Goal: Task Accomplishment & Management: Manage account settings

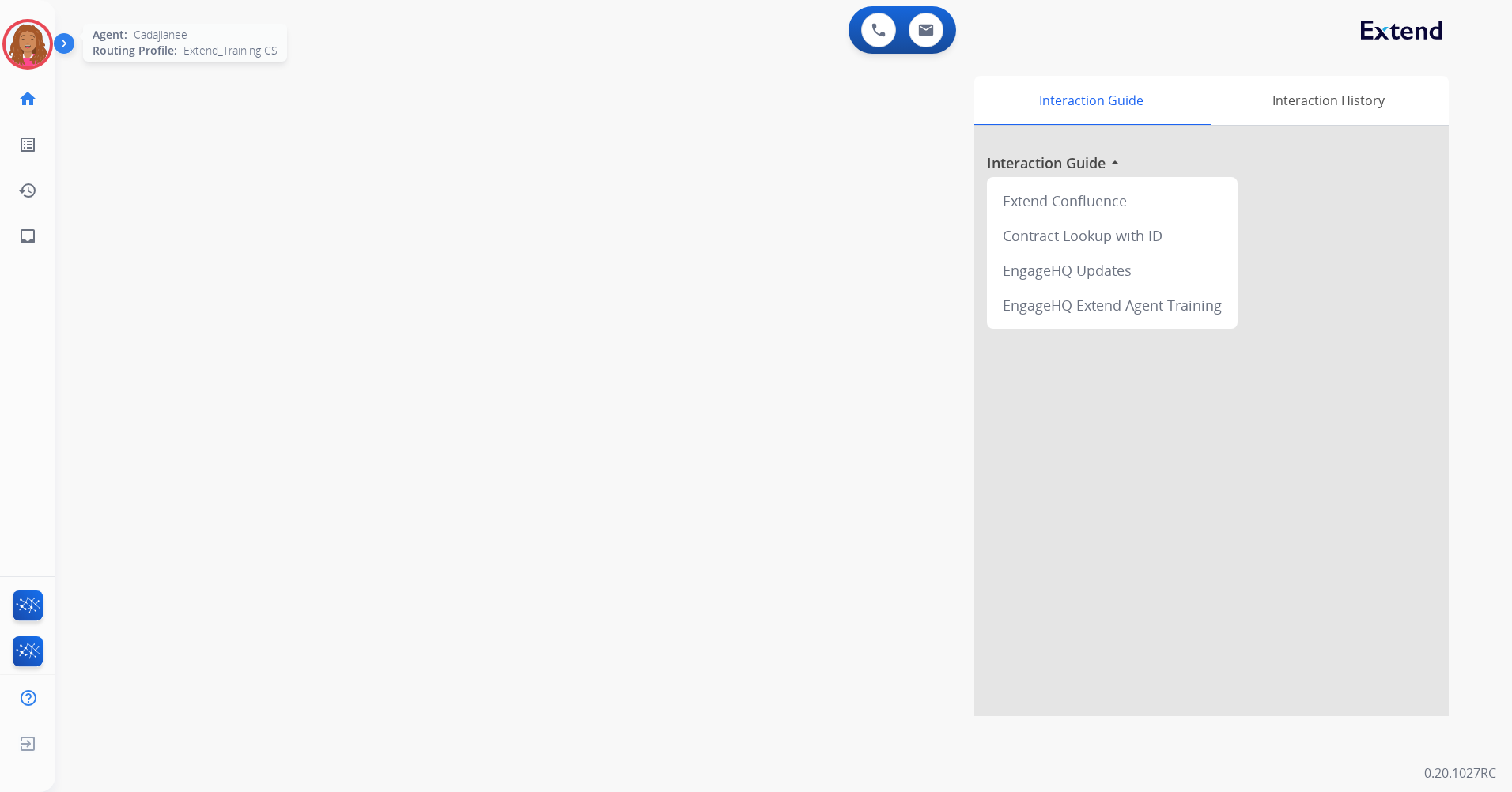
click at [22, 35] on img at bounding box center [27, 44] width 44 height 44
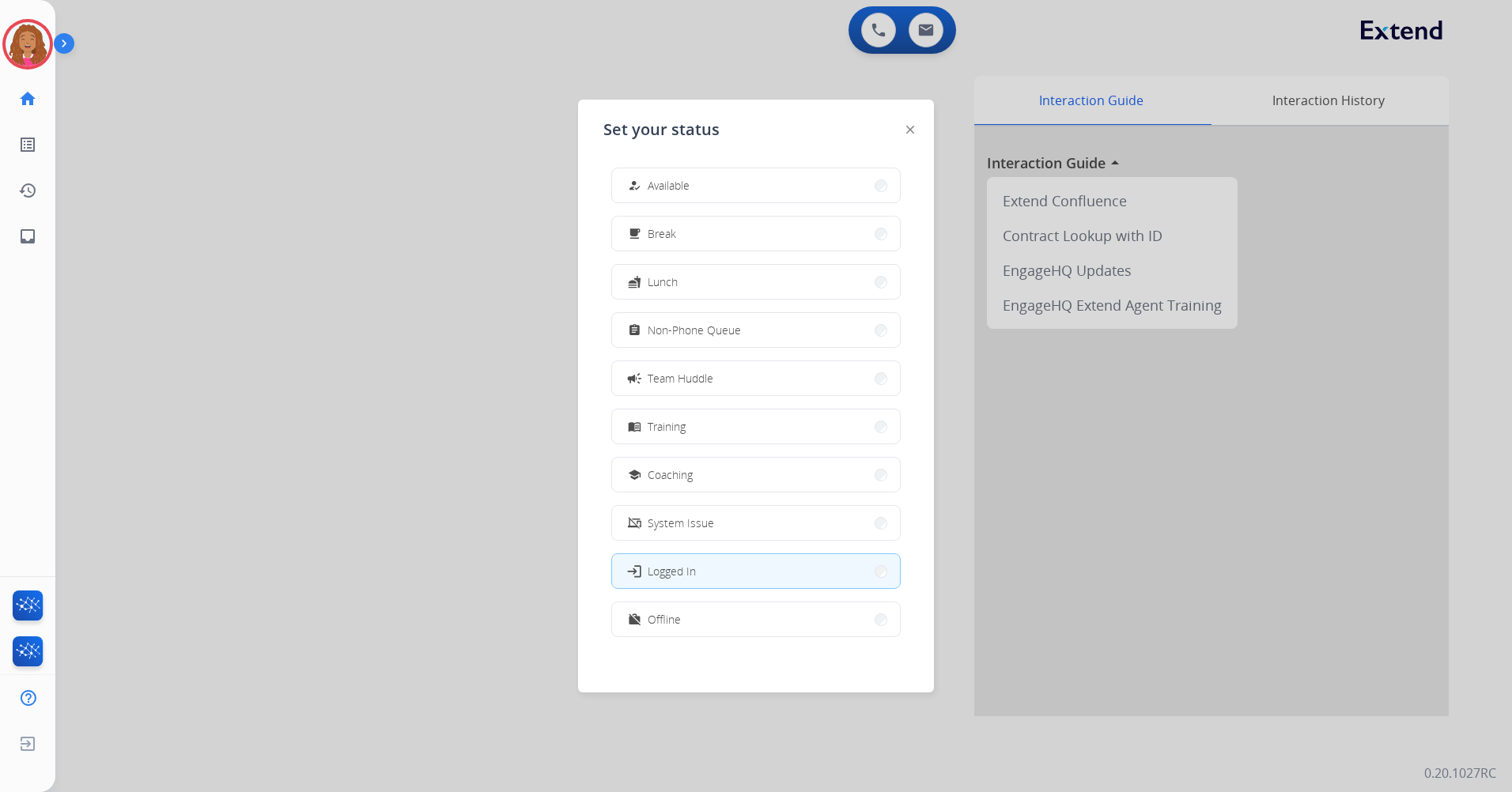
click at [782, 193] on button "how_to_reg Available" at bounding box center [756, 185] width 288 height 34
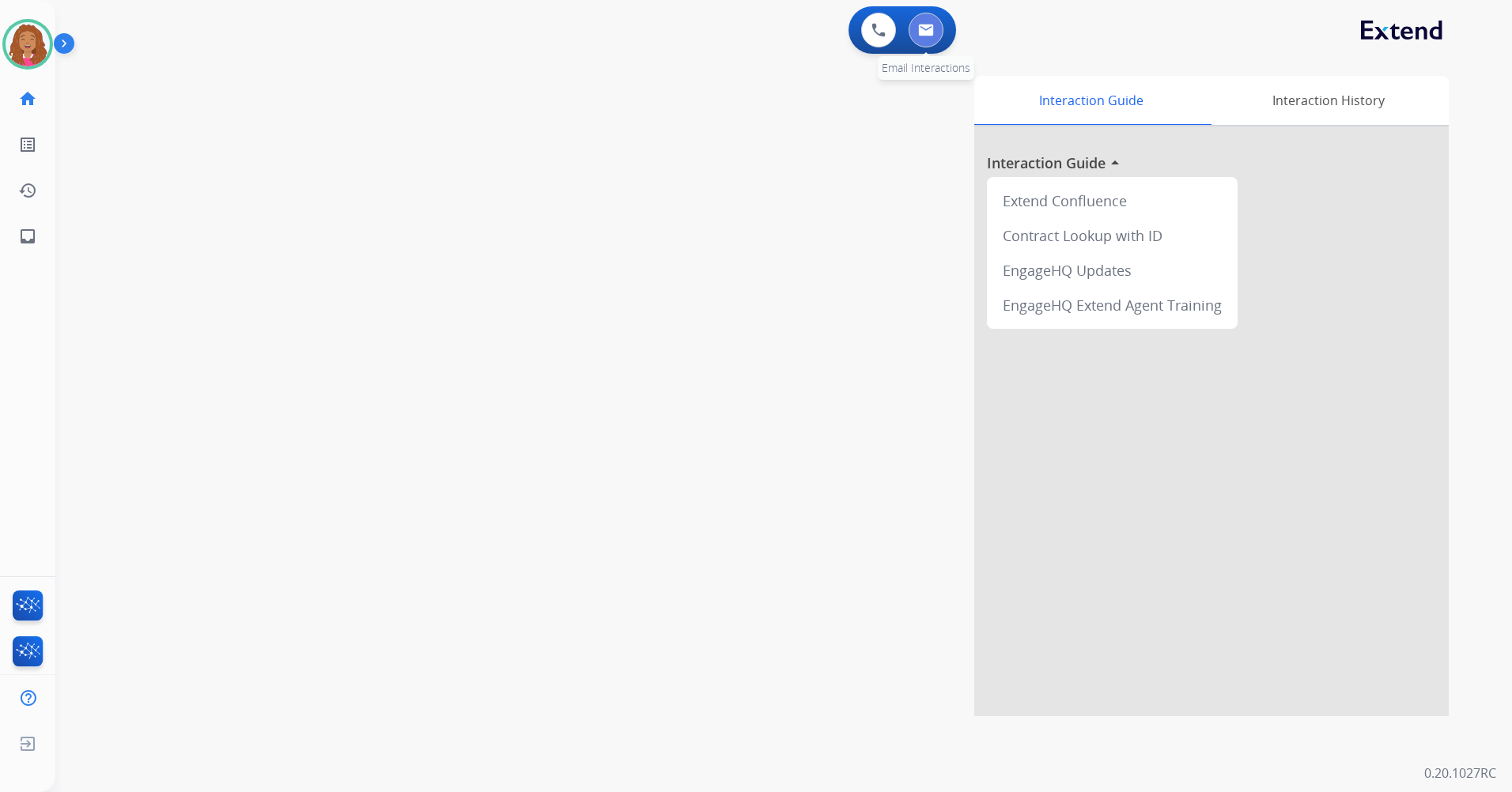
click at [922, 20] on button at bounding box center [925, 30] width 35 height 35
select select "**********"
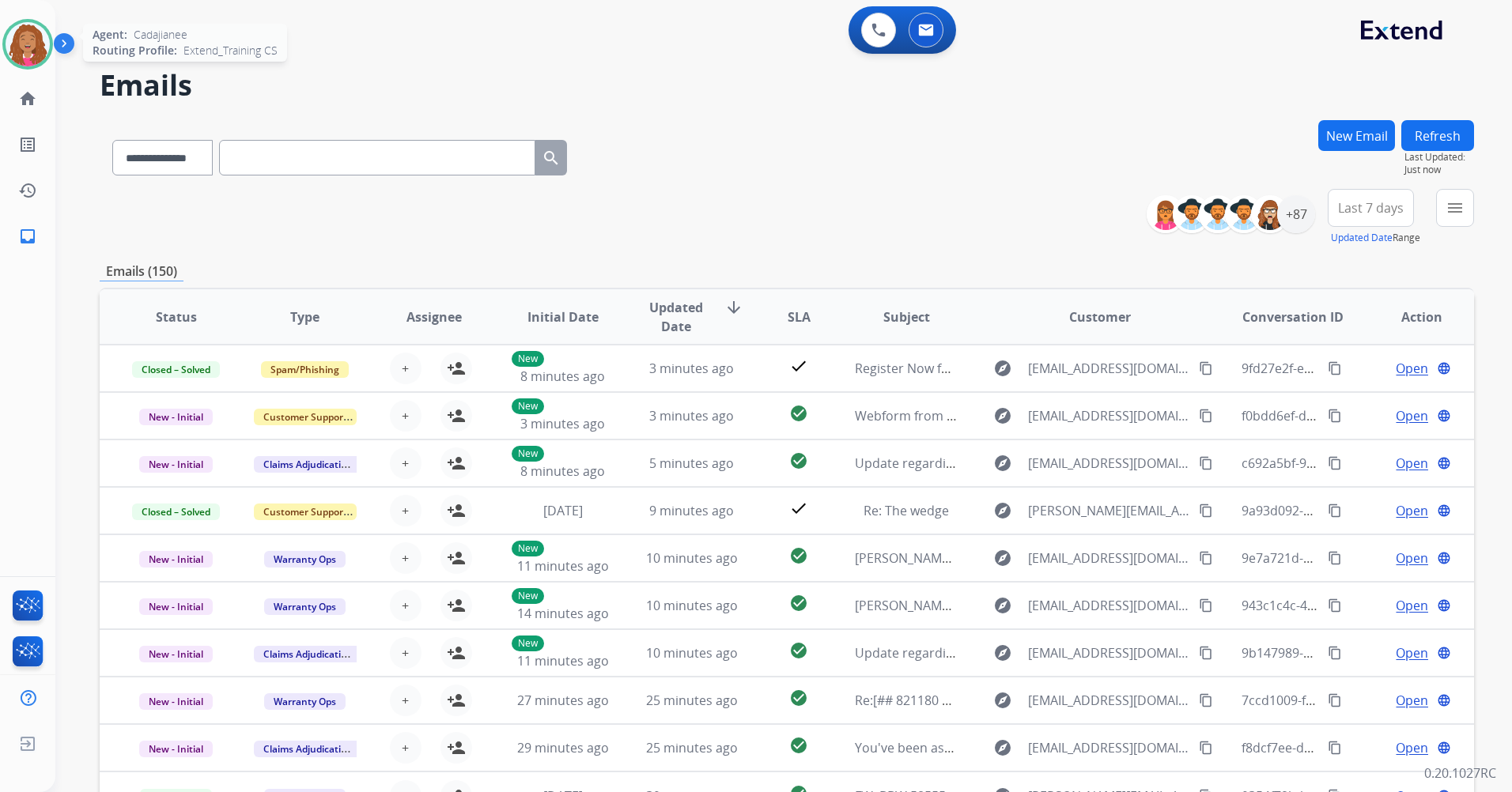
click at [36, 30] on img at bounding box center [27, 44] width 44 height 44
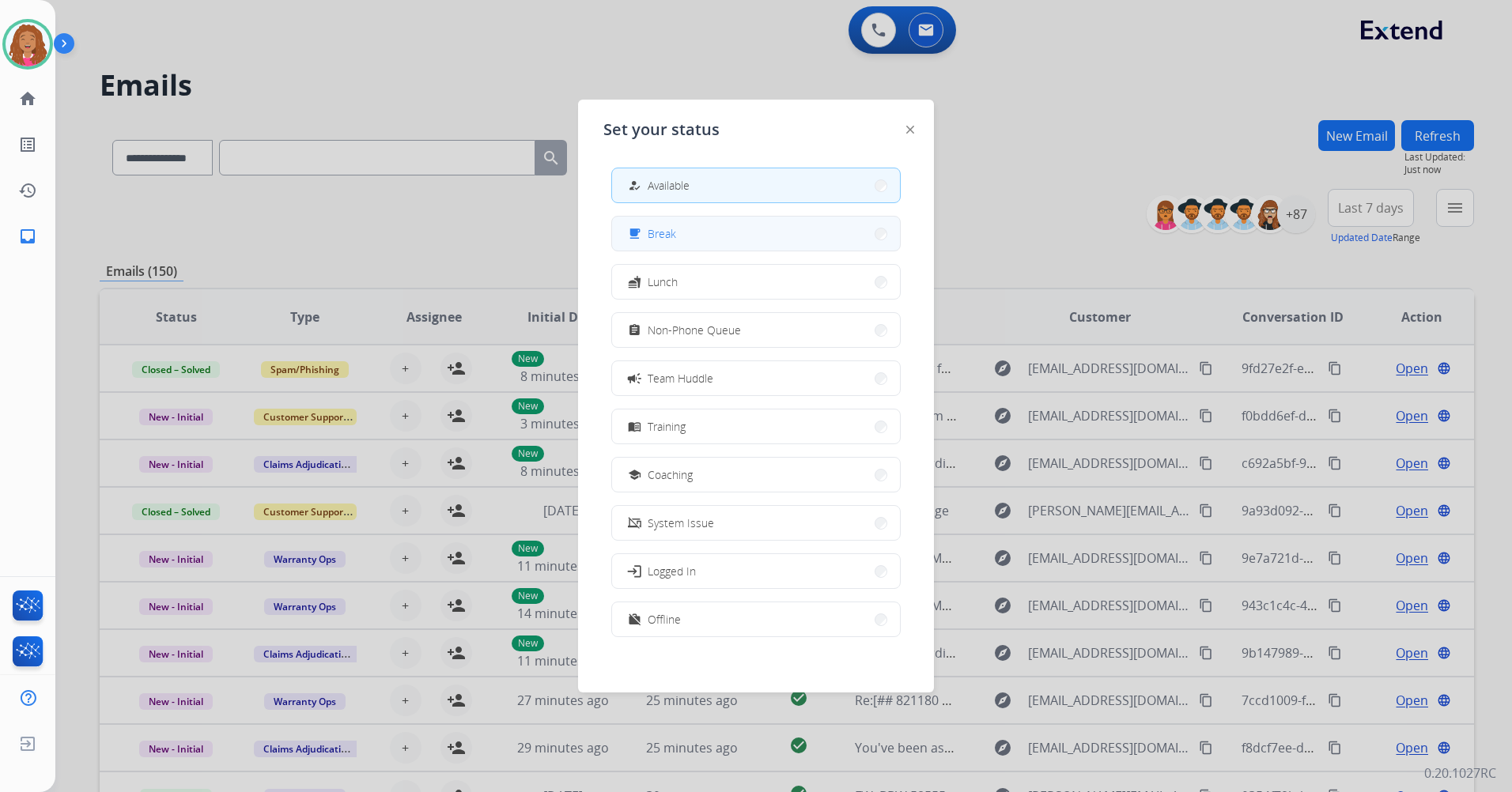
click at [703, 241] on button "free_breakfast Break" at bounding box center [756, 234] width 288 height 34
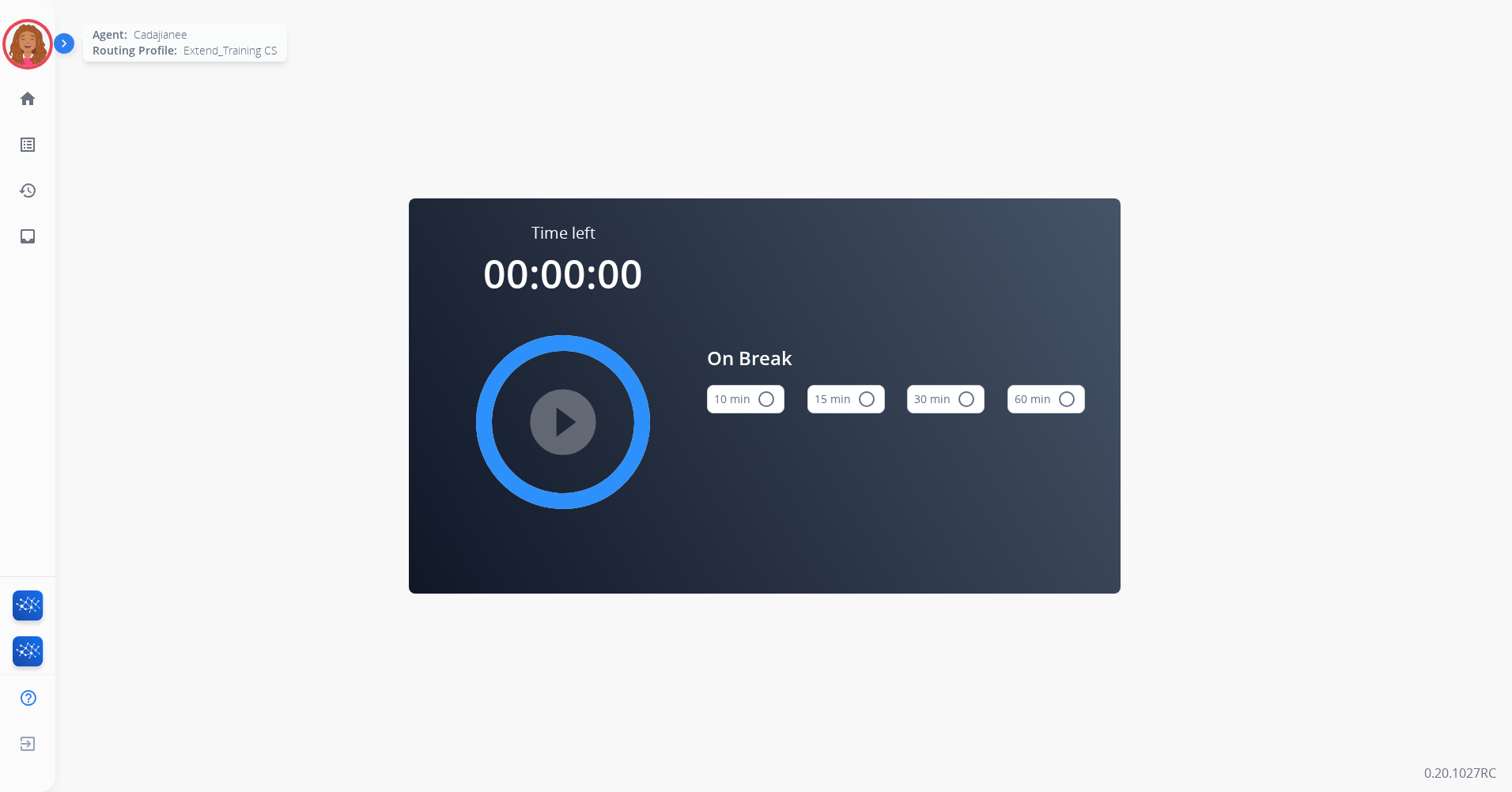
click at [33, 48] on img at bounding box center [27, 44] width 44 height 44
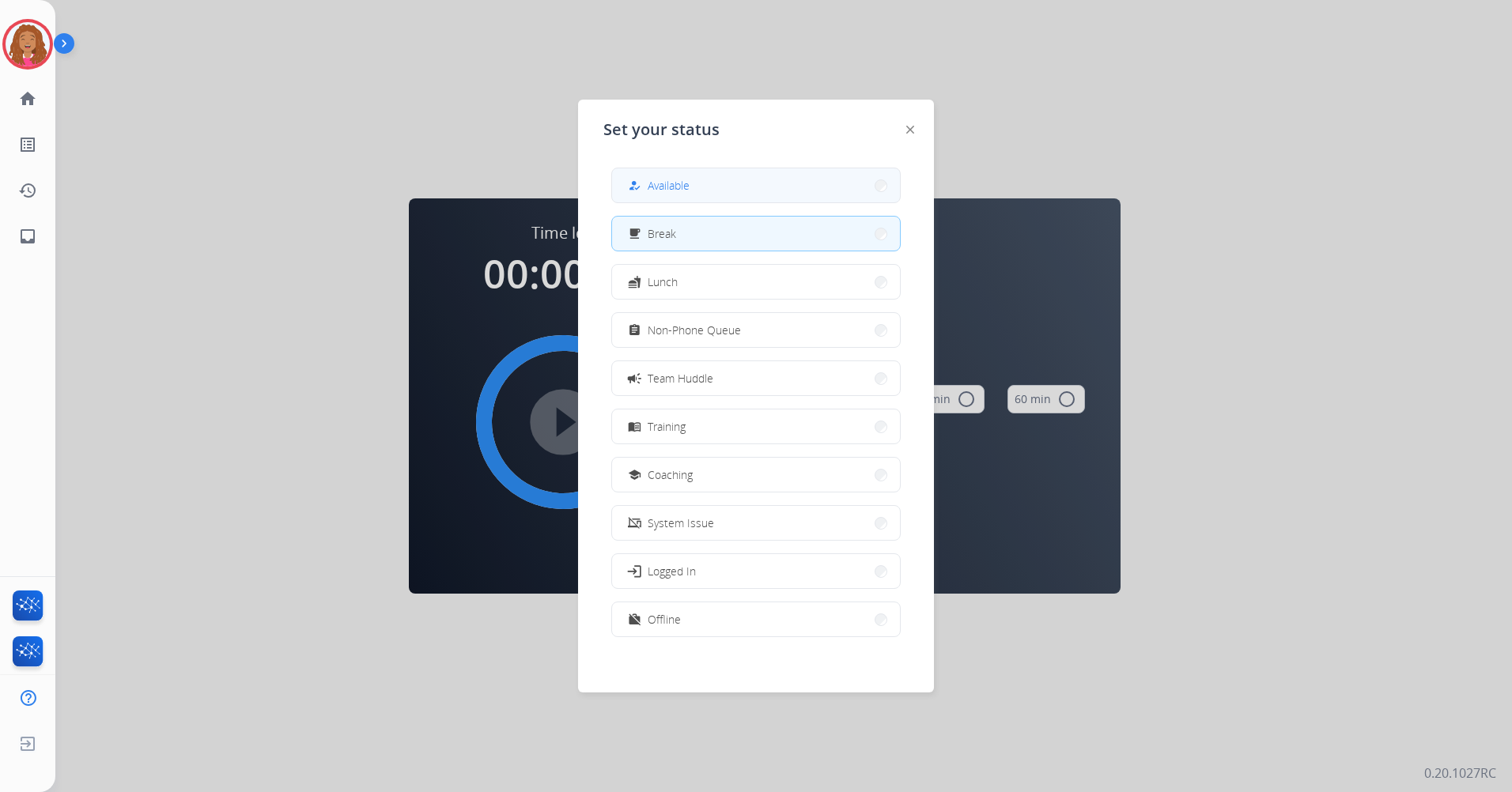
click at [813, 179] on button "how_to_reg Available" at bounding box center [756, 185] width 288 height 34
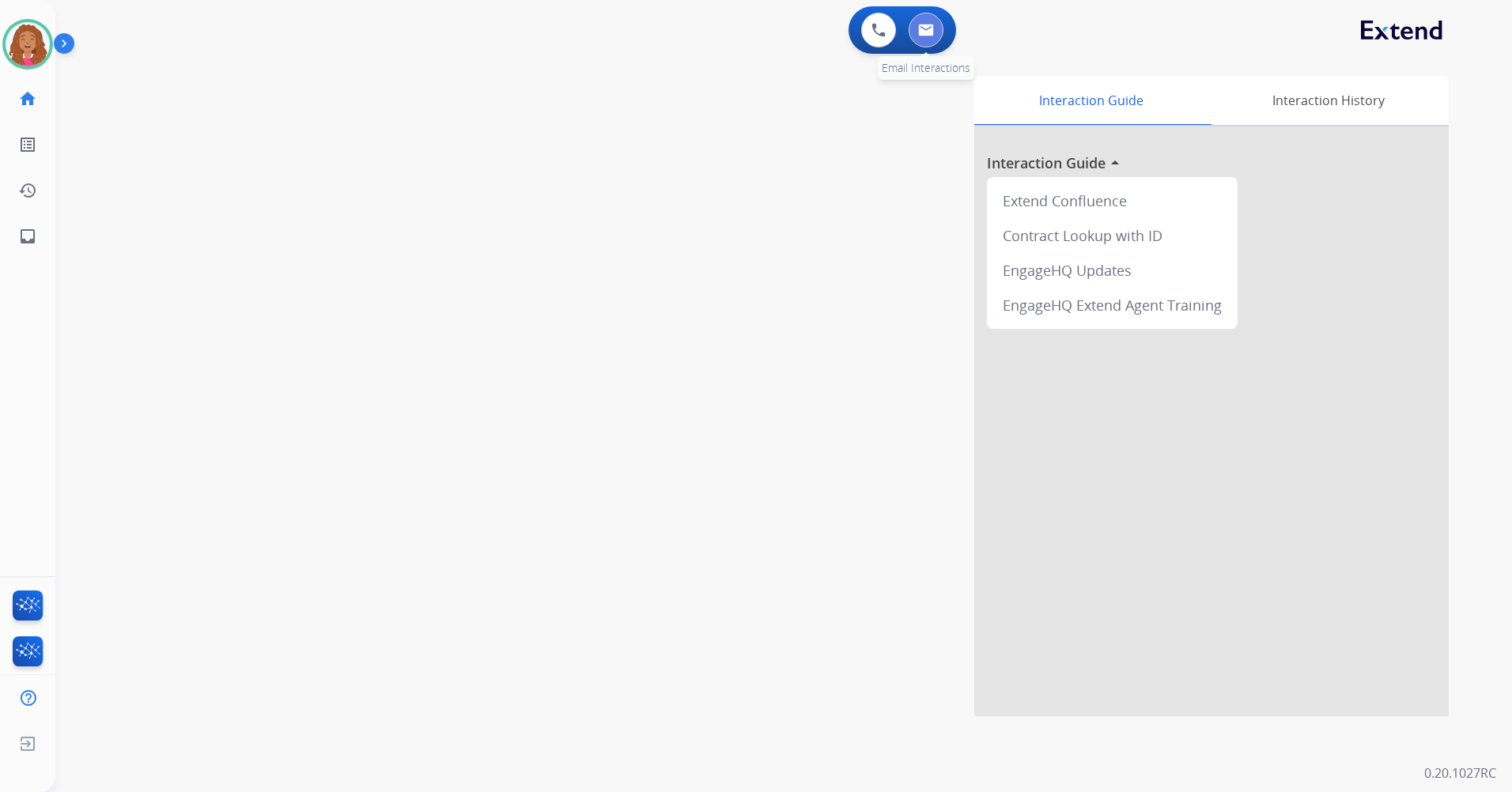
click at [932, 37] on button at bounding box center [925, 30] width 35 height 35
select select "**********"
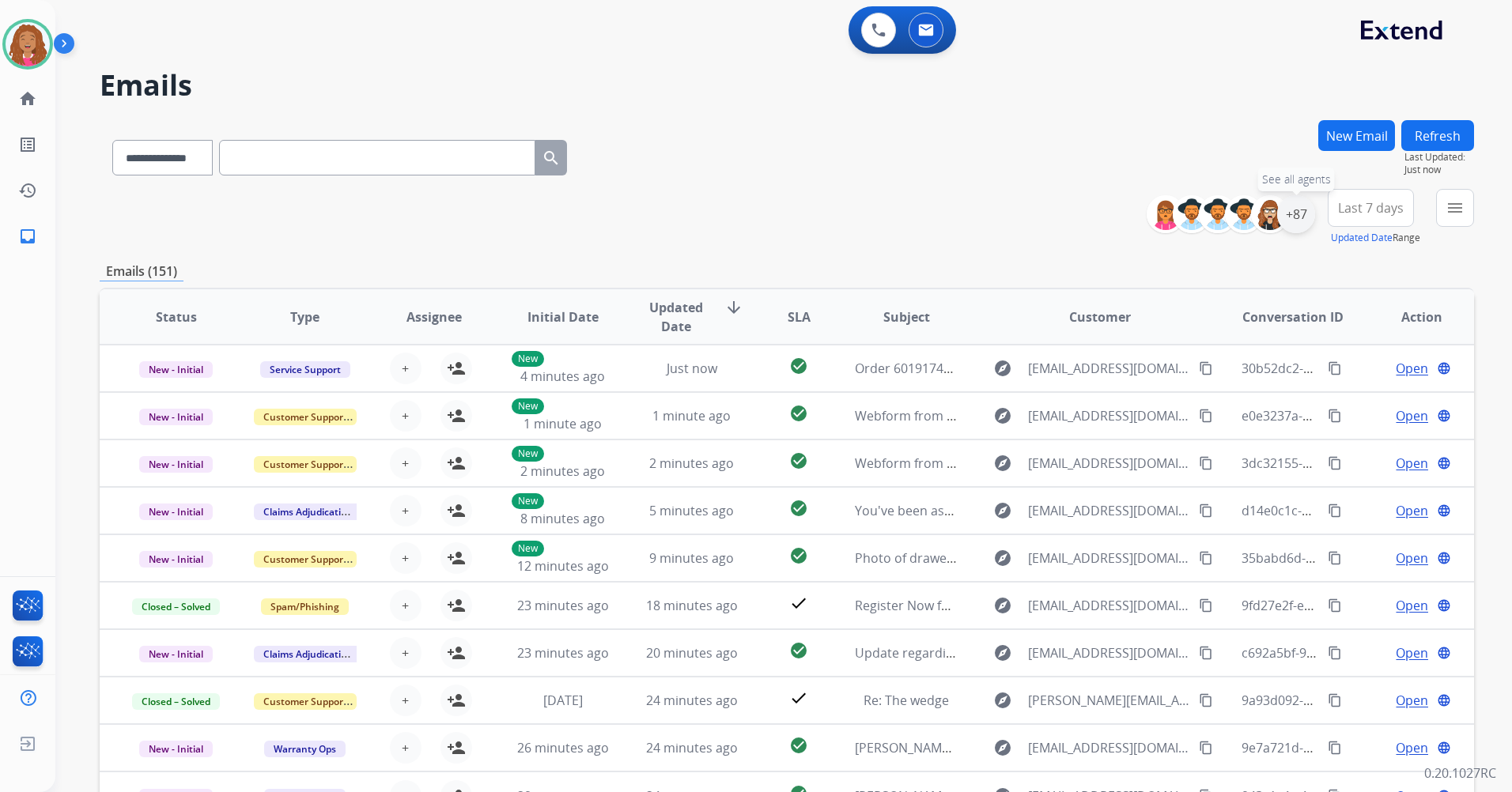
click at [1290, 211] on div "+87" at bounding box center [1296, 214] width 38 height 38
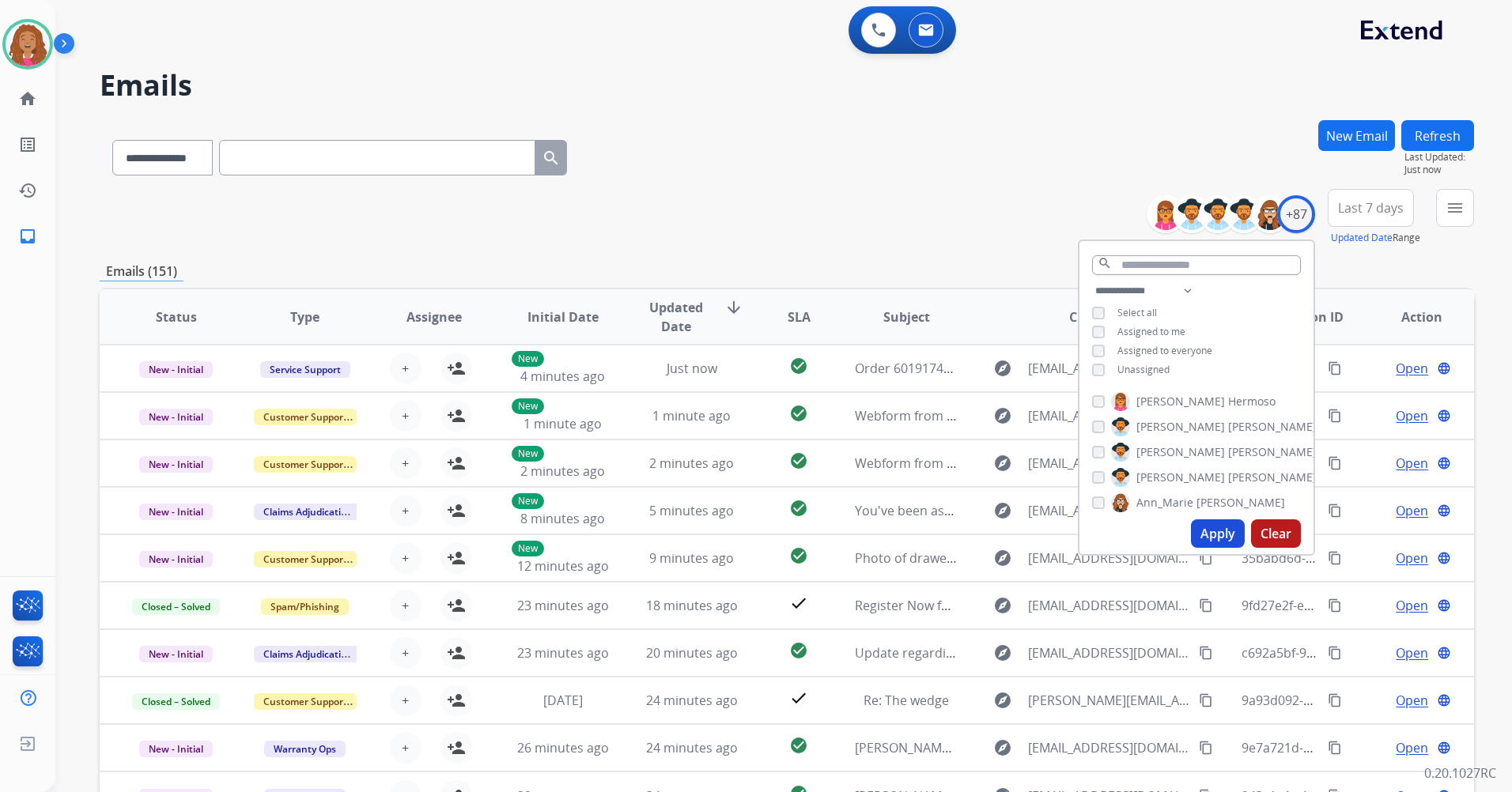
click at [1134, 372] on span "Unassigned" at bounding box center [1143, 369] width 52 height 14
click at [1209, 526] on button "Apply" at bounding box center [1218, 533] width 54 height 28
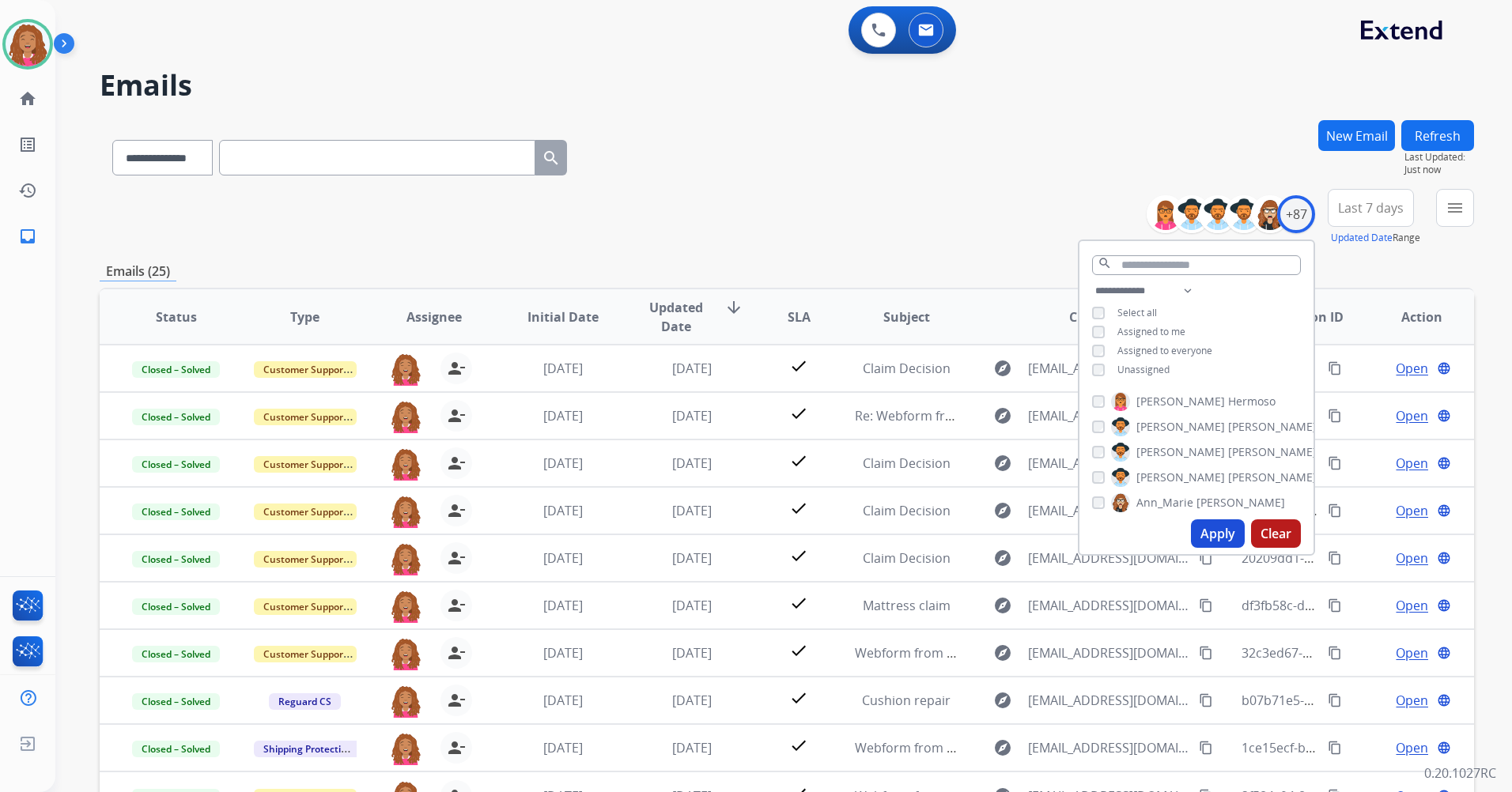
click at [1368, 192] on button "Last 7 days" at bounding box center [1371, 207] width 86 height 38
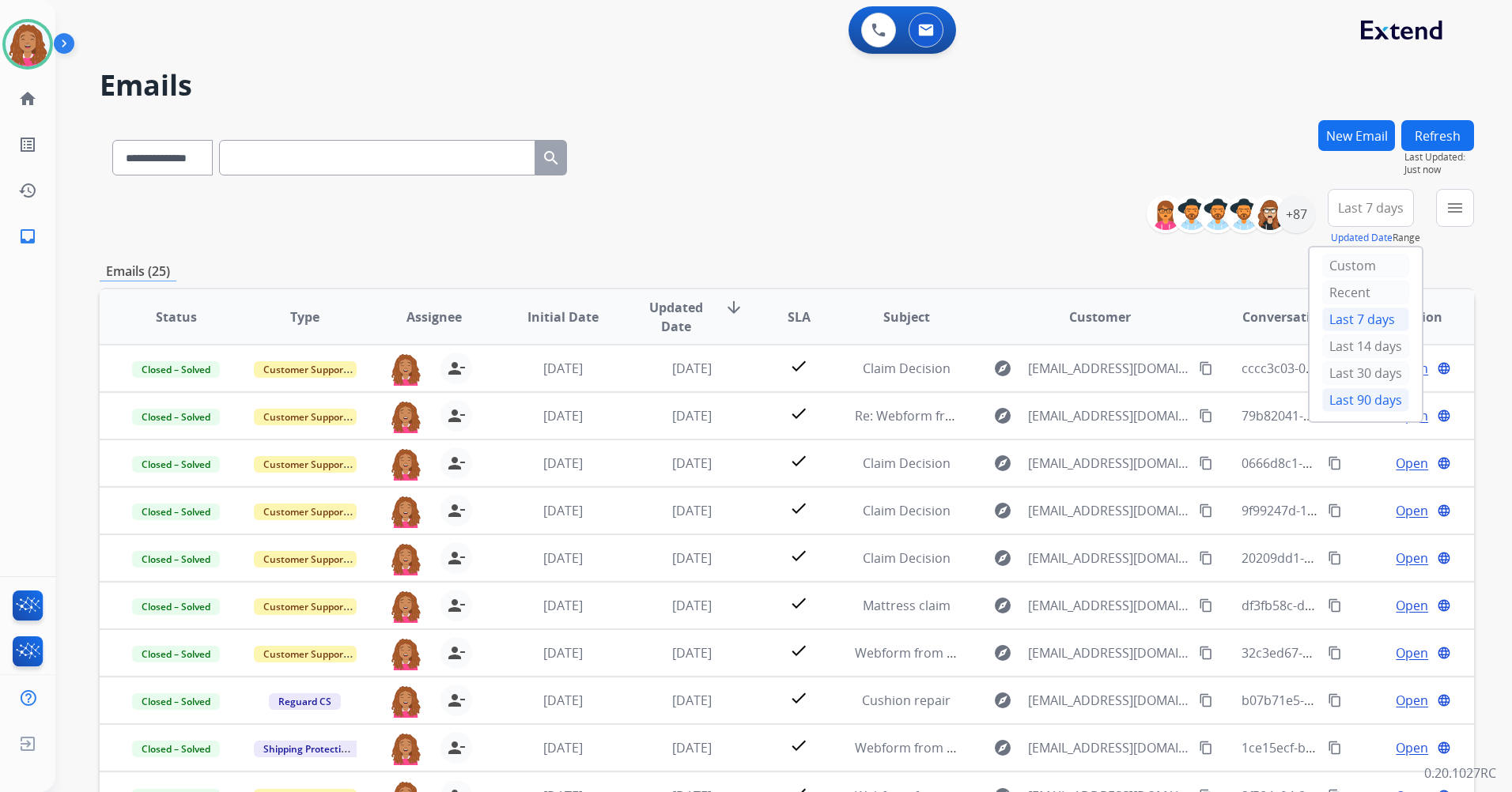
click at [1347, 406] on div "Last 90 days" at bounding box center [1366, 399] width 87 height 23
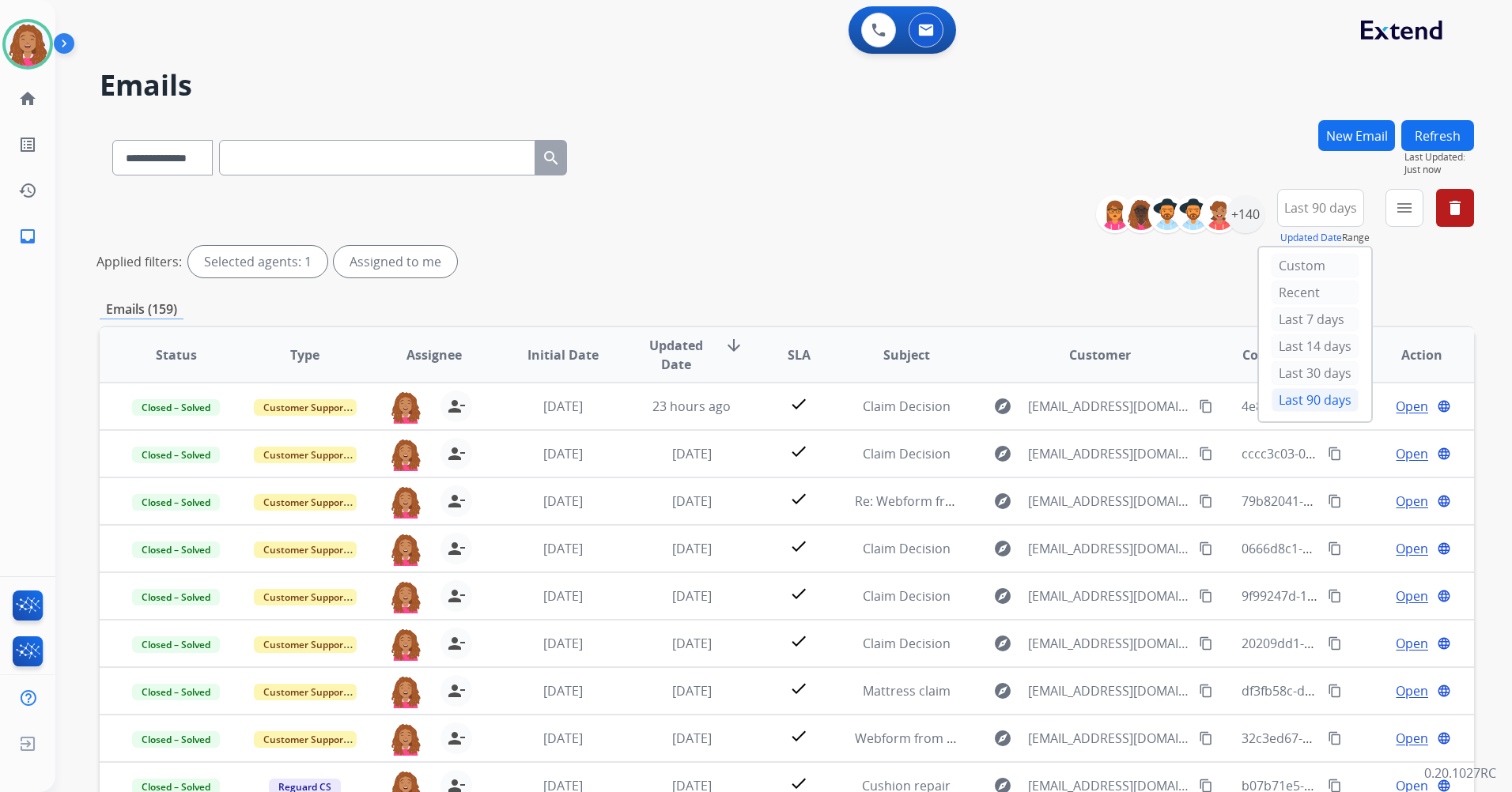
click at [1430, 267] on div "Applied filters: Selected agents: 1 Assigned to me" at bounding box center [784, 261] width 1375 height 31
click at [1407, 219] on button "menu Filters" at bounding box center [1404, 207] width 38 height 38
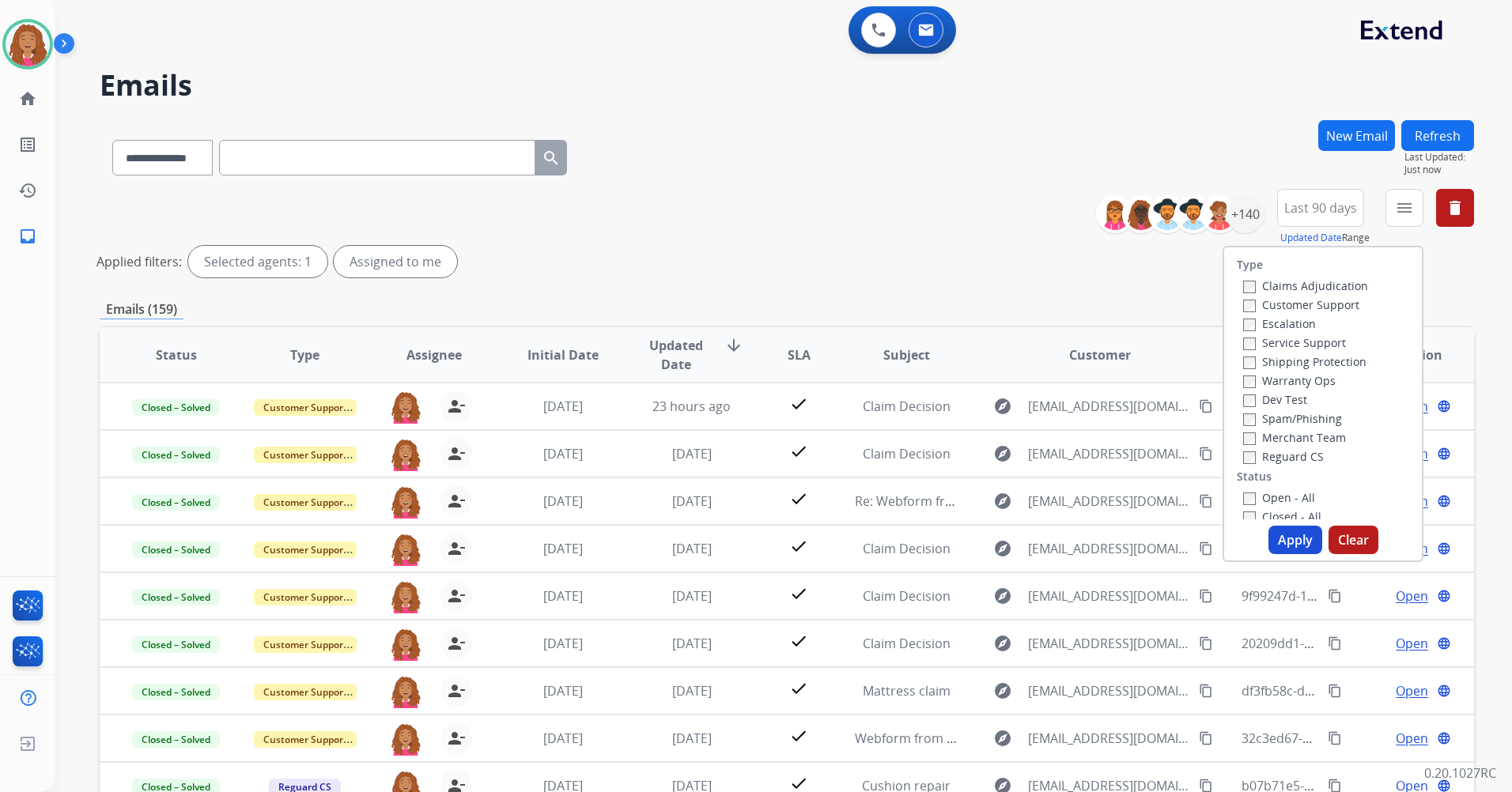
click at [1309, 302] on label "Customer Support" at bounding box center [1301, 305] width 116 height 15
click at [1296, 367] on label "Shipping Protection" at bounding box center [1305, 361] width 123 height 15
click at [1287, 454] on label "Reguard CS" at bounding box center [1284, 456] width 81 height 15
click at [1271, 497] on label "Open - All" at bounding box center [1279, 498] width 72 height 15
click at [1277, 524] on div "Type Claims Adjudication Customer Support Escalation Service Support Shipping P…" at bounding box center [1322, 404] width 201 height 316
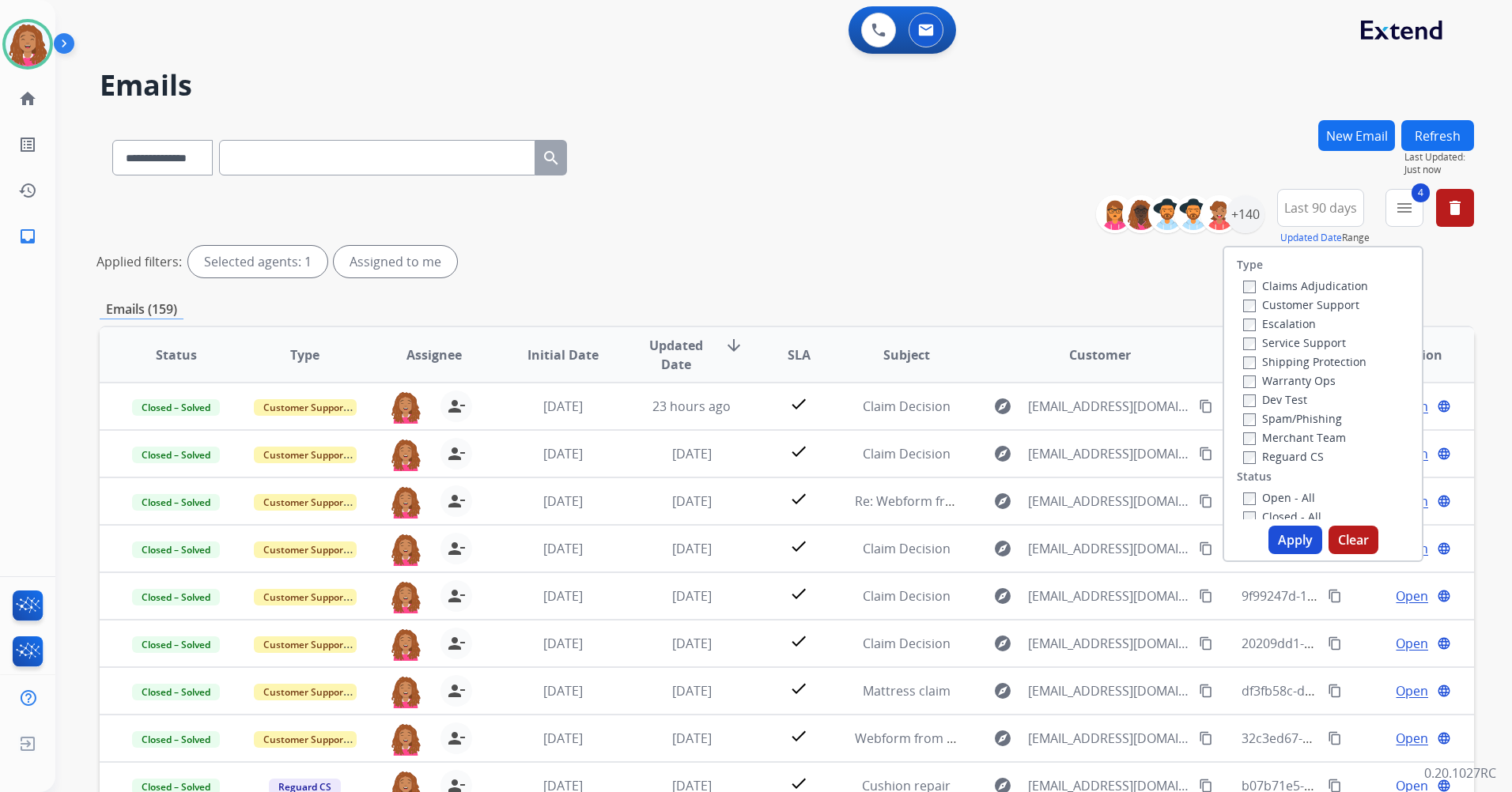
click at [1280, 531] on button "Apply" at bounding box center [1295, 540] width 54 height 28
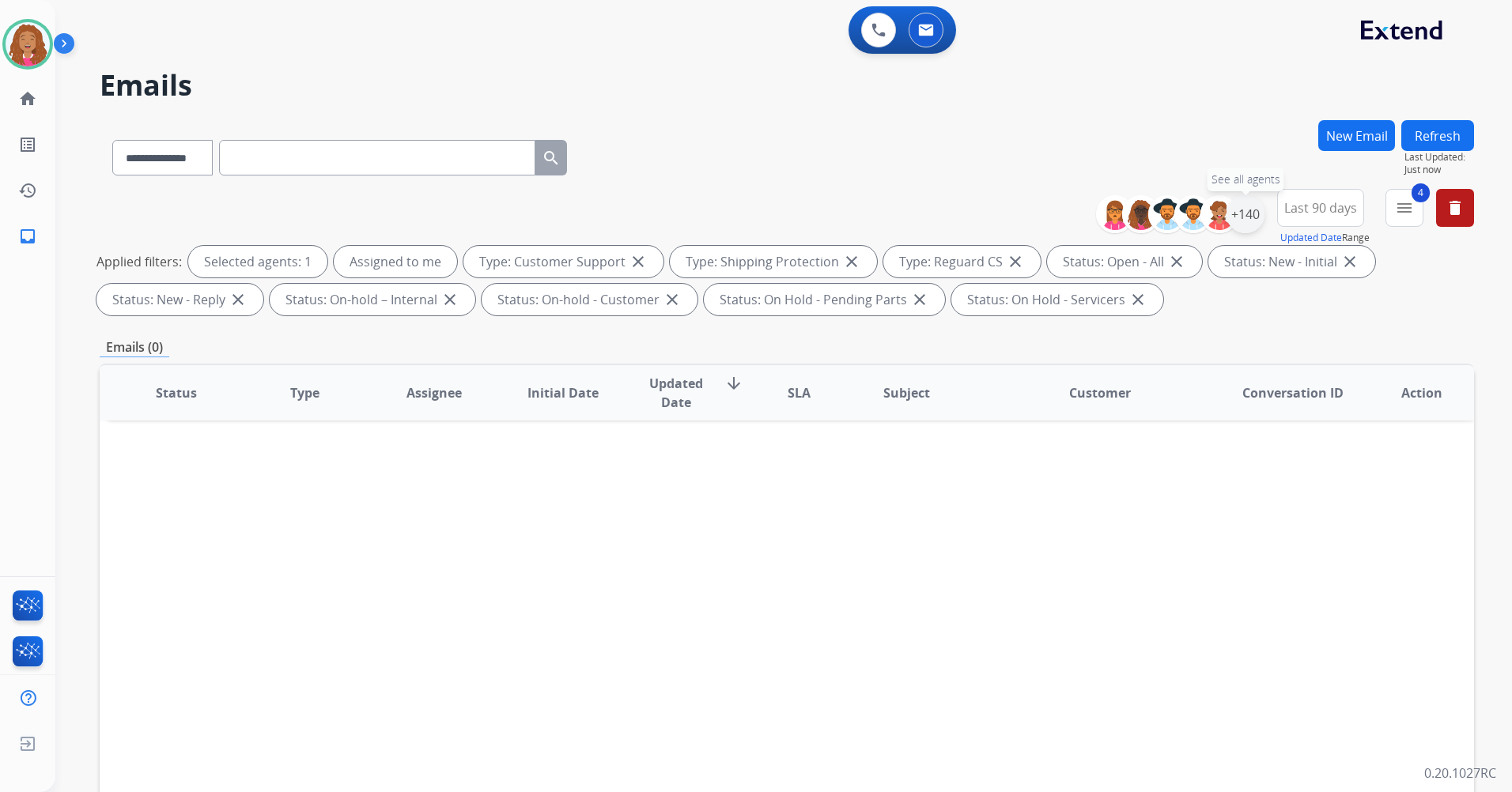
click at [1243, 219] on div "+140" at bounding box center [1245, 214] width 38 height 38
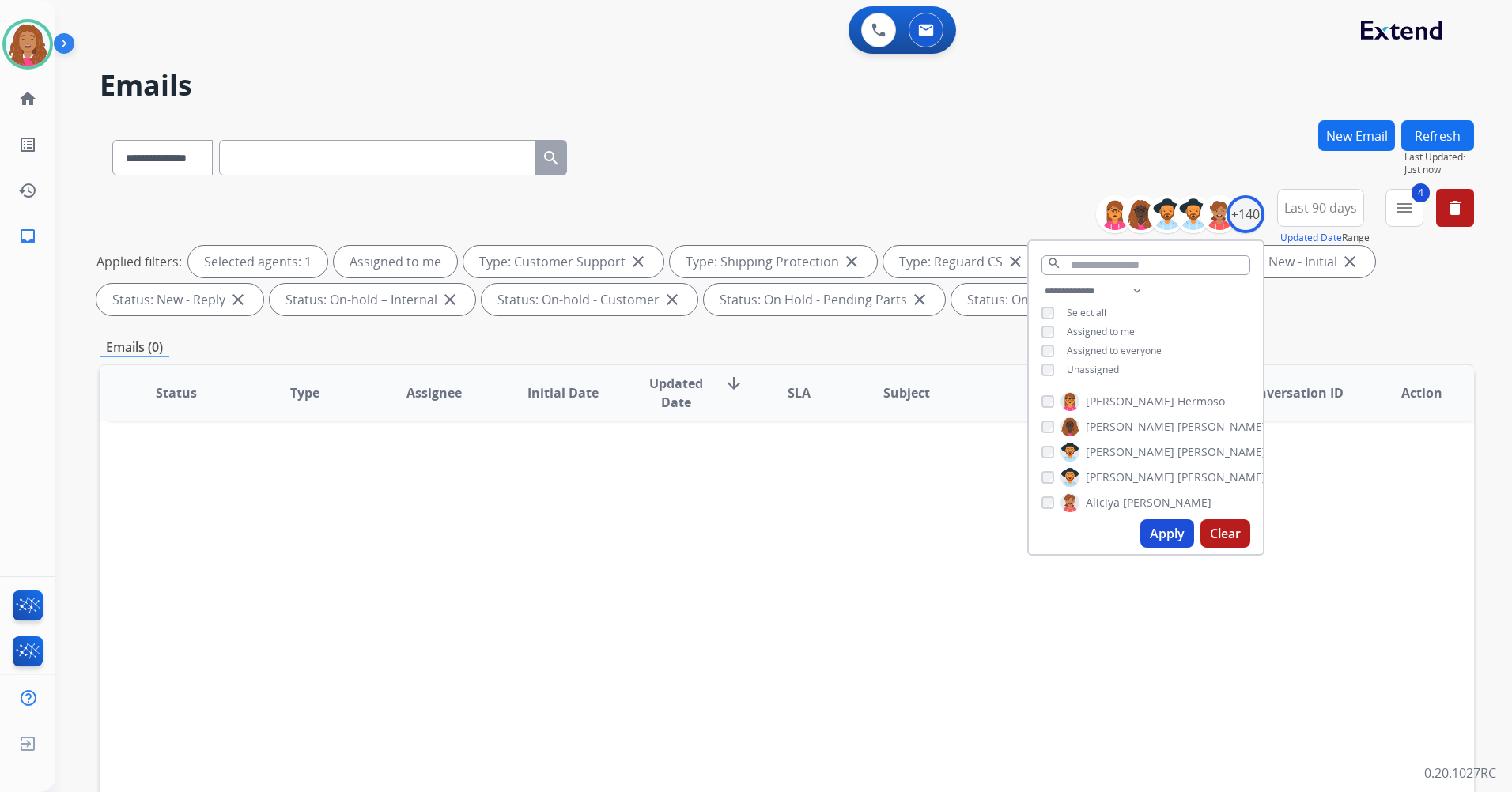
click at [1101, 367] on span "Unassigned" at bounding box center [1092, 369] width 52 height 14
click at [1067, 330] on span "Assigned to me" at bounding box center [1101, 331] width 68 height 14
click at [1150, 530] on button "Apply" at bounding box center [1167, 533] width 54 height 28
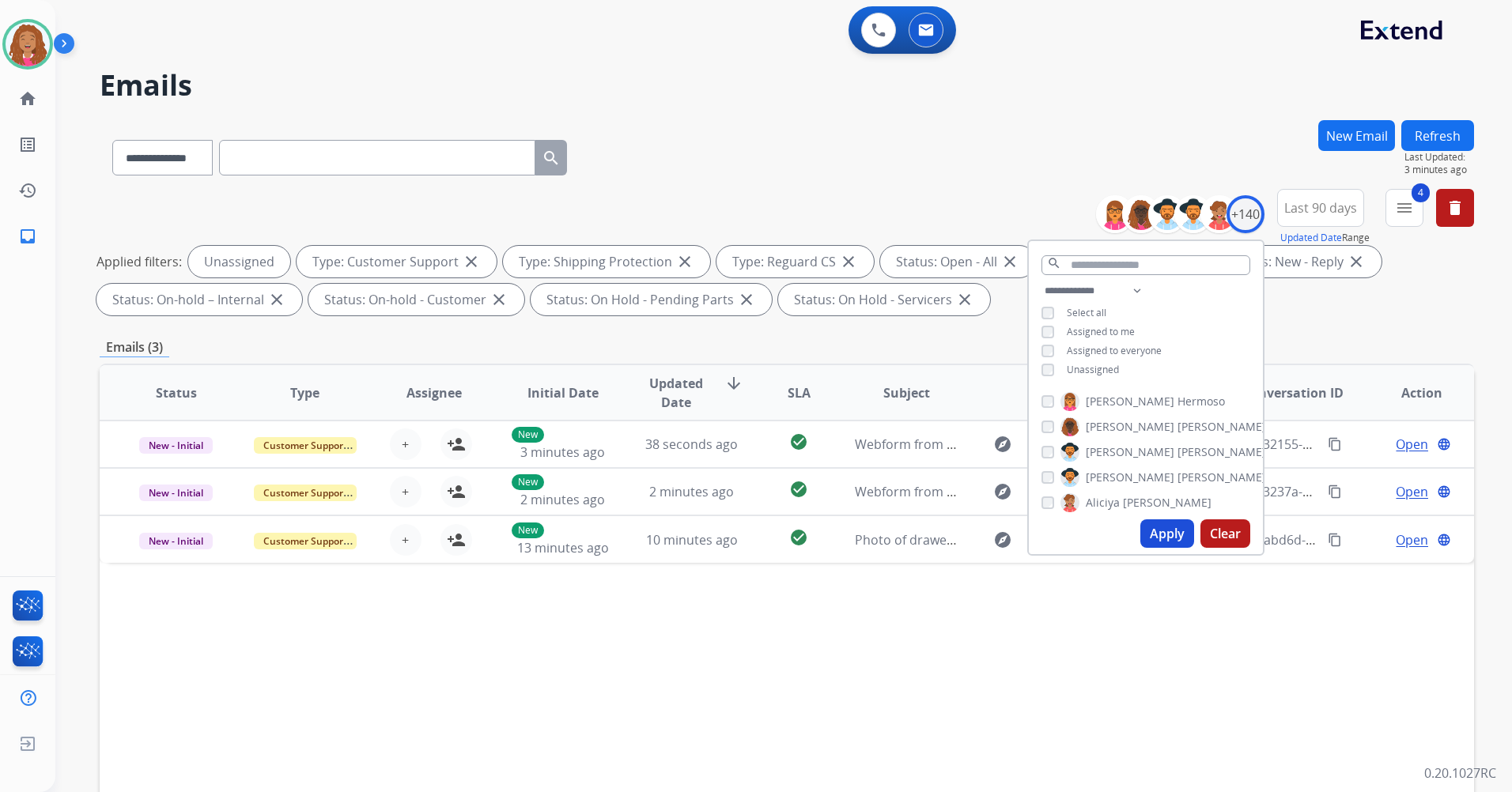
click at [1074, 176] on div "**********" at bounding box center [787, 154] width 1375 height 69
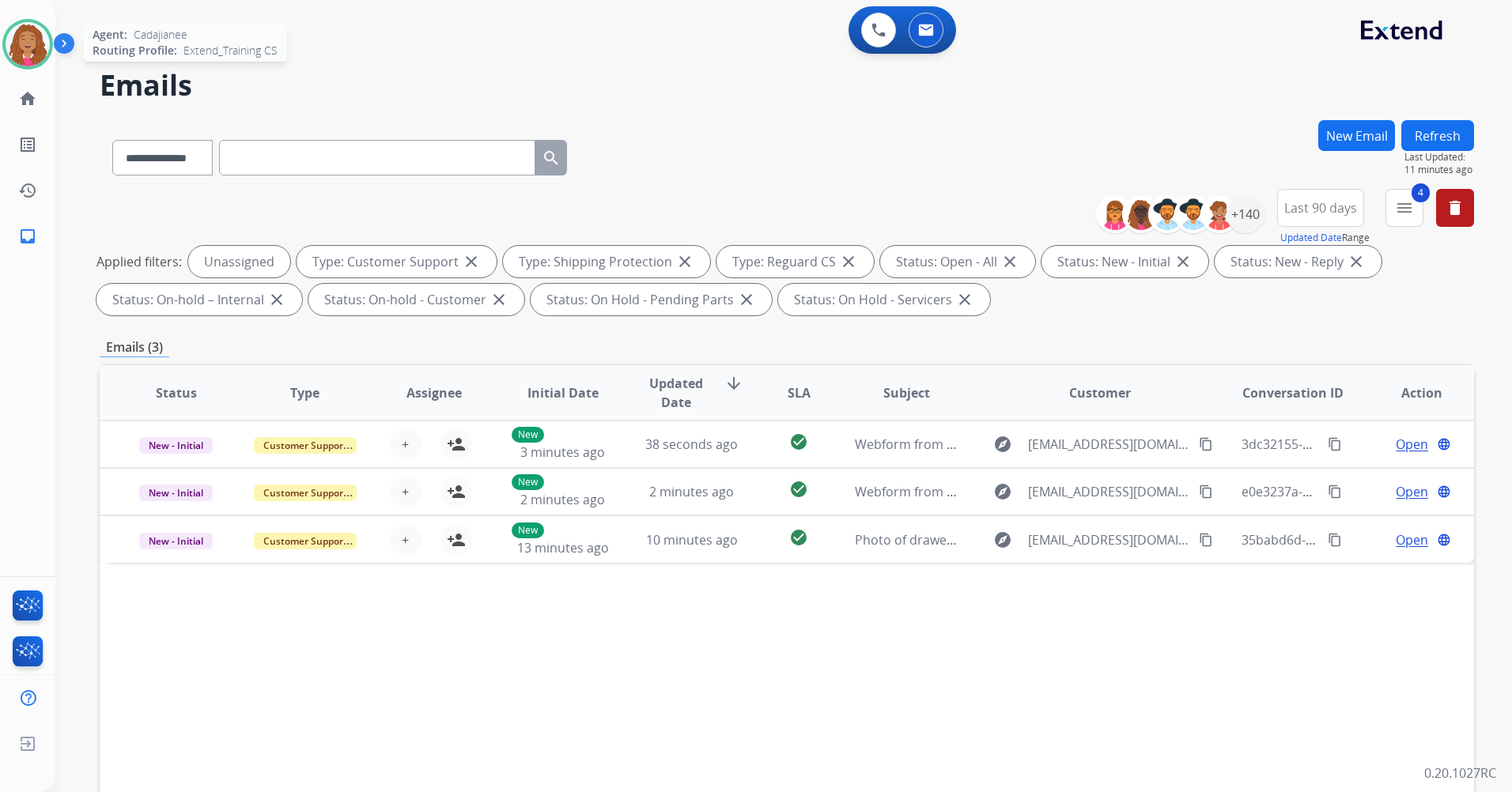
click at [28, 31] on img at bounding box center [27, 44] width 44 height 44
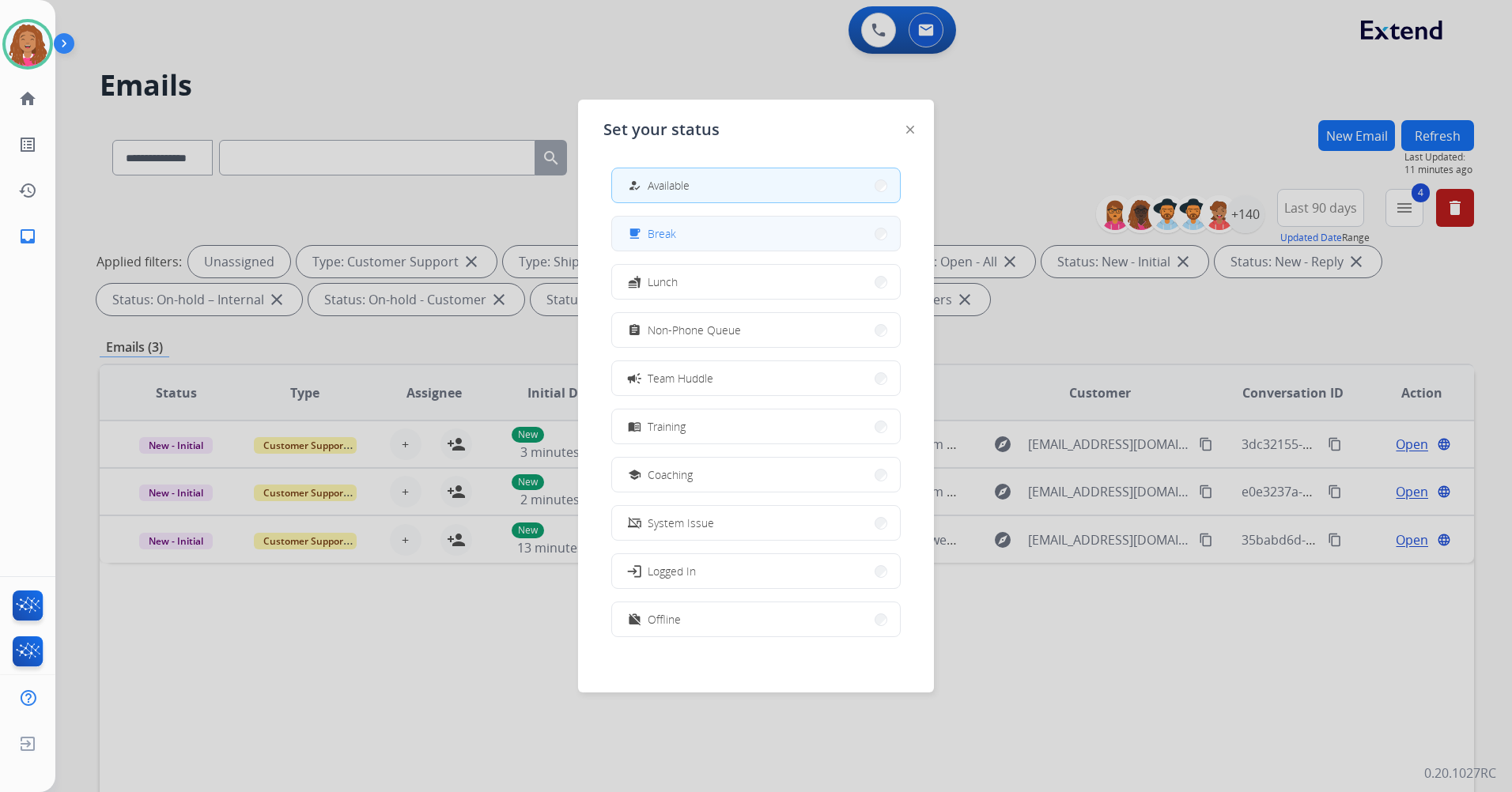
click at [728, 231] on button "free_breakfast Break" at bounding box center [756, 234] width 288 height 34
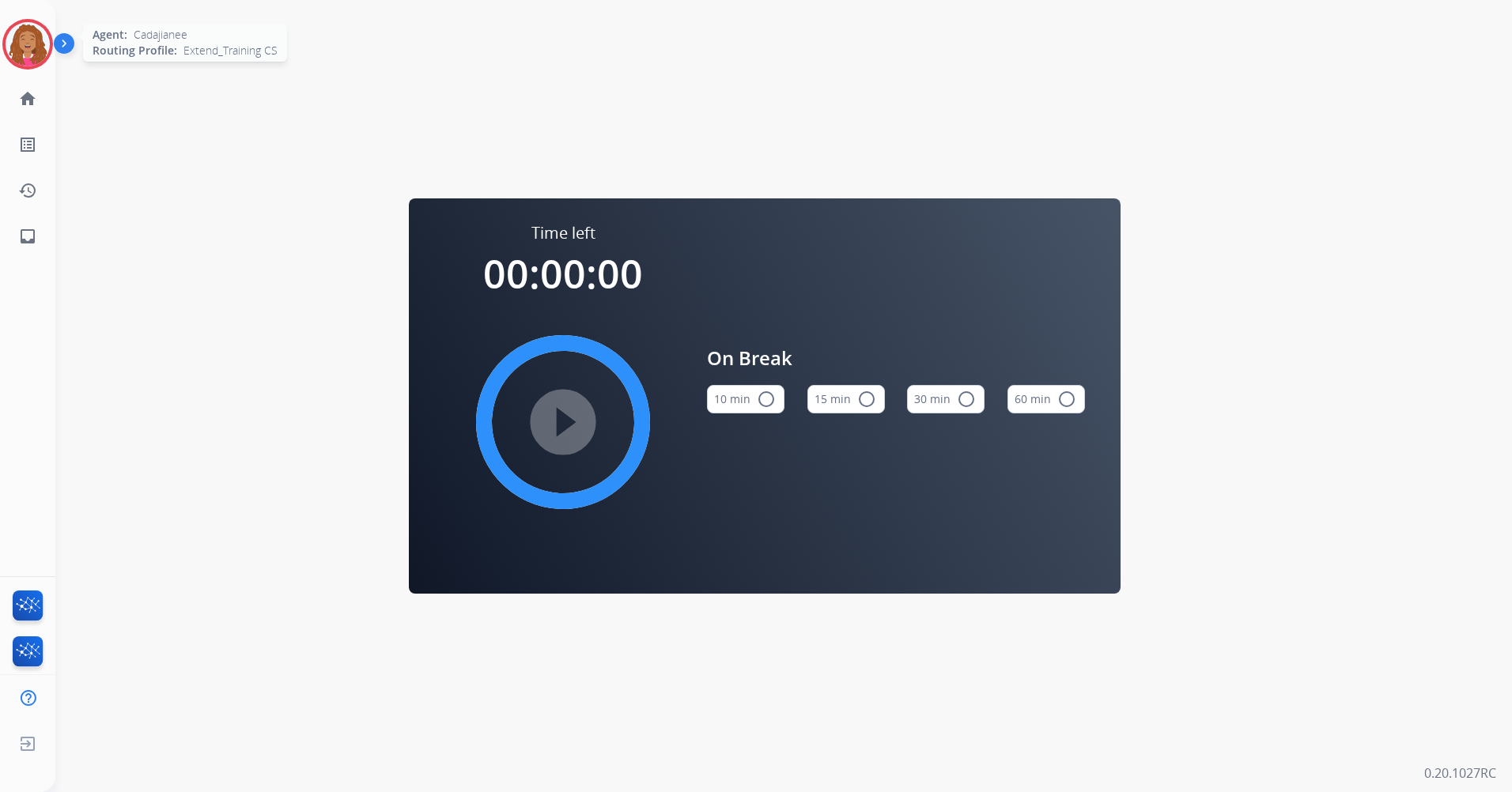
click at [26, 36] on img at bounding box center [27, 44] width 44 height 44
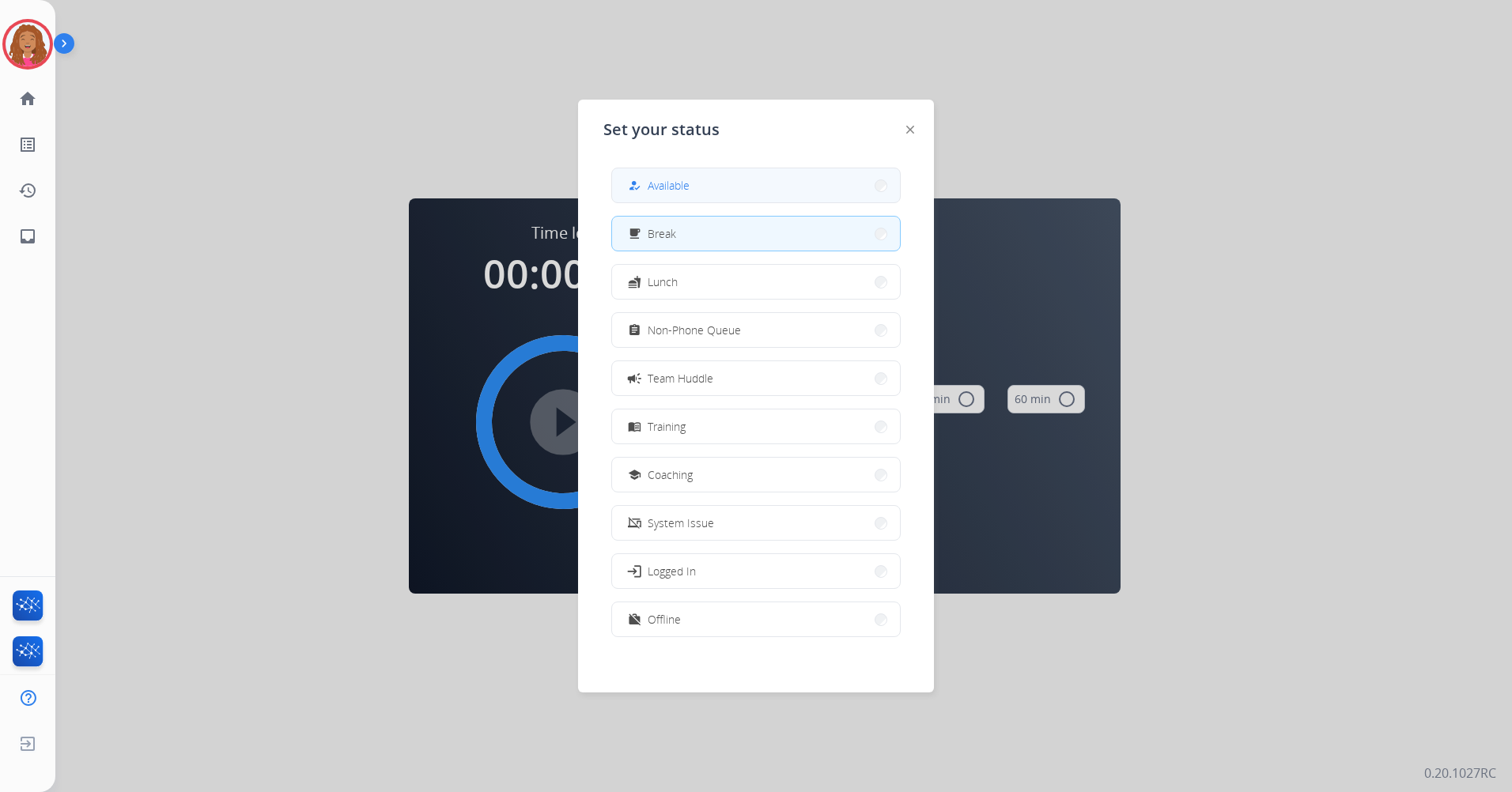
click at [800, 181] on button "how_to_reg Available" at bounding box center [756, 185] width 288 height 34
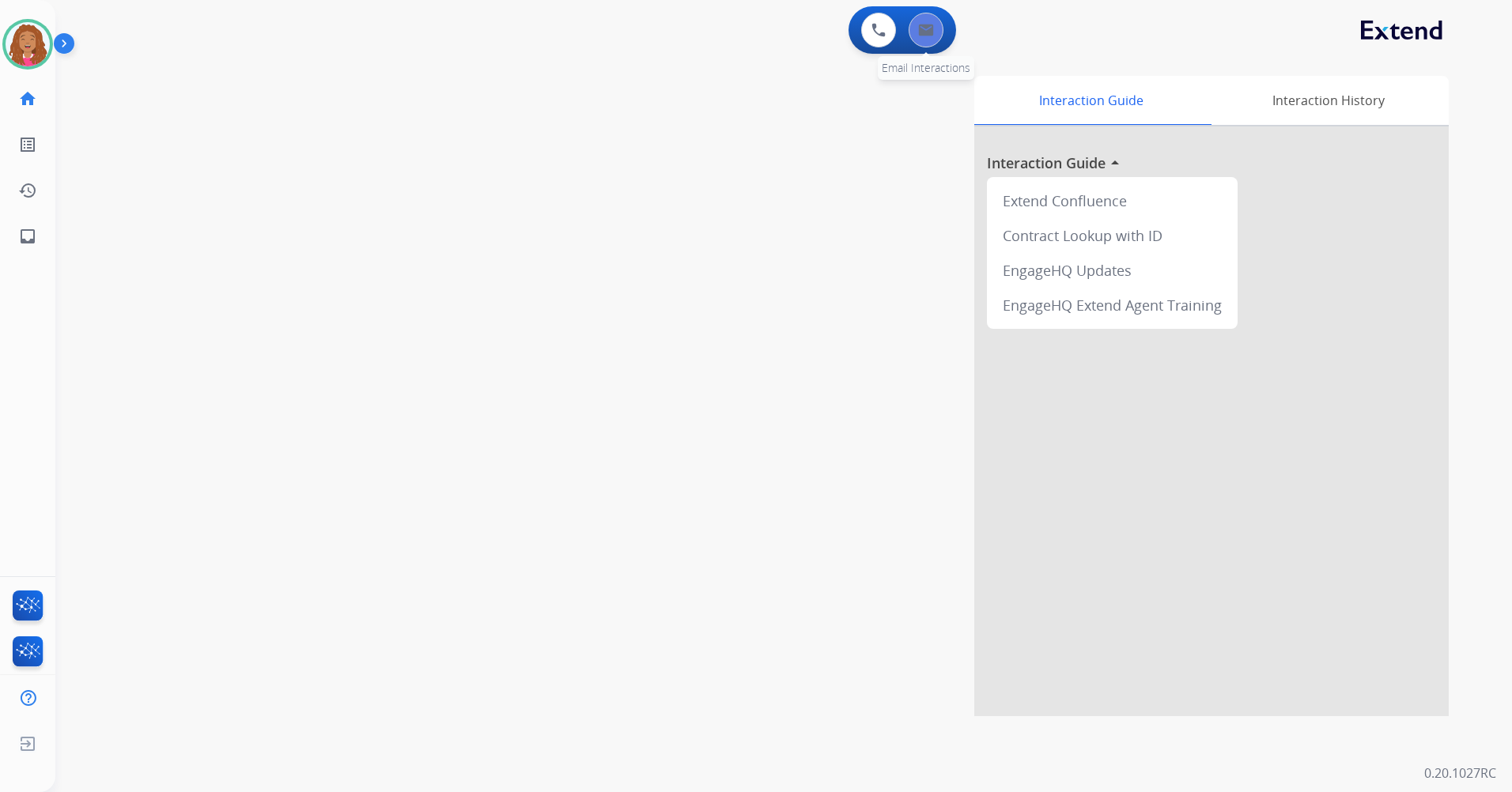
click at [933, 44] on button at bounding box center [925, 30] width 35 height 35
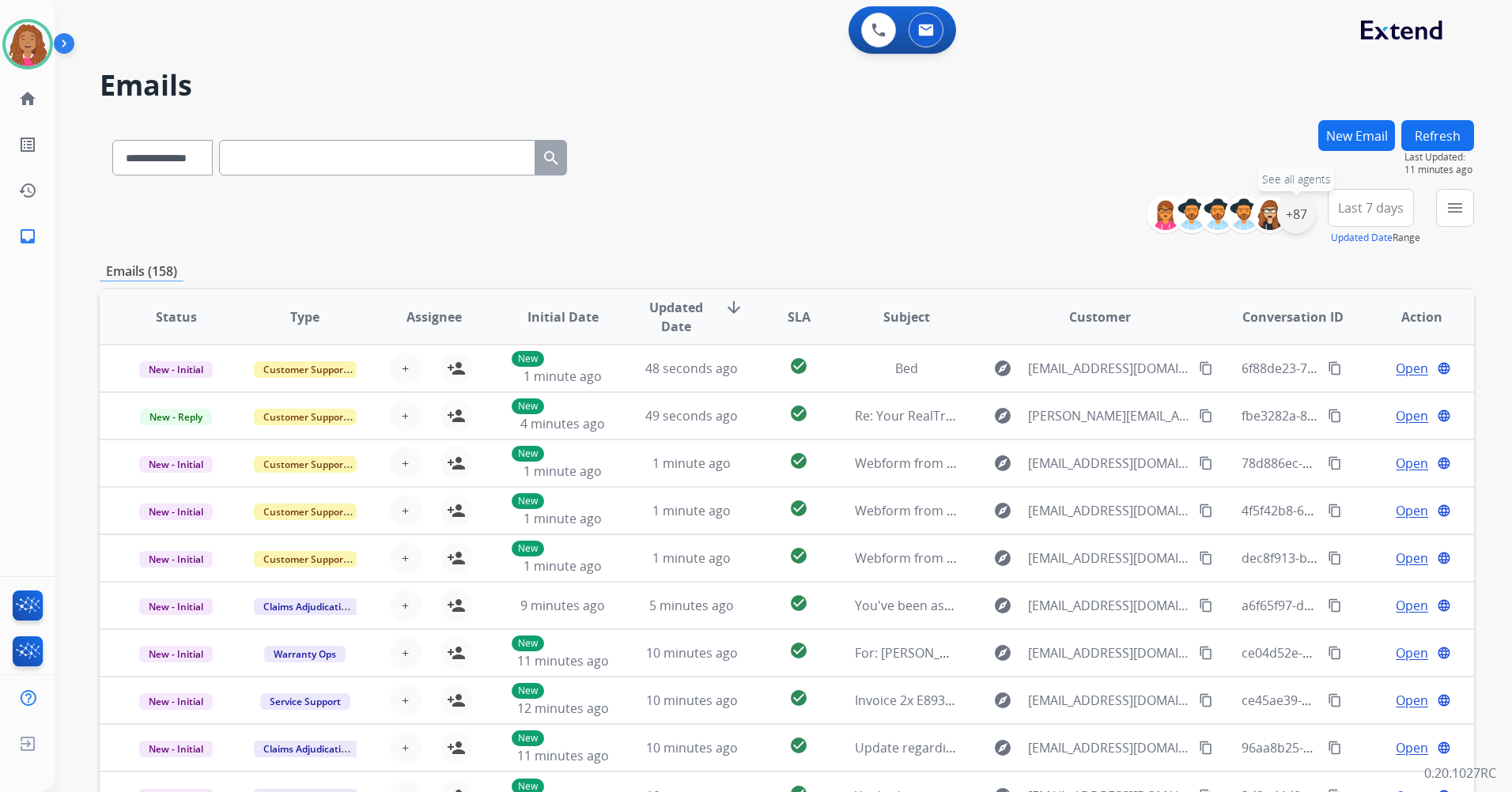
click at [1290, 209] on div "+87" at bounding box center [1296, 214] width 38 height 38
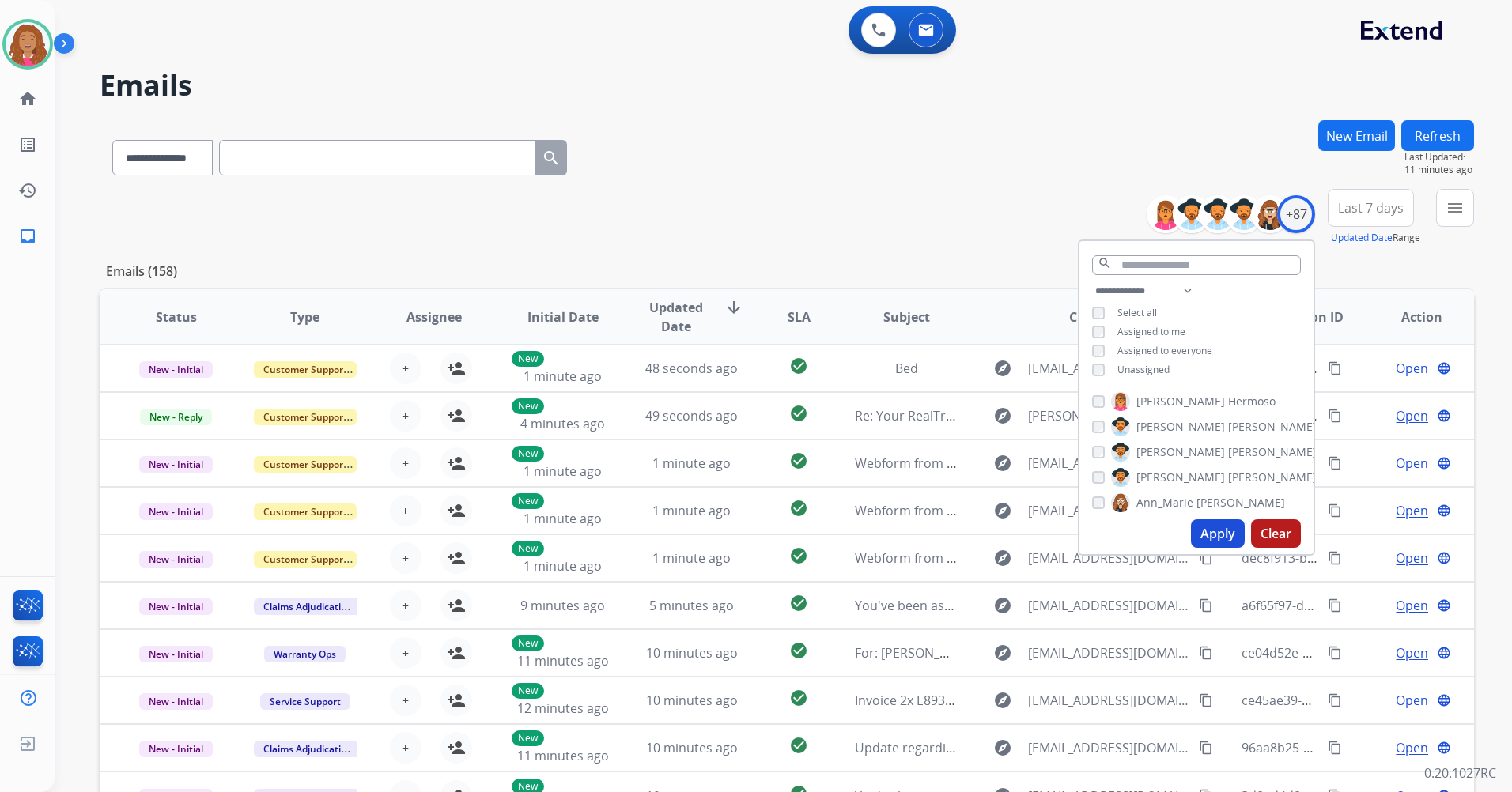
click at [1165, 333] on span "Assigned to me" at bounding box center [1151, 331] width 68 height 14
click at [1151, 325] on span "Assigned to me" at bounding box center [1151, 331] width 68 height 14
drag, startPoint x: 1222, startPoint y: 536, endPoint x: 1284, endPoint y: 442, distance: 112.6
click at [1222, 532] on button "Apply" at bounding box center [1218, 533] width 54 height 28
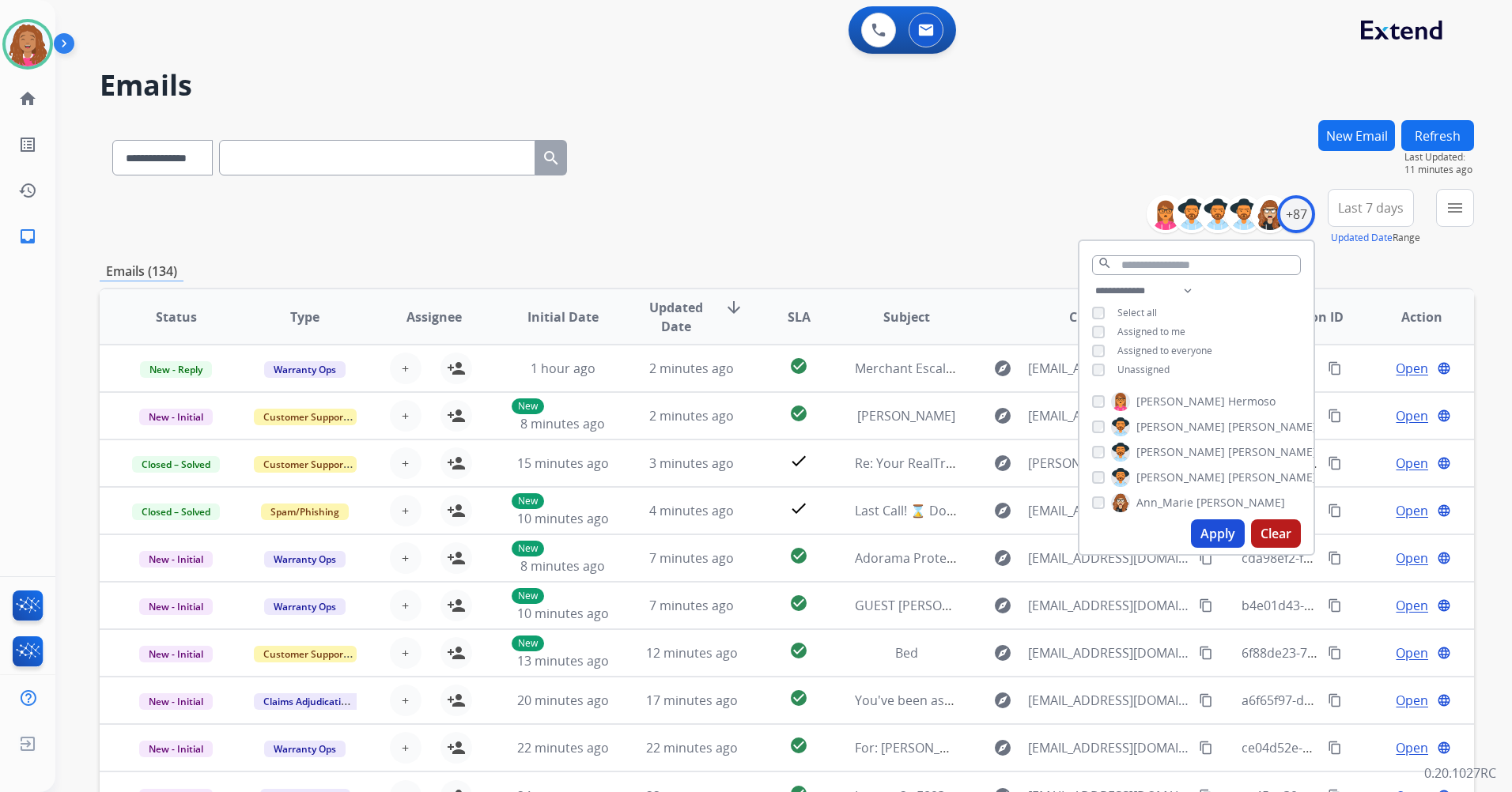
click at [1342, 211] on span "Last 7 days" at bounding box center [1370, 208] width 65 height 6
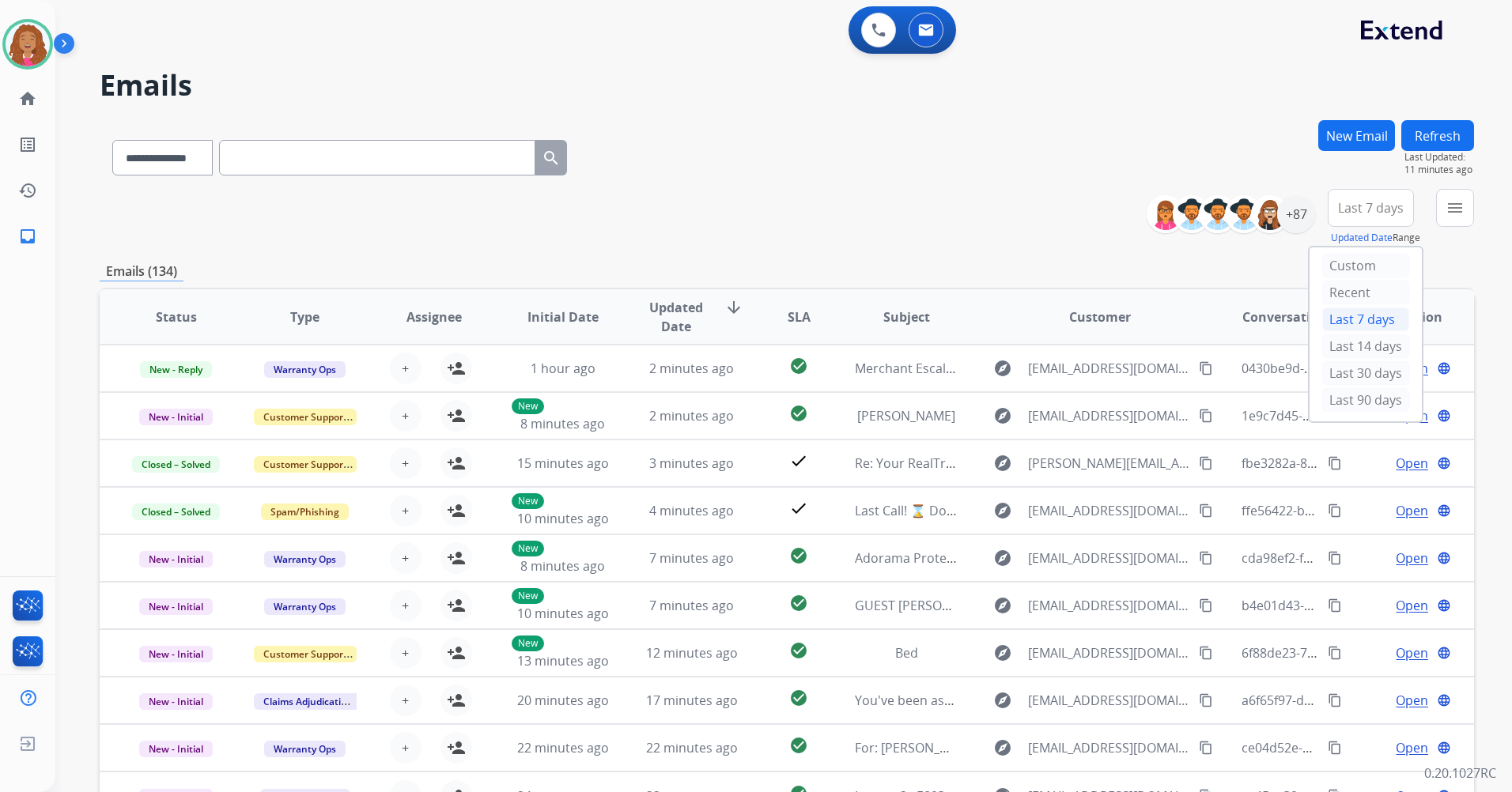
drag, startPoint x: 1358, startPoint y: 396, endPoint x: 1365, endPoint y: 389, distance: 9.9
click at [1359, 394] on div "Last 90 days" at bounding box center [1366, 399] width 87 height 23
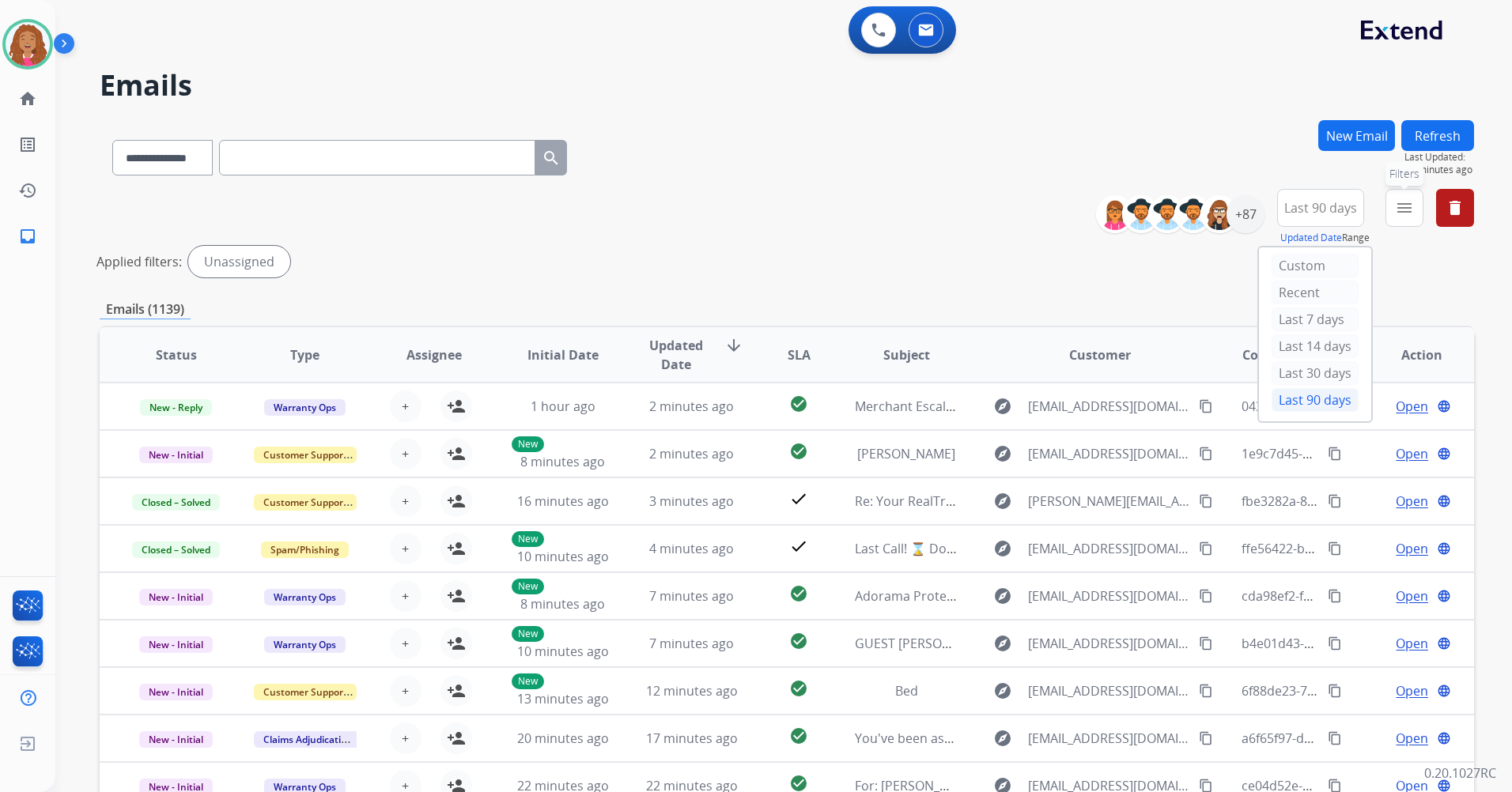
click at [1395, 207] on mat-icon "menu" at bounding box center [1405, 208] width 19 height 19
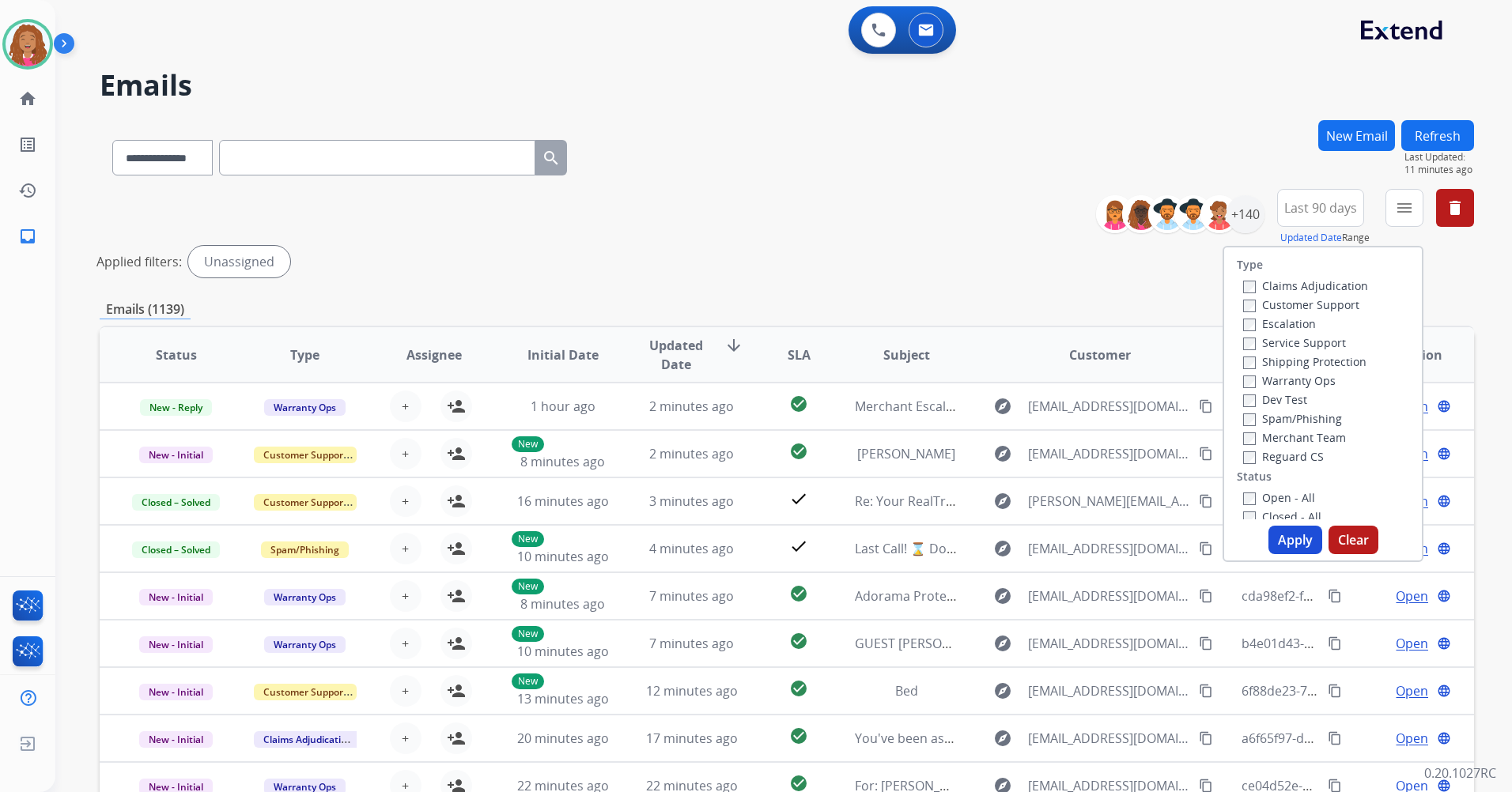
click at [1316, 305] on label "Customer Support" at bounding box center [1301, 305] width 116 height 15
click at [1303, 361] on label "Shipping Protection" at bounding box center [1305, 361] width 123 height 15
click at [1298, 454] on label "Reguard CS" at bounding box center [1284, 456] width 81 height 15
click at [1284, 495] on label "Open - All" at bounding box center [1279, 498] width 72 height 15
click at [1276, 525] on div "Type Claims Adjudication Customer Support Escalation Service Support Shipping P…" at bounding box center [1322, 404] width 201 height 316
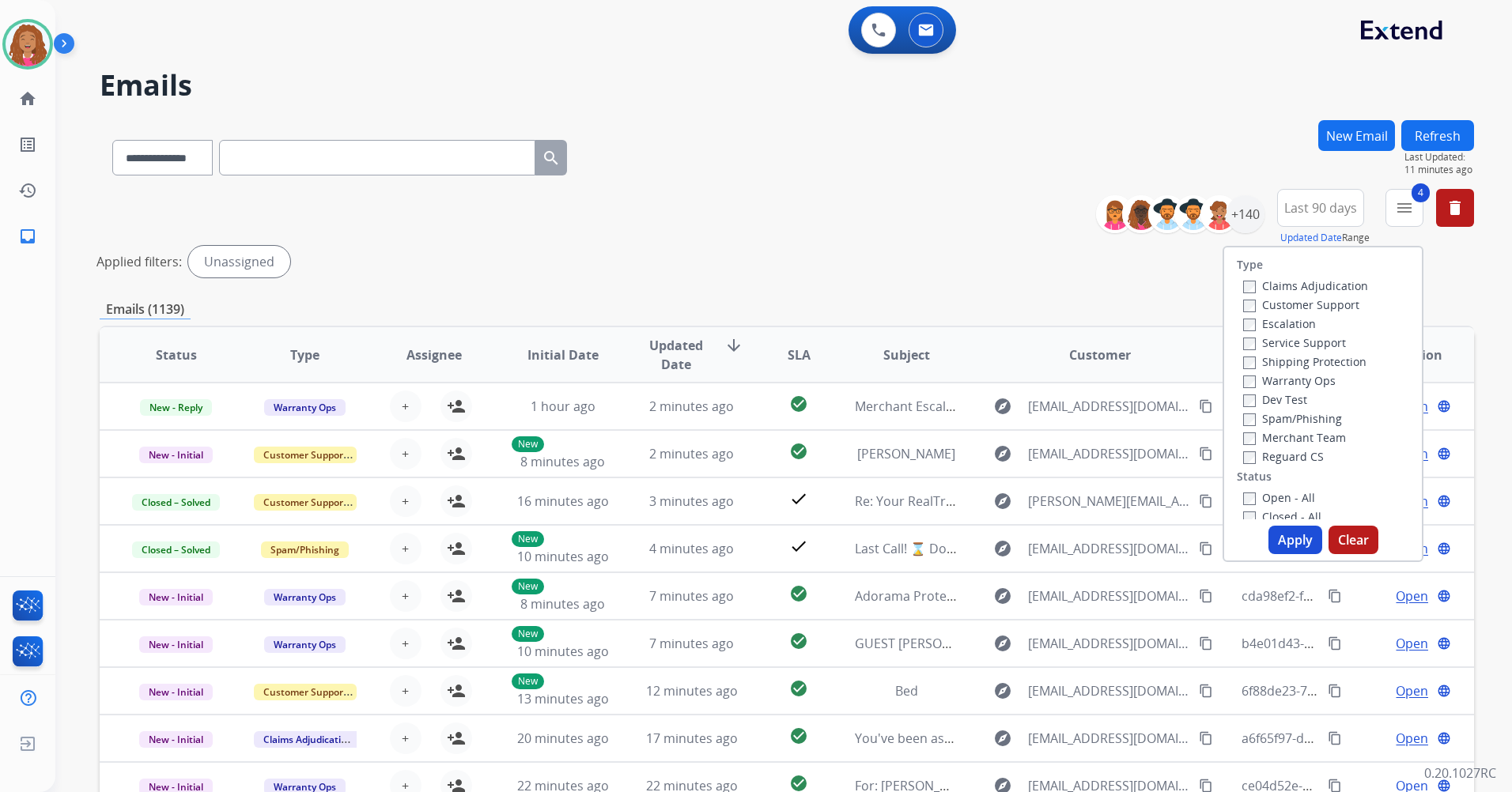
click at [1281, 538] on button "Apply" at bounding box center [1295, 540] width 54 height 28
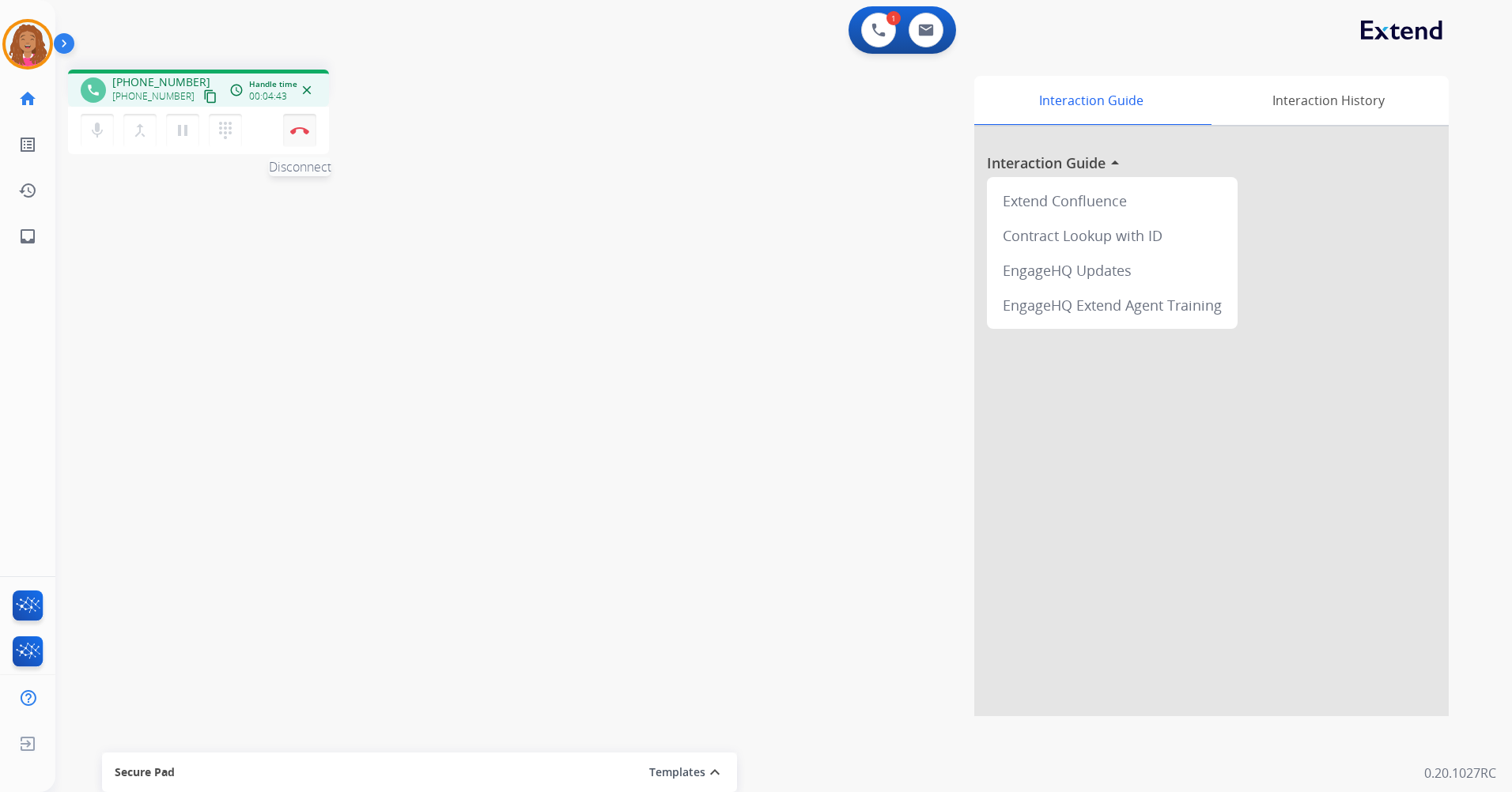
click at [303, 139] on button "Disconnect" at bounding box center [299, 130] width 33 height 33
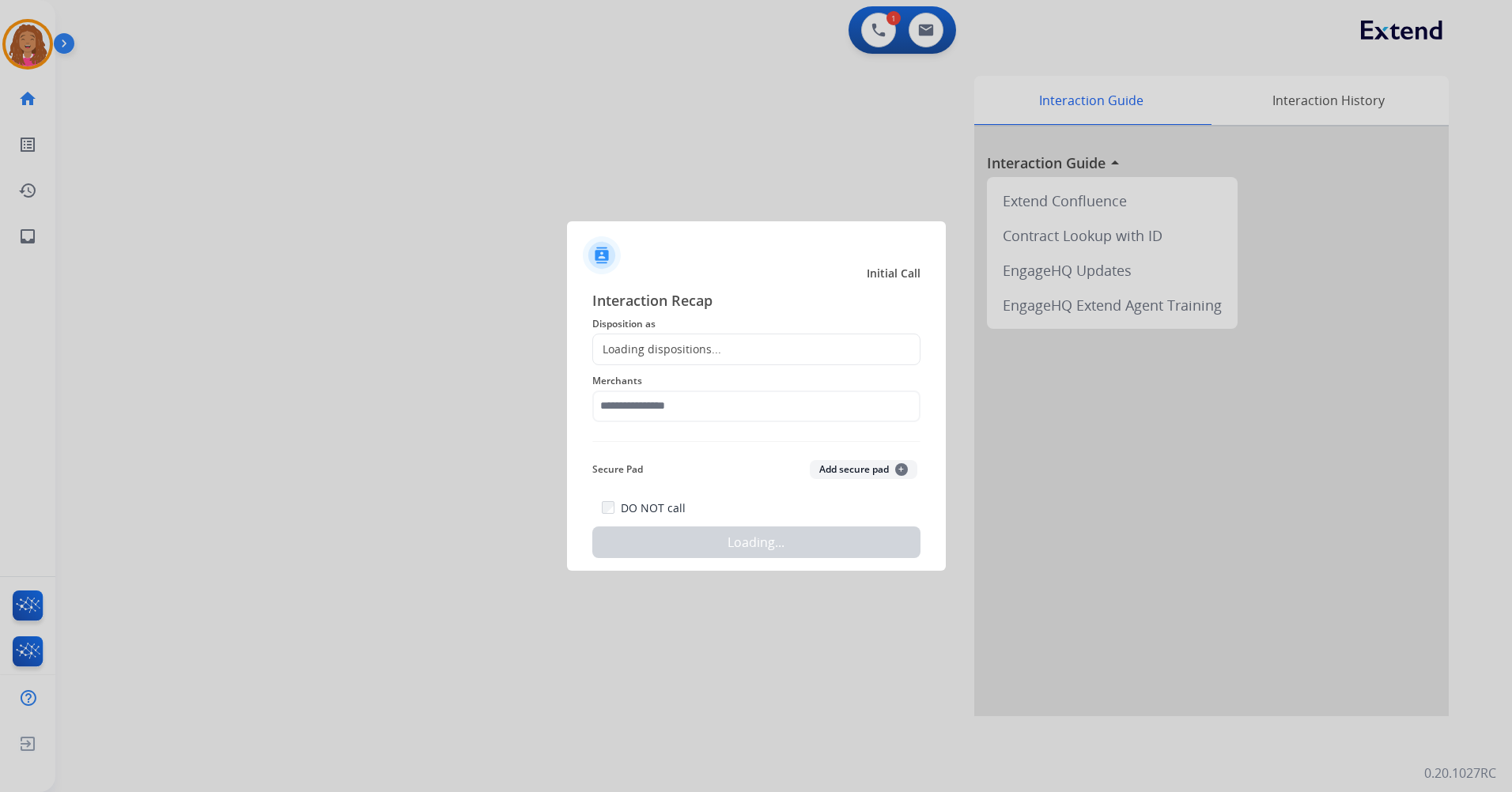
click at [689, 385] on span "Merchants" at bounding box center [756, 381] width 328 height 19
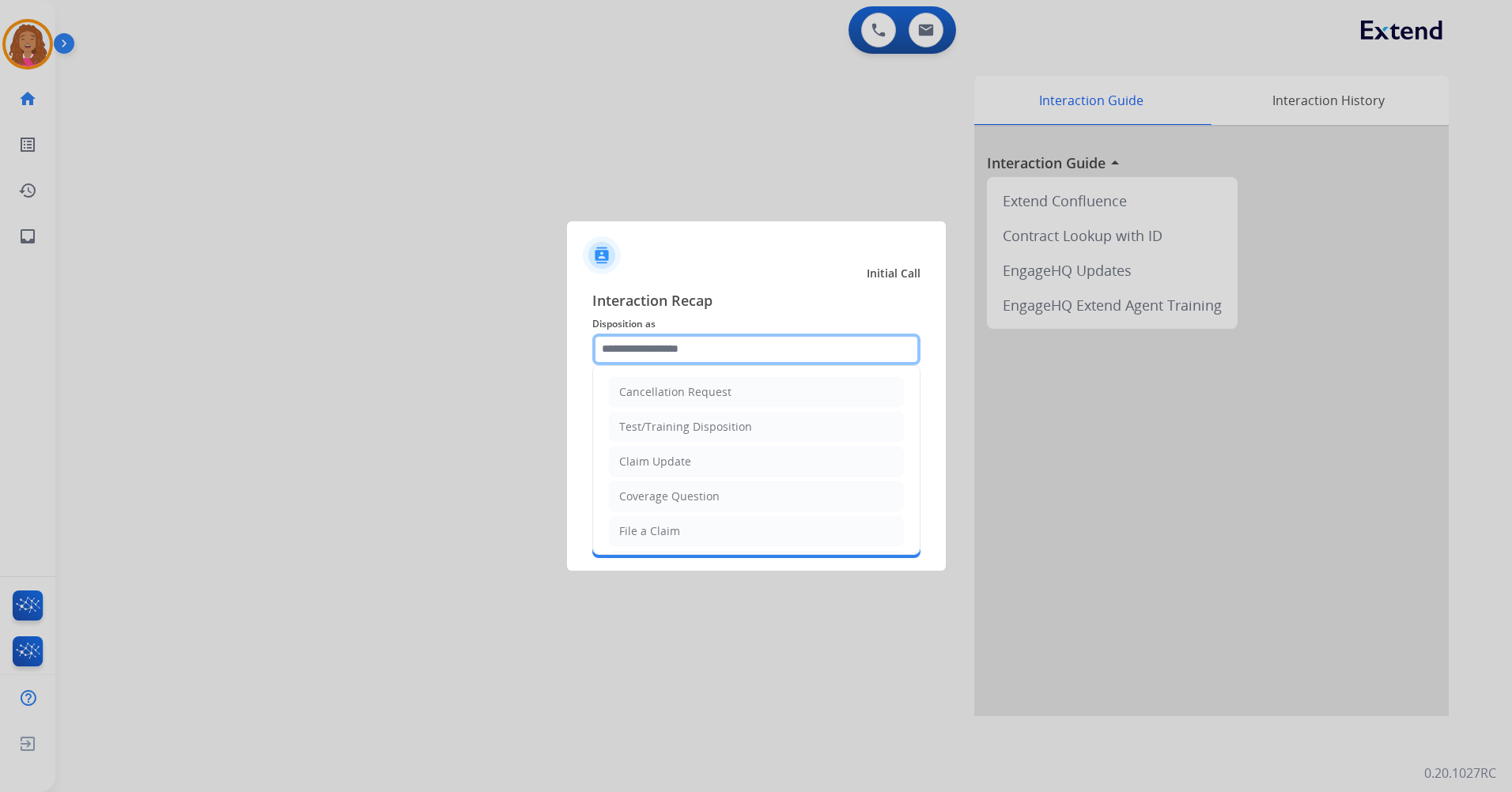
click at [719, 354] on input "text" at bounding box center [756, 349] width 328 height 31
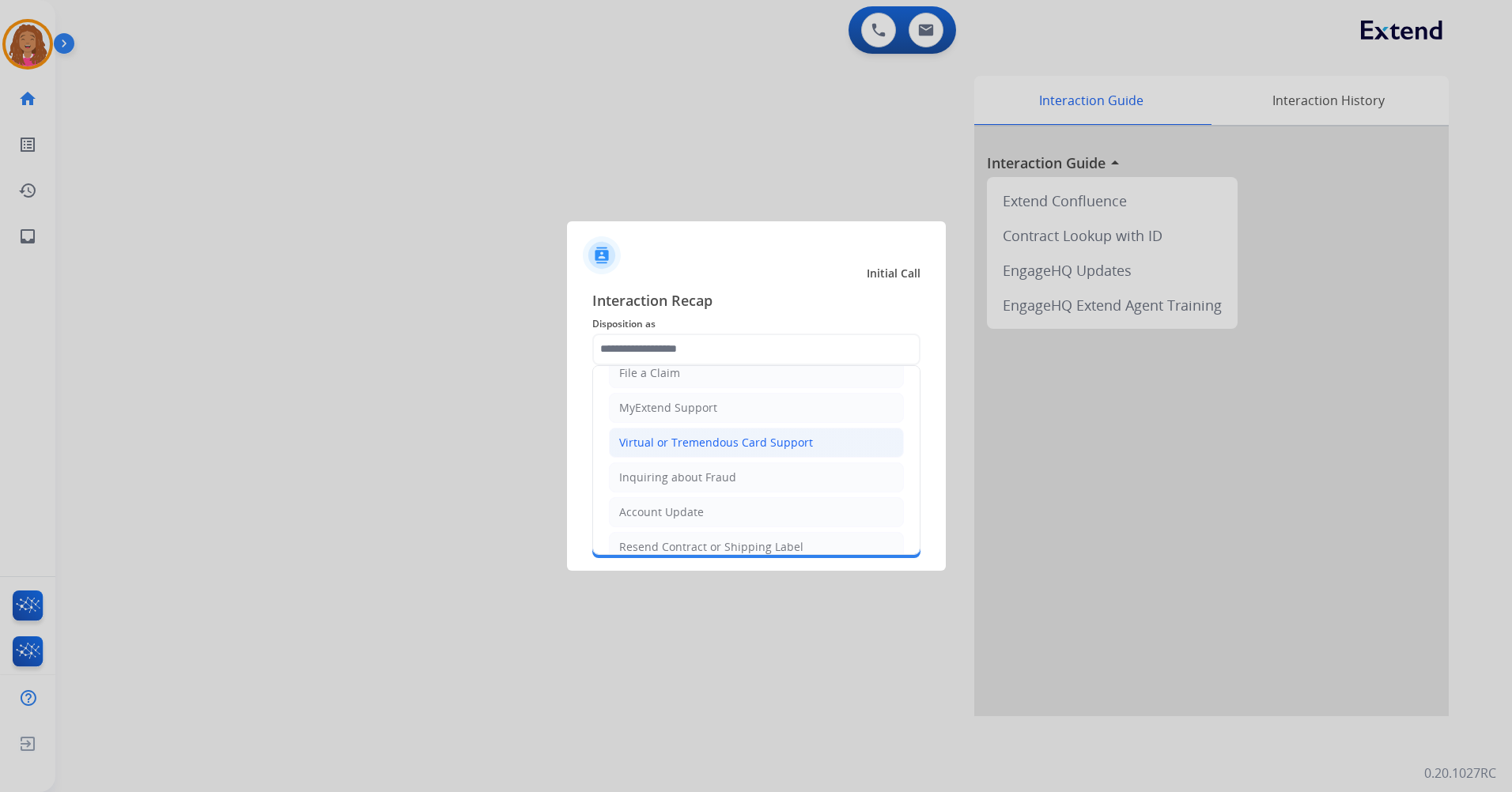
click at [808, 444] on li "Virtual or Tremendous Card Support" at bounding box center [757, 442] width 295 height 30
type input "**********"
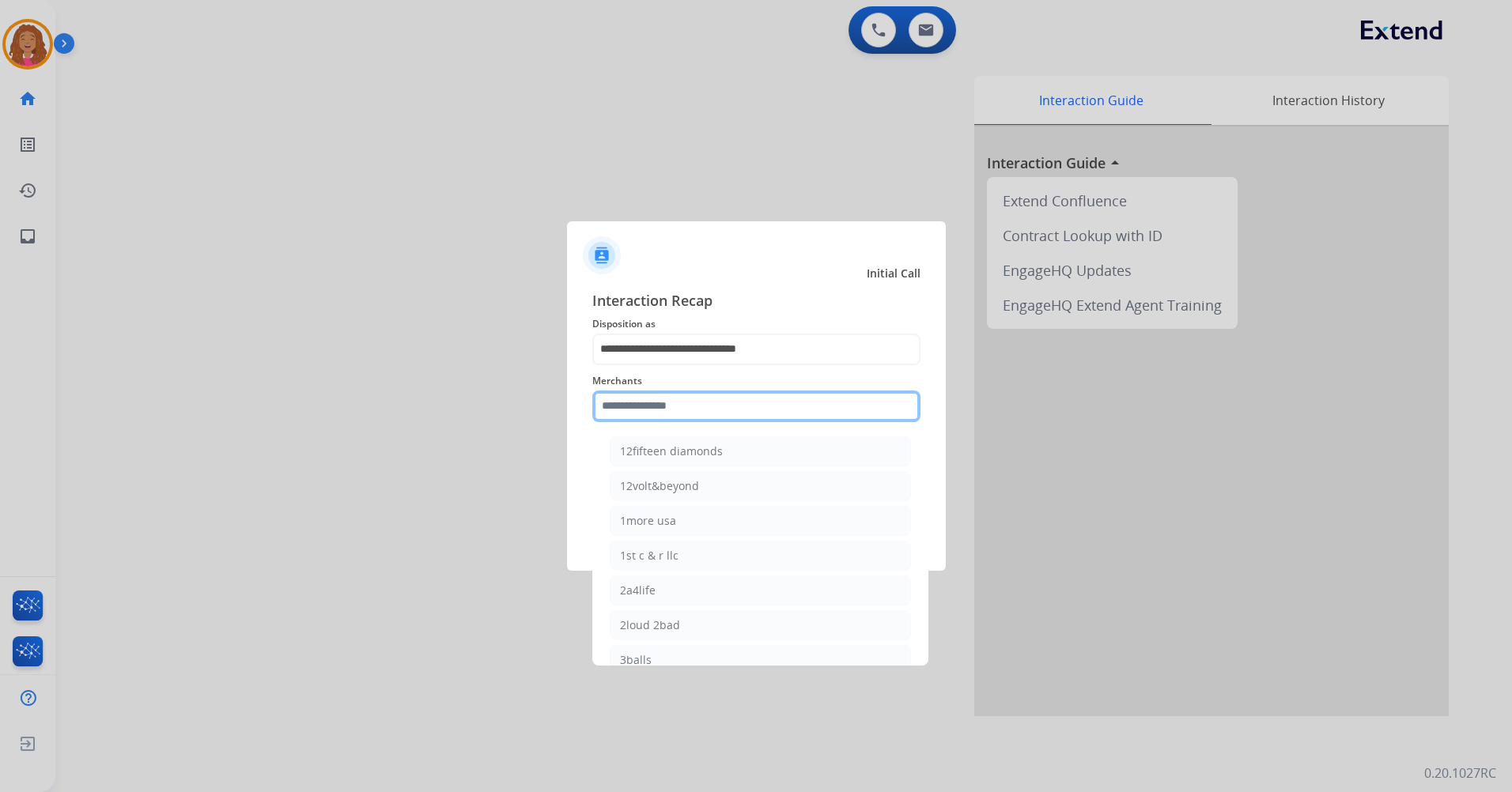
click at [741, 401] on input "text" at bounding box center [756, 406] width 328 height 31
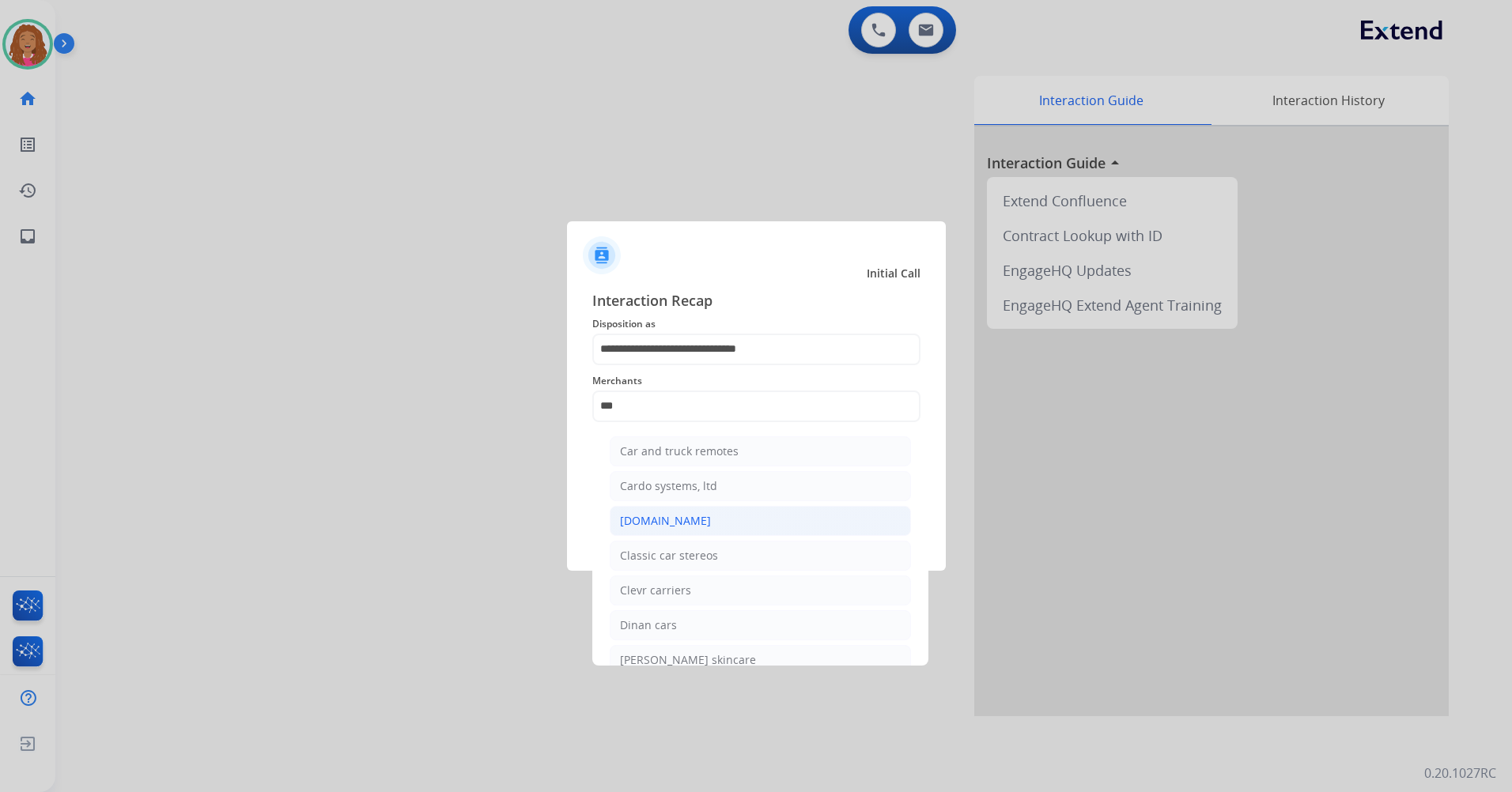
click at [741, 522] on li "[DOMAIN_NAME]" at bounding box center [760, 520] width 301 height 30
type input "**********"
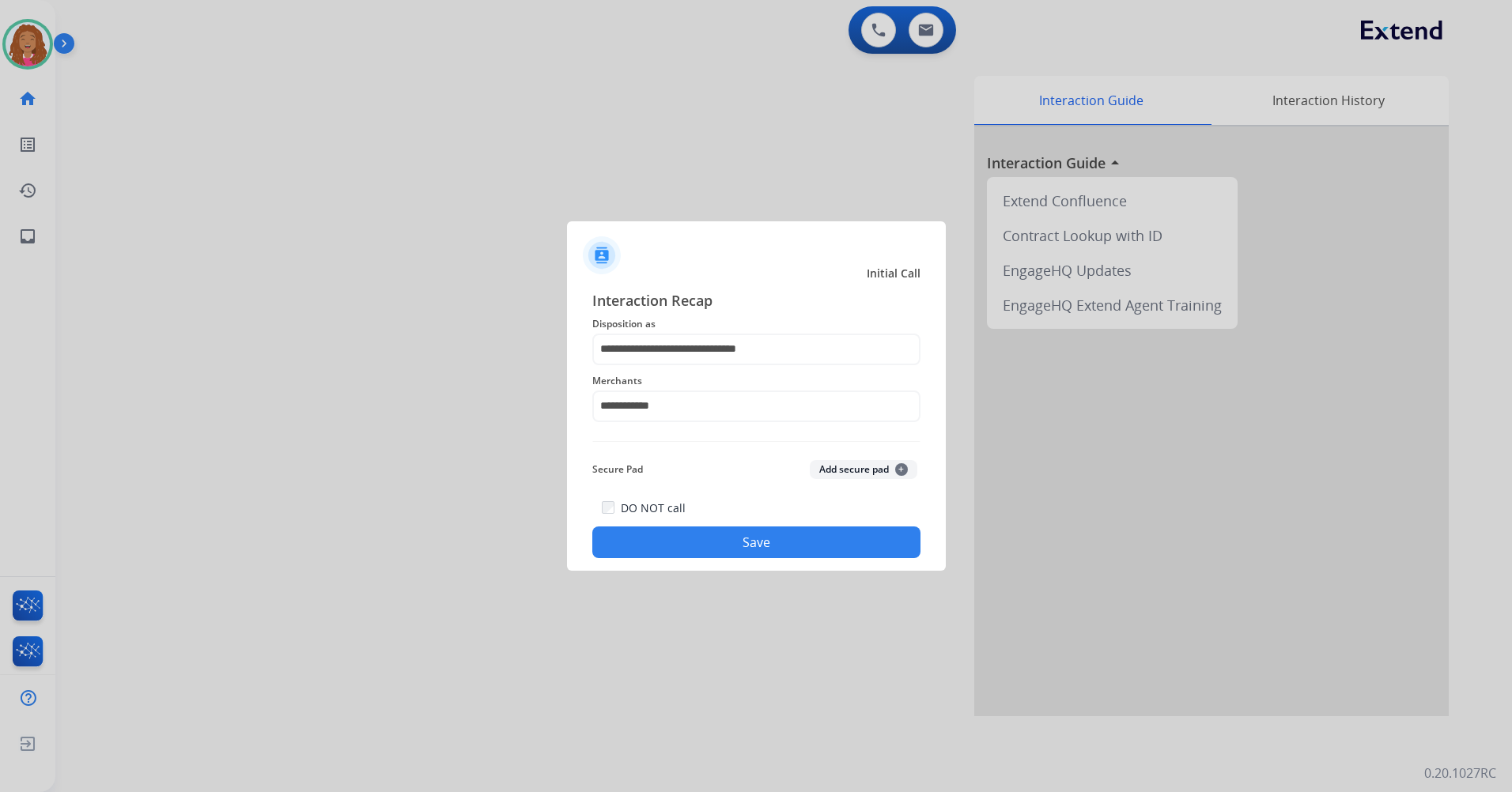
click at [775, 541] on button "Save" at bounding box center [756, 542] width 328 height 31
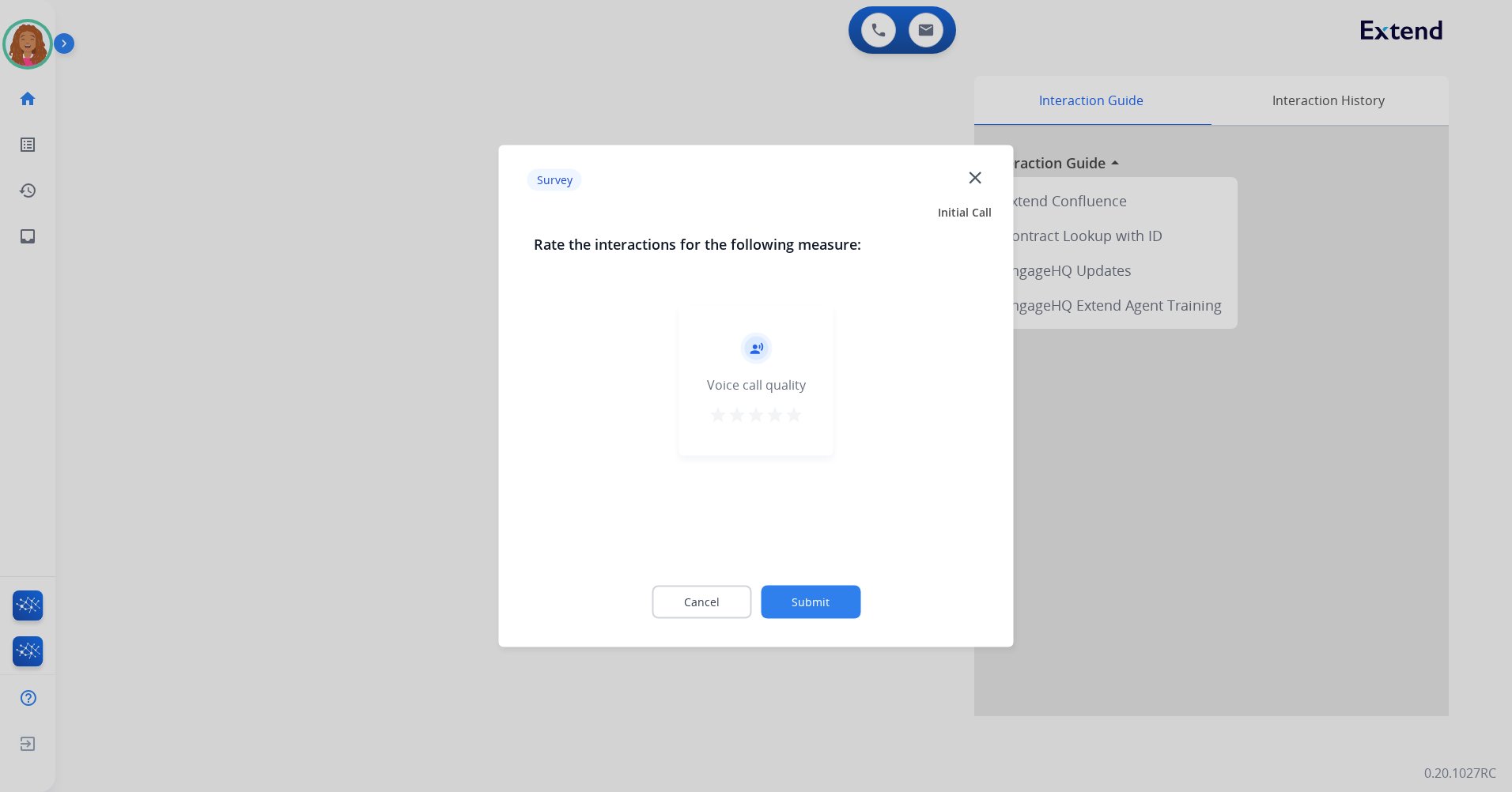
click at [796, 414] on mat-icon "star" at bounding box center [794, 415] width 19 height 19
click at [843, 600] on button "Submit" at bounding box center [811, 602] width 100 height 33
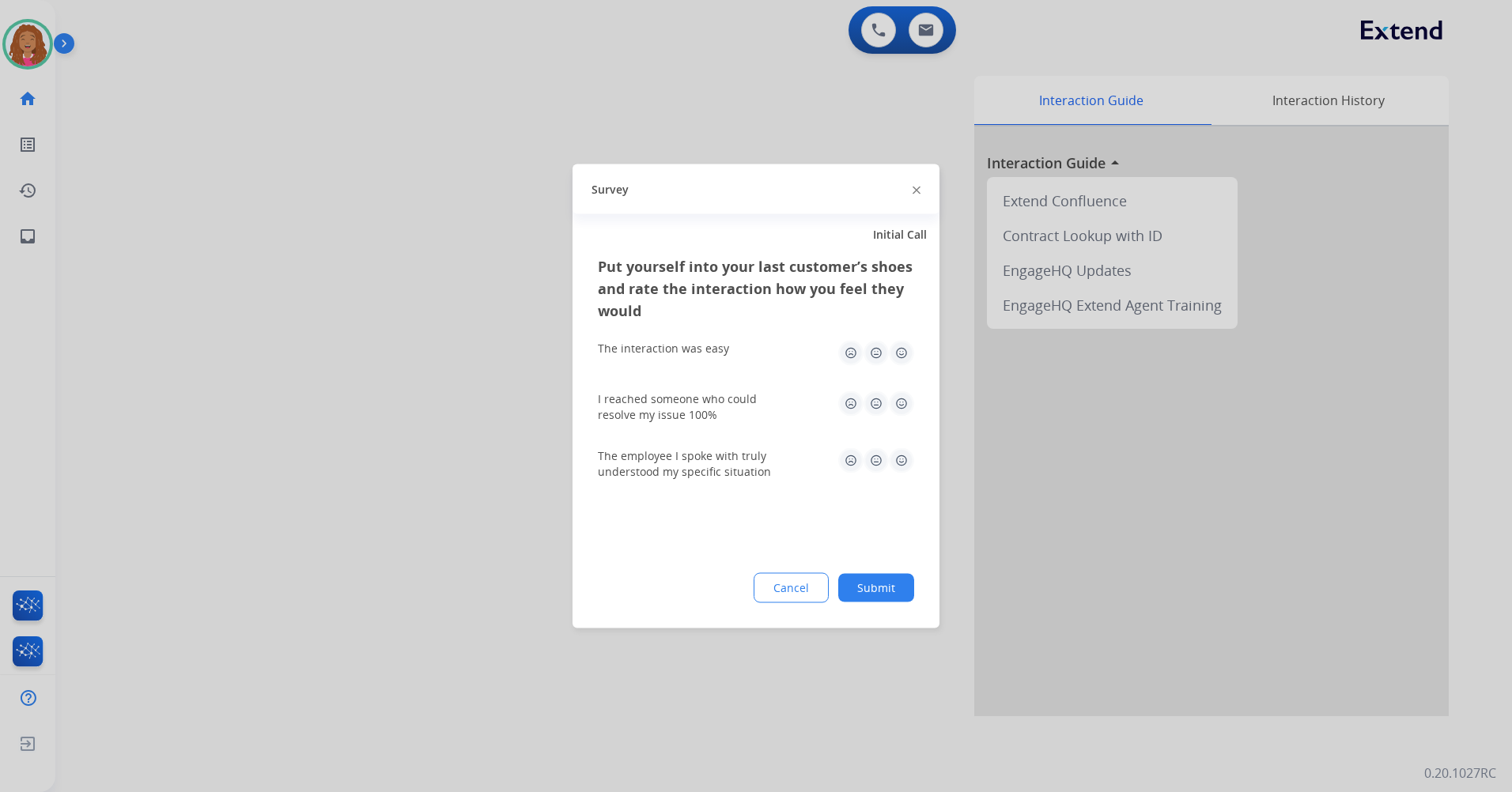
click at [904, 355] on img at bounding box center [901, 352] width 25 height 25
click at [906, 406] on img at bounding box center [901, 403] width 25 height 25
click at [904, 460] on img at bounding box center [901, 461] width 25 height 25
click at [890, 579] on button "Submit" at bounding box center [876, 588] width 76 height 28
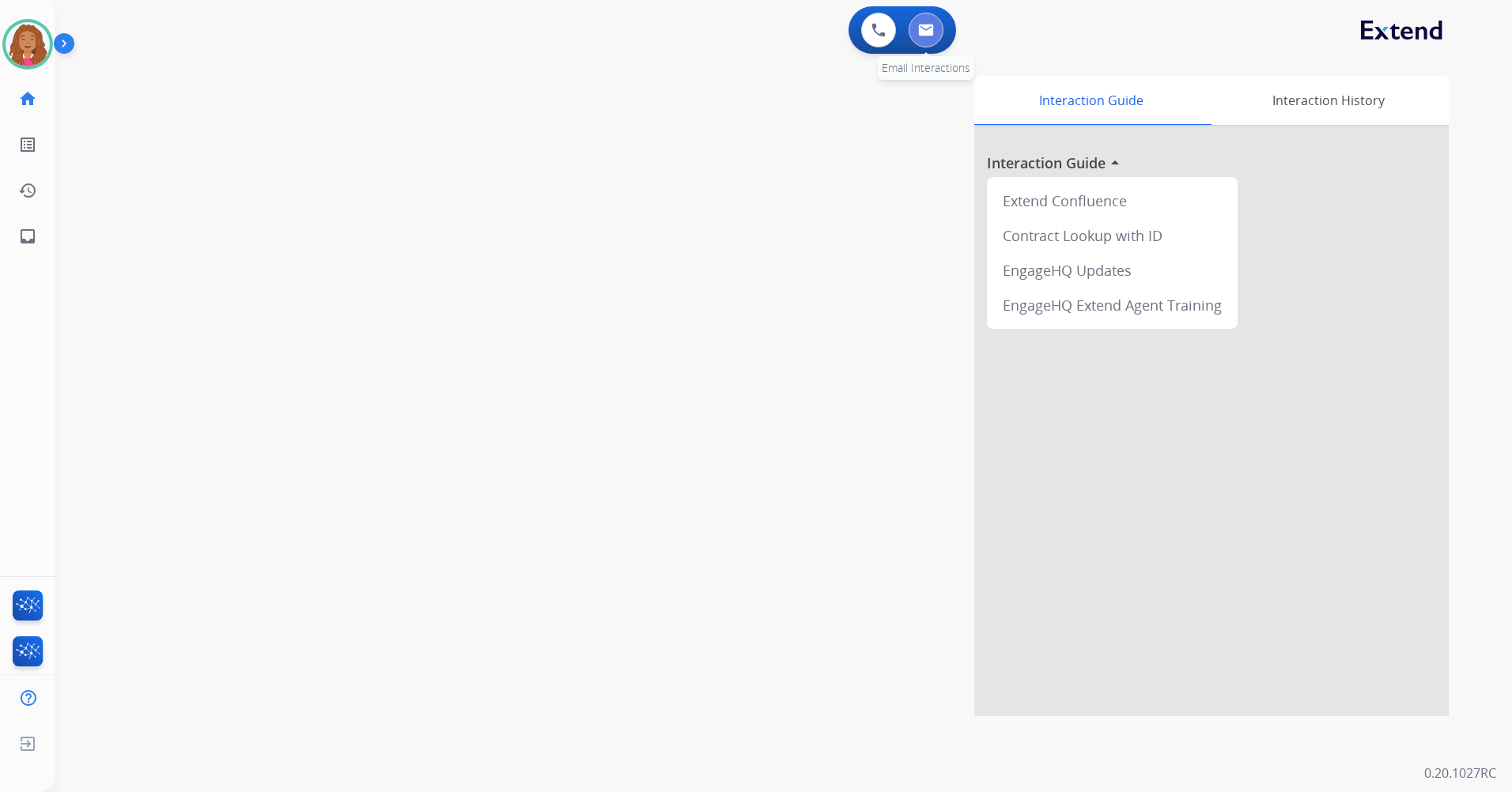
click at [915, 27] on button at bounding box center [925, 30] width 35 height 35
select select "**********"
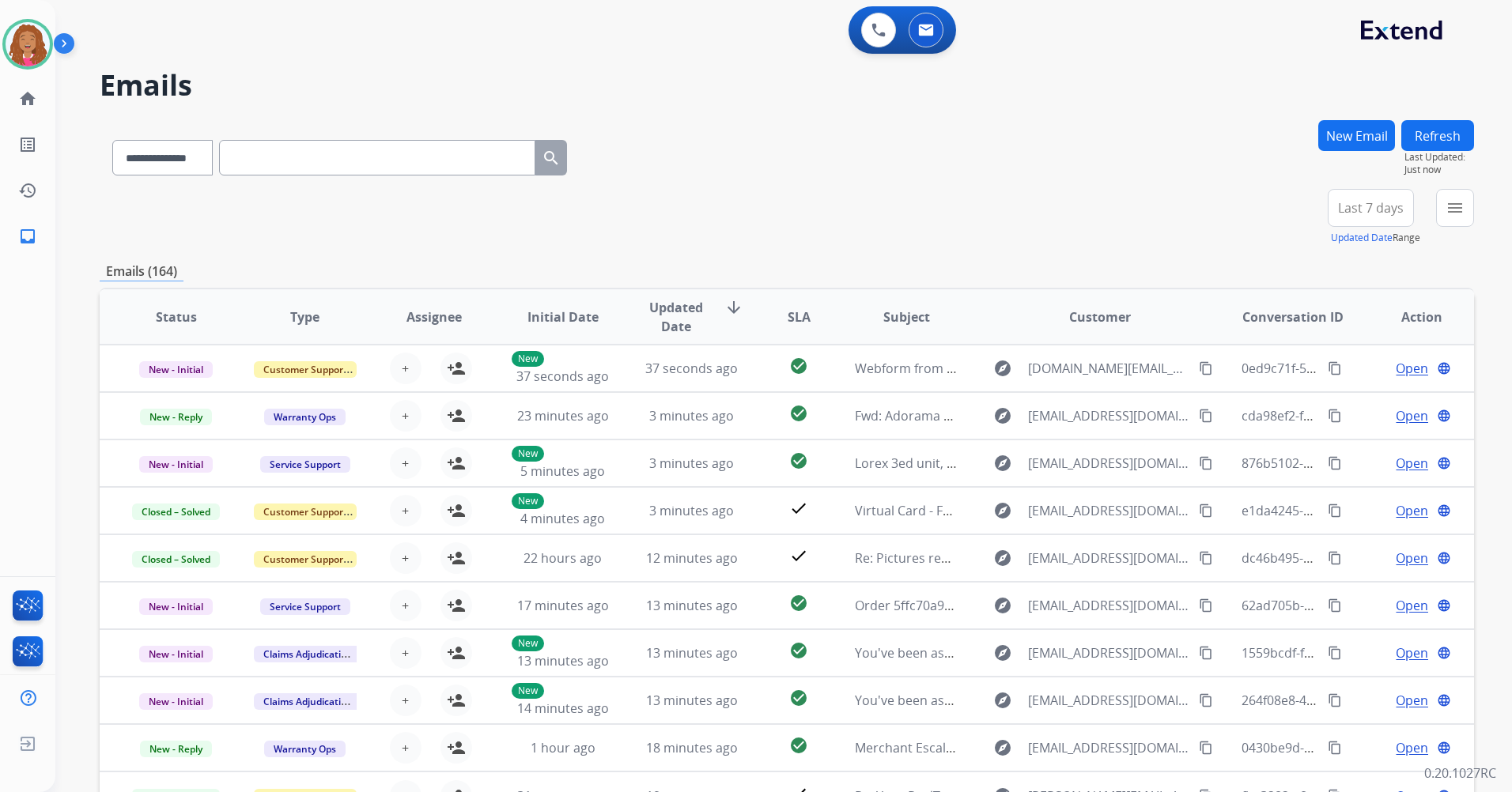
click at [1358, 211] on span "Last 7 days" at bounding box center [1370, 208] width 65 height 6
click at [1343, 397] on div "Last 90 days" at bounding box center [1366, 399] width 87 height 23
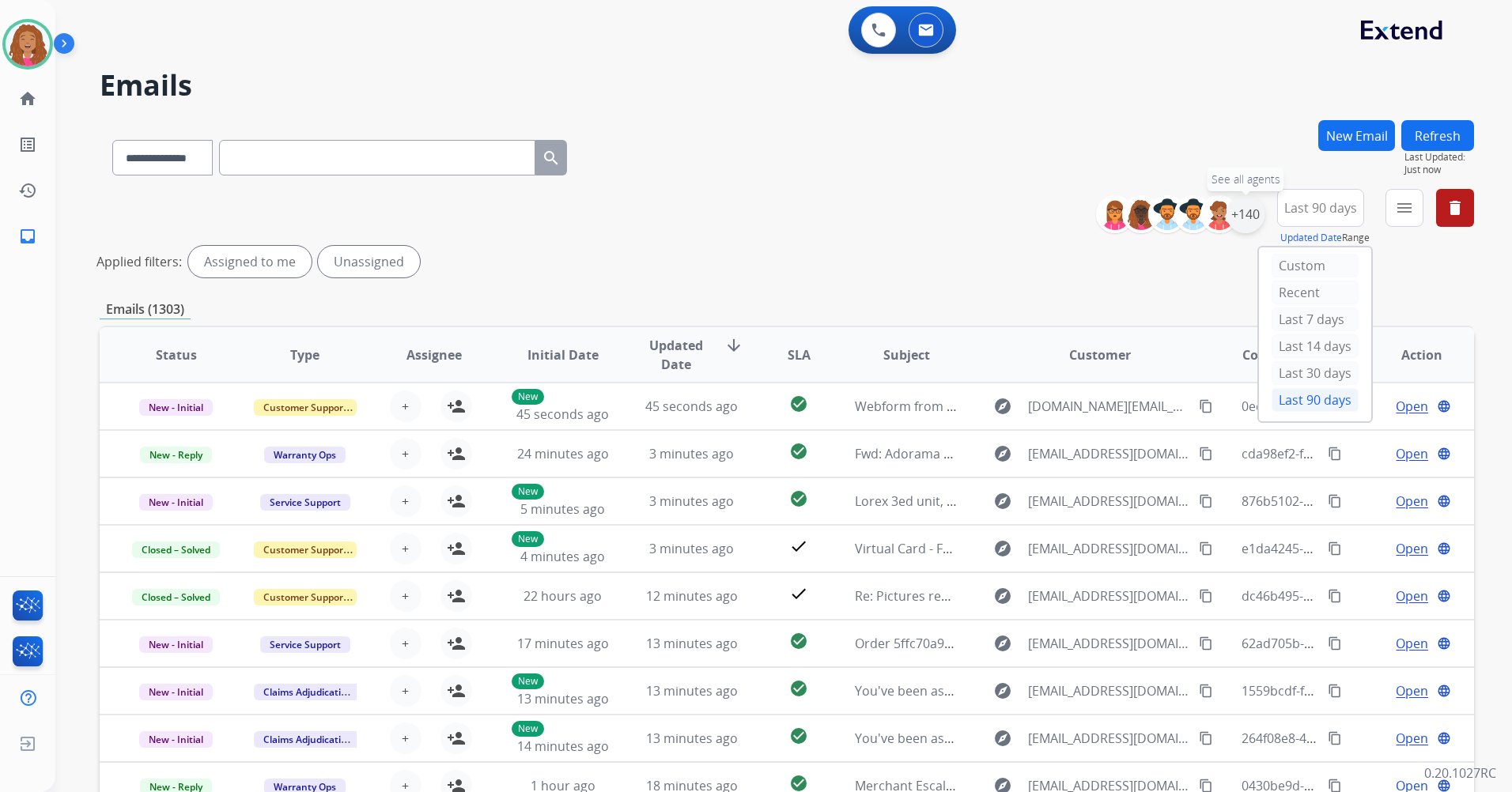
click at [1247, 213] on div "+140" at bounding box center [1245, 214] width 38 height 38
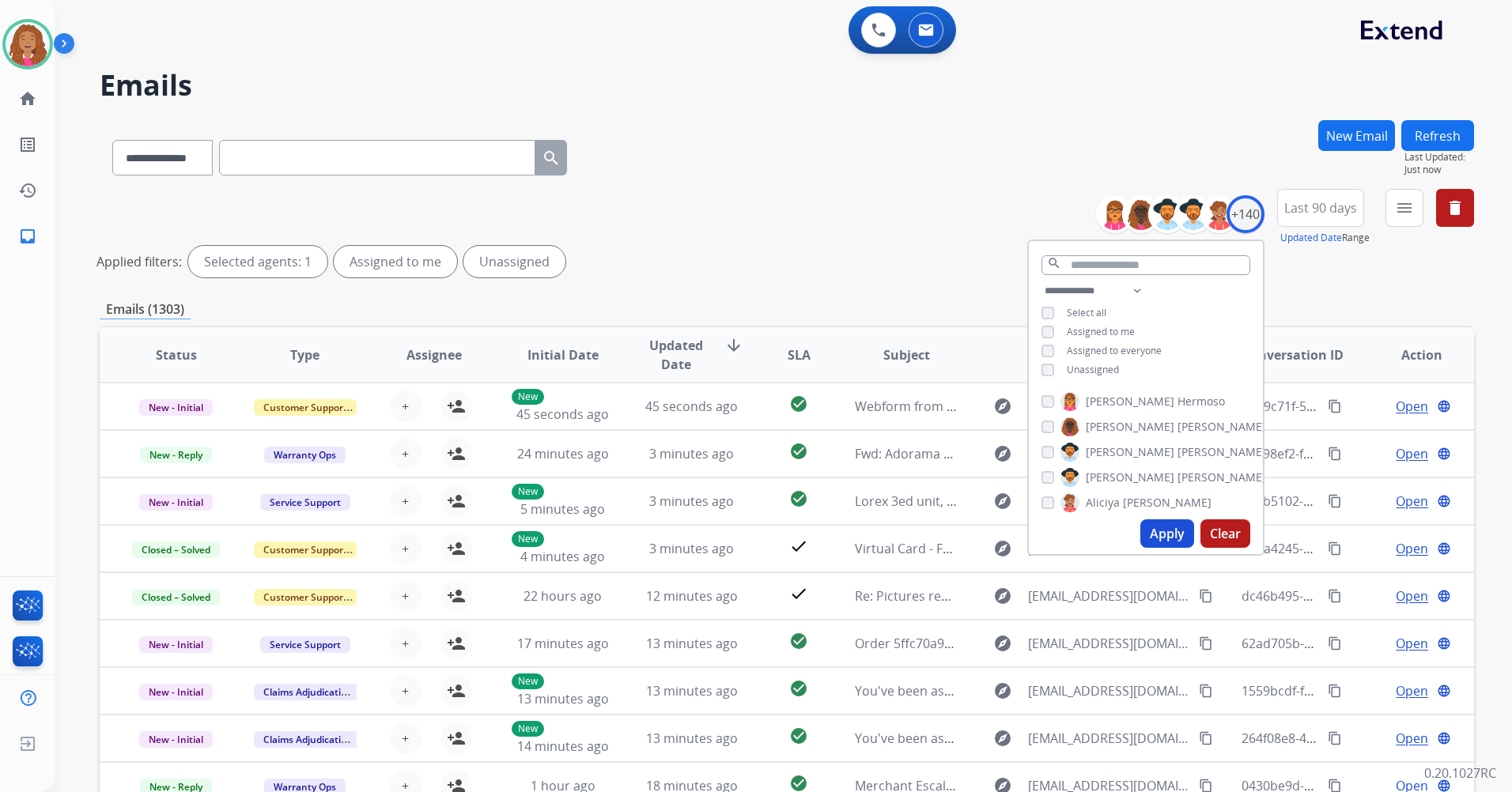
click at [1079, 323] on div "**********" at bounding box center [1146, 331] width 234 height 101
click at [1084, 328] on span "Assigned to me" at bounding box center [1101, 331] width 68 height 14
drag, startPoint x: 1176, startPoint y: 535, endPoint x: 1242, endPoint y: 484, distance: 83.4
click at [1176, 536] on button "Apply" at bounding box center [1167, 533] width 54 height 28
click at [1386, 214] on button "menu Filters" at bounding box center [1404, 207] width 38 height 38
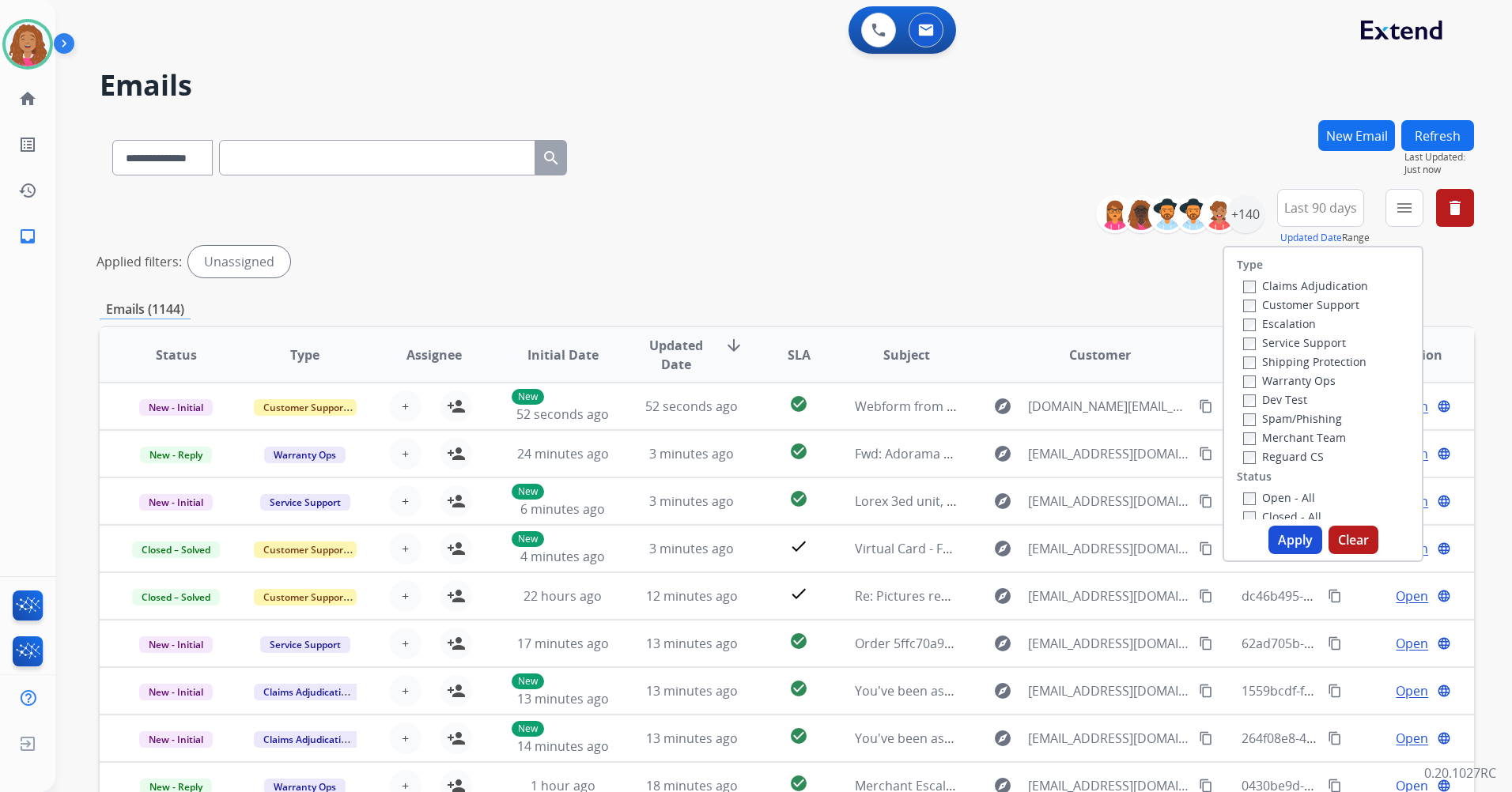
click at [1293, 307] on label "Customer Support" at bounding box center [1301, 305] width 116 height 15
click at [1289, 364] on label "Shipping Protection" at bounding box center [1305, 361] width 123 height 15
click at [1267, 456] on label "Reguard CS" at bounding box center [1284, 456] width 81 height 15
click at [1271, 497] on label "Open - All" at bounding box center [1279, 498] width 72 height 15
click at [1276, 535] on button "Apply" at bounding box center [1295, 540] width 54 height 28
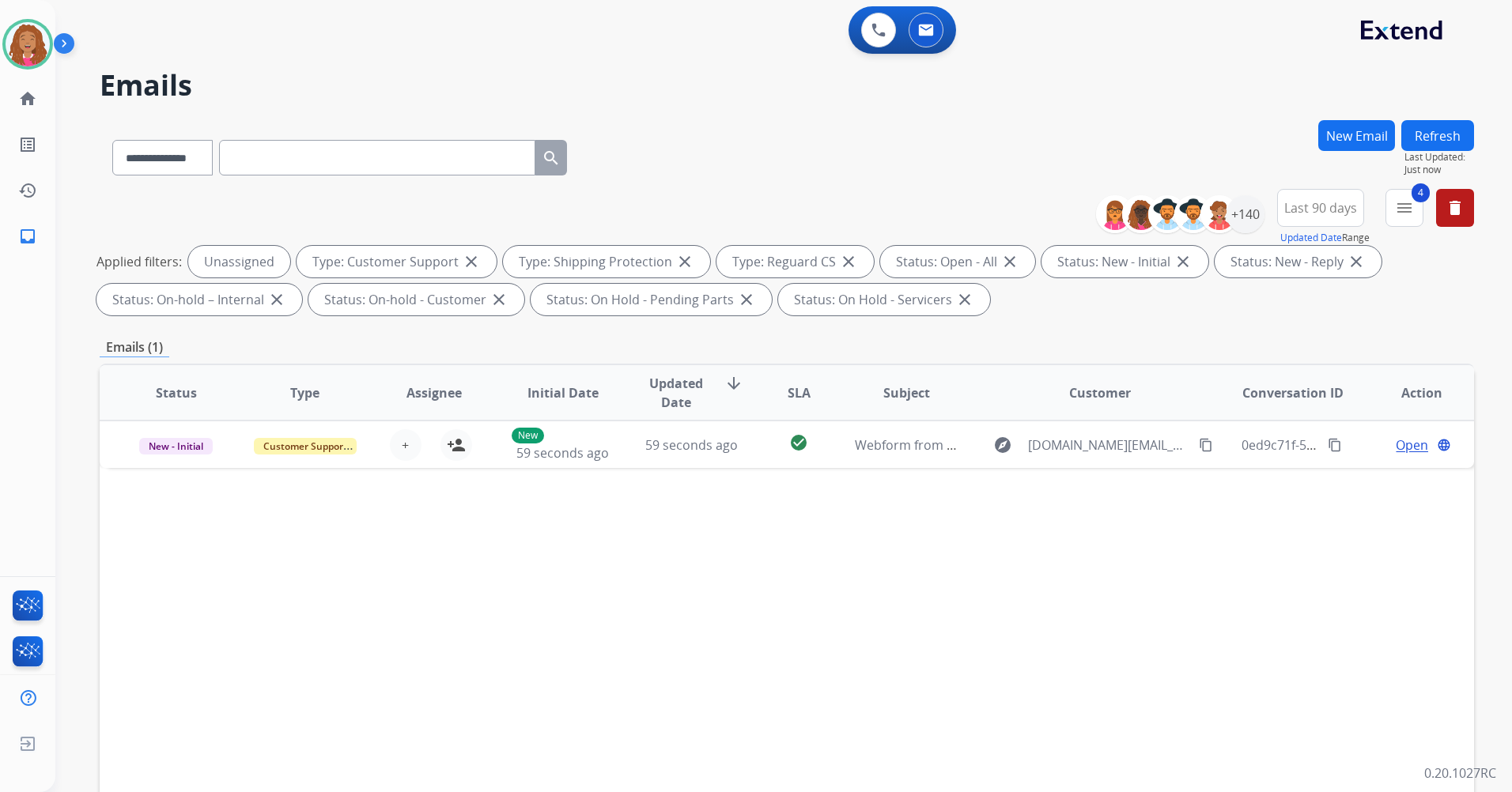
drag, startPoint x: 1042, startPoint y: 525, endPoint x: 1073, endPoint y: 370, distance: 158.1
click at [1040, 525] on div "Status Type Assignee Initial Date Updated Date arrow_downward SLA Subject Custo…" at bounding box center [787, 628] width 1375 height 530
click at [806, 193] on div "**********" at bounding box center [787, 255] width 1375 height 133
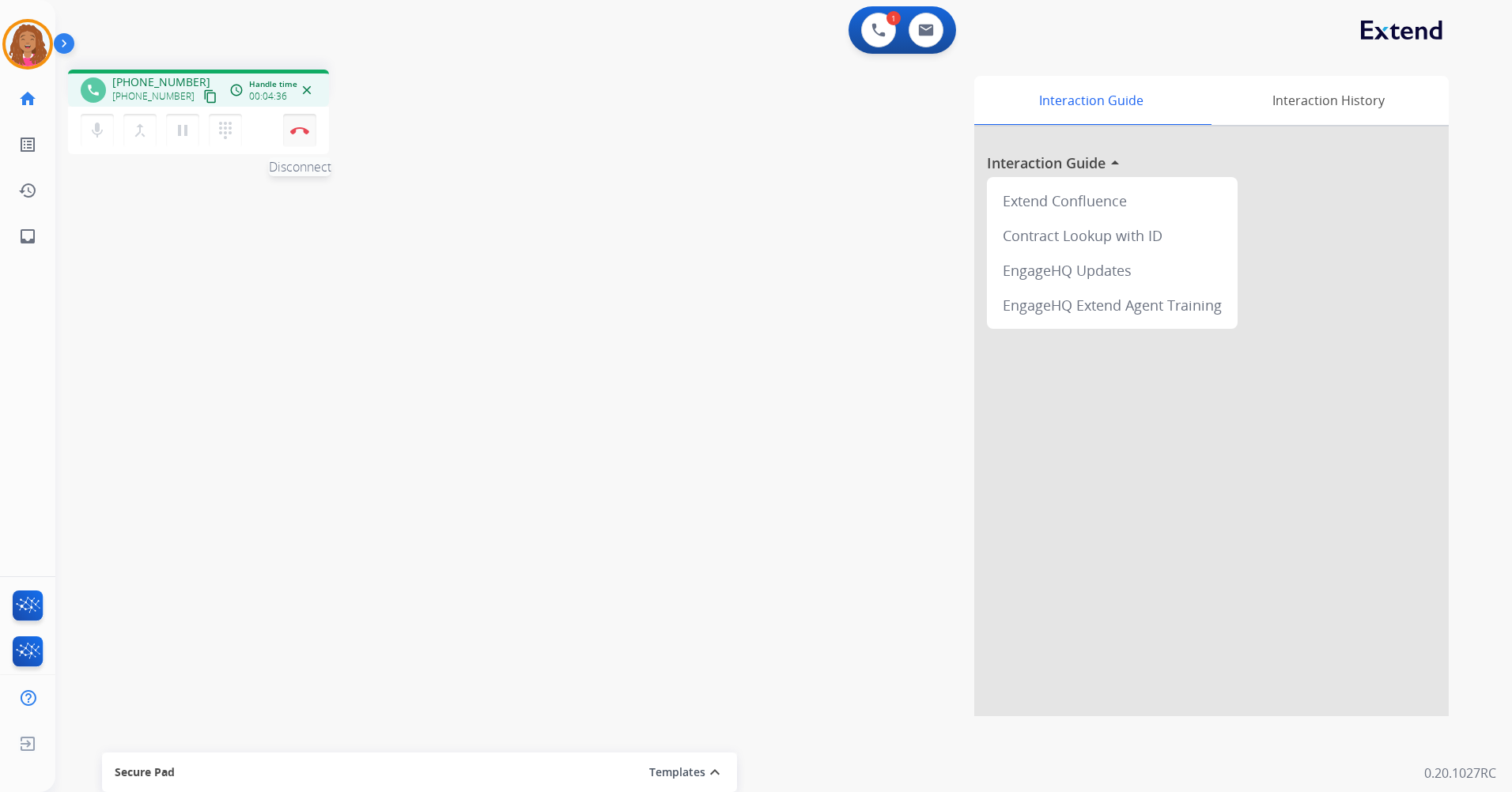
click at [303, 131] on img at bounding box center [300, 131] width 19 height 8
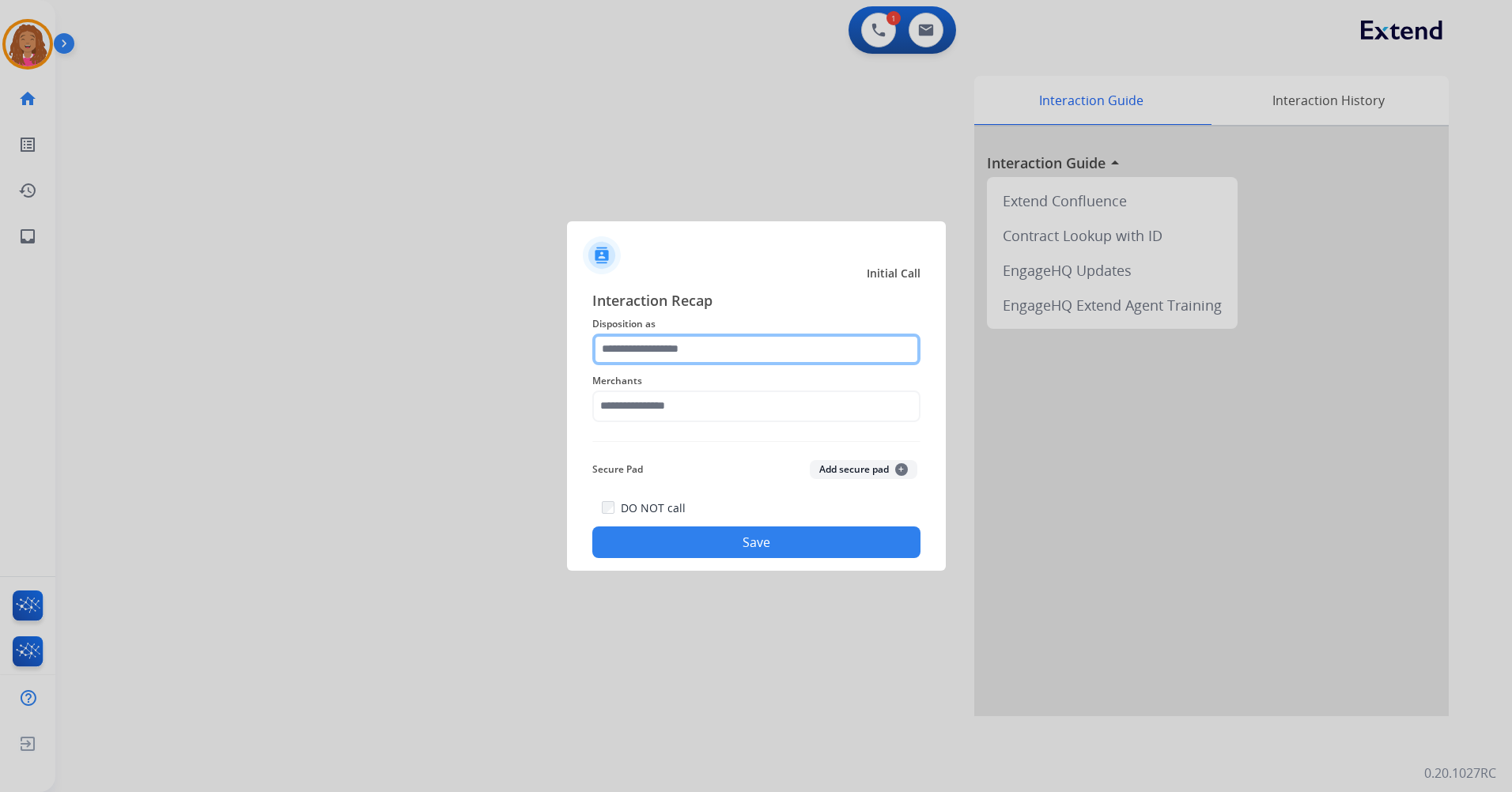
drag, startPoint x: 782, startPoint y: 350, endPoint x: 787, endPoint y: 316, distance: 34.4
click at [782, 348] on input "text" at bounding box center [756, 349] width 328 height 31
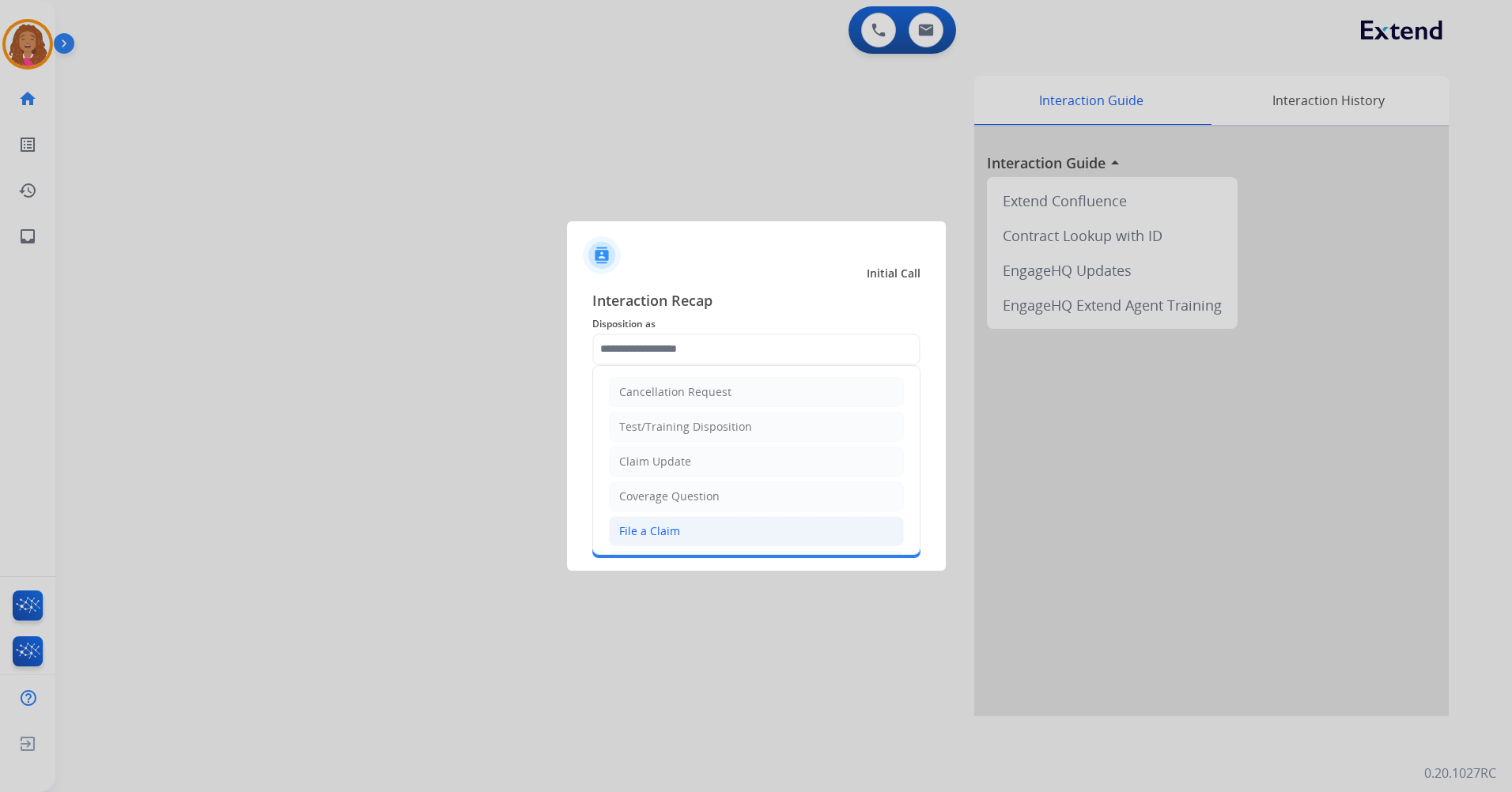
click at [643, 523] on div "File a Claim" at bounding box center [649, 531] width 61 height 16
type input "**********"
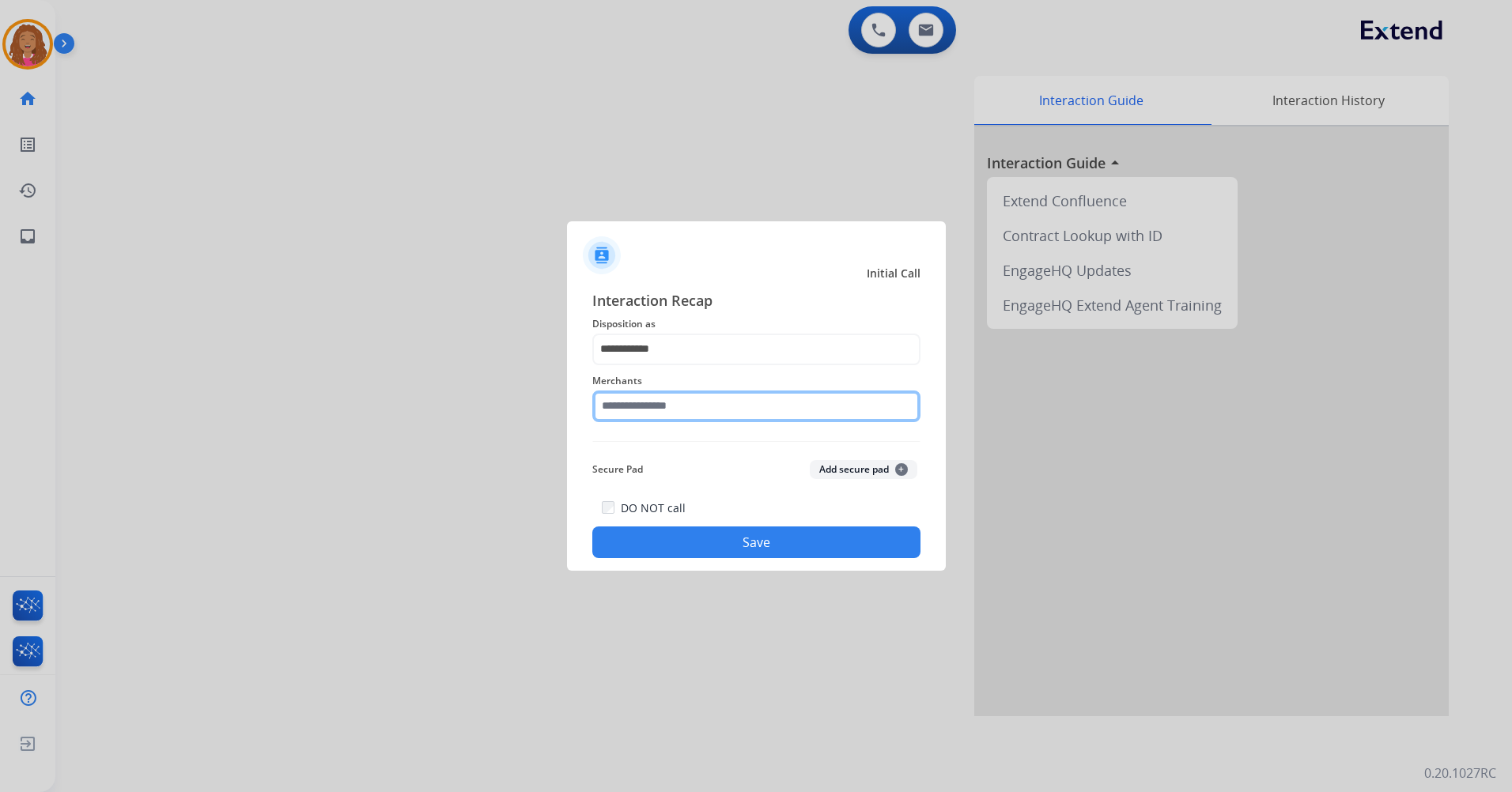
click at [672, 402] on input "text" at bounding box center [756, 406] width 328 height 31
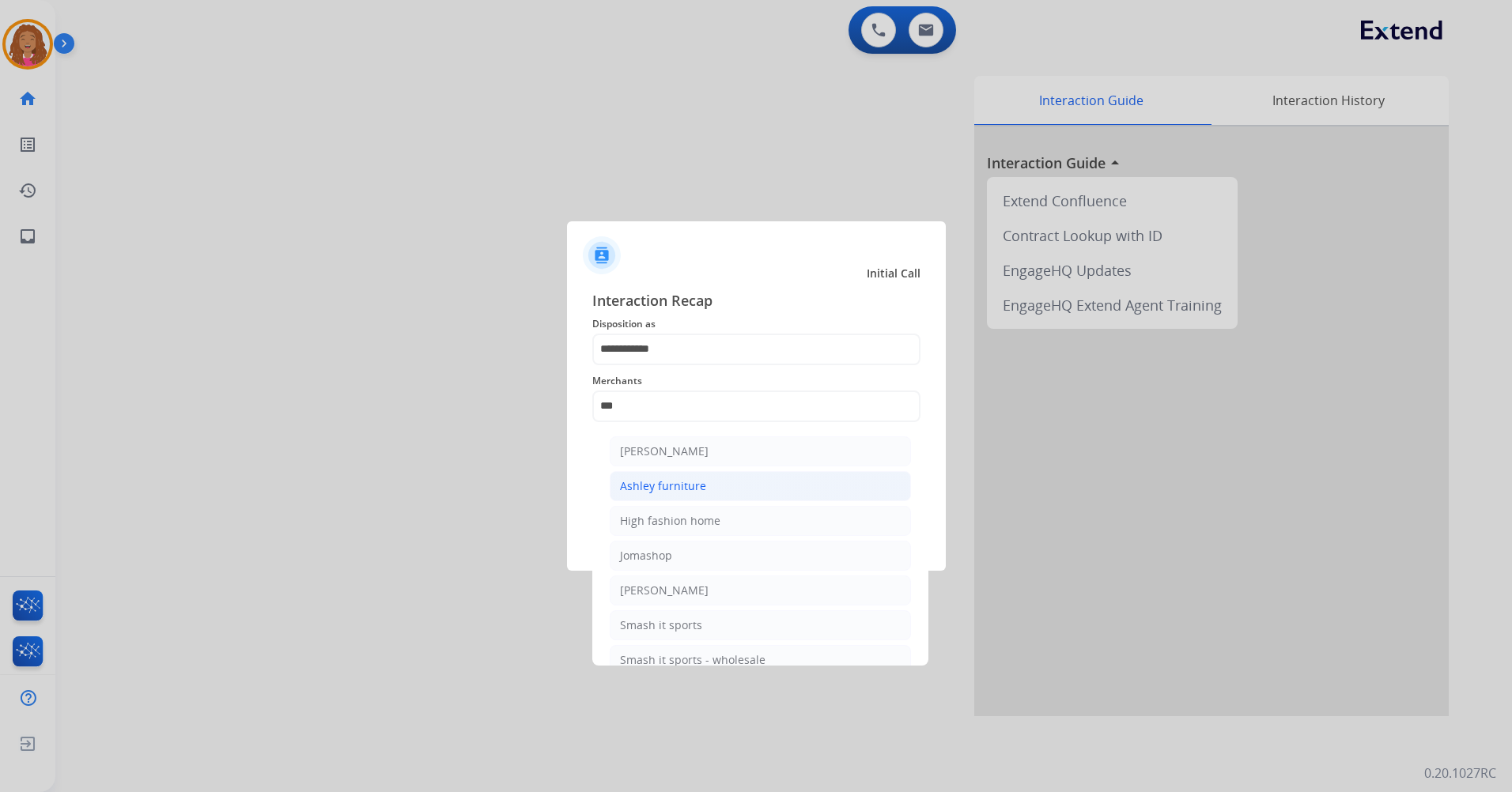
click at [716, 486] on li "Ashley furniture" at bounding box center [760, 486] width 301 height 30
type input "**********"
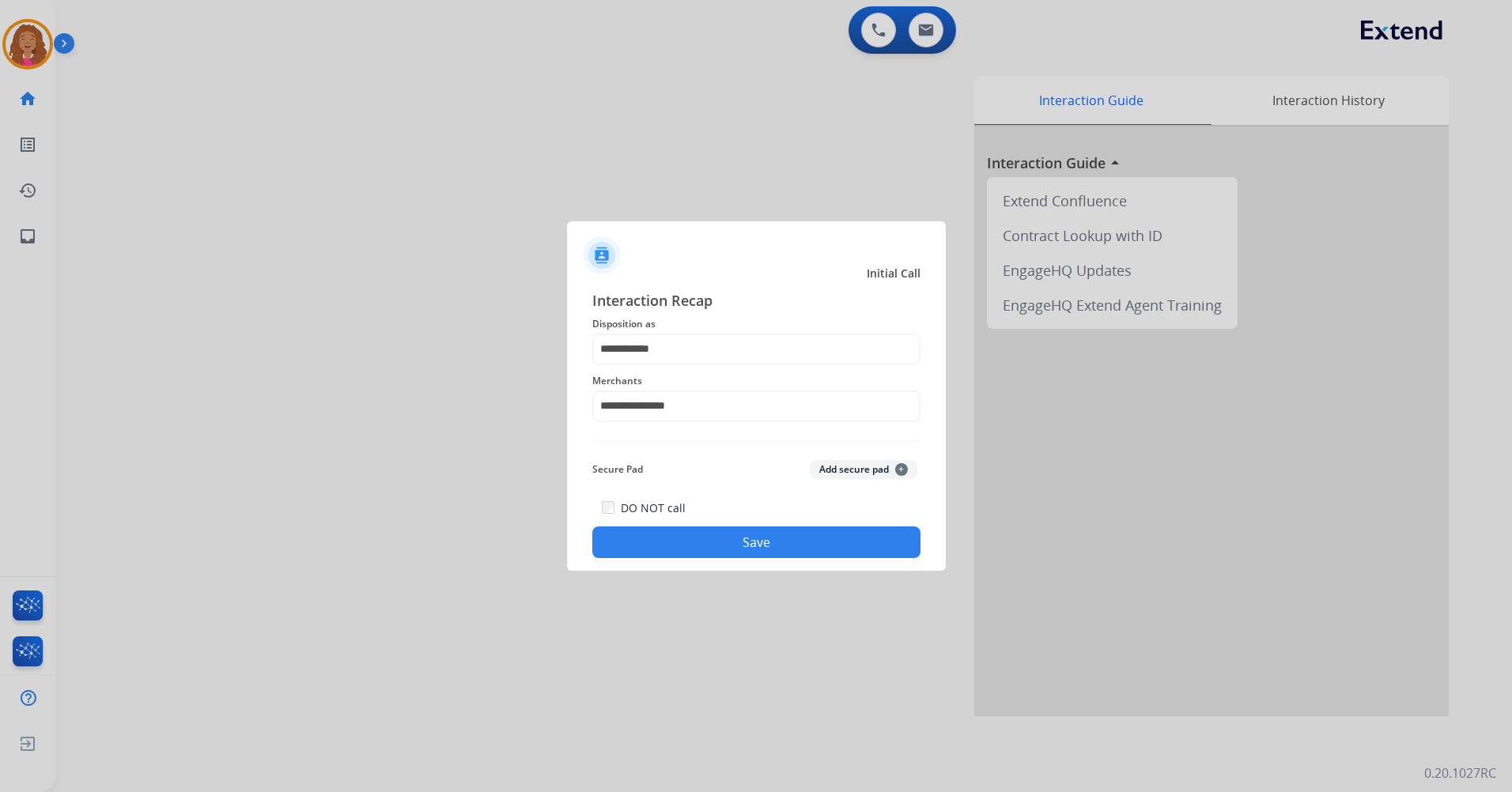
click at [711, 563] on div "**********" at bounding box center [757, 424] width 379 height 295
click at [732, 547] on button "Save" at bounding box center [756, 542] width 328 height 31
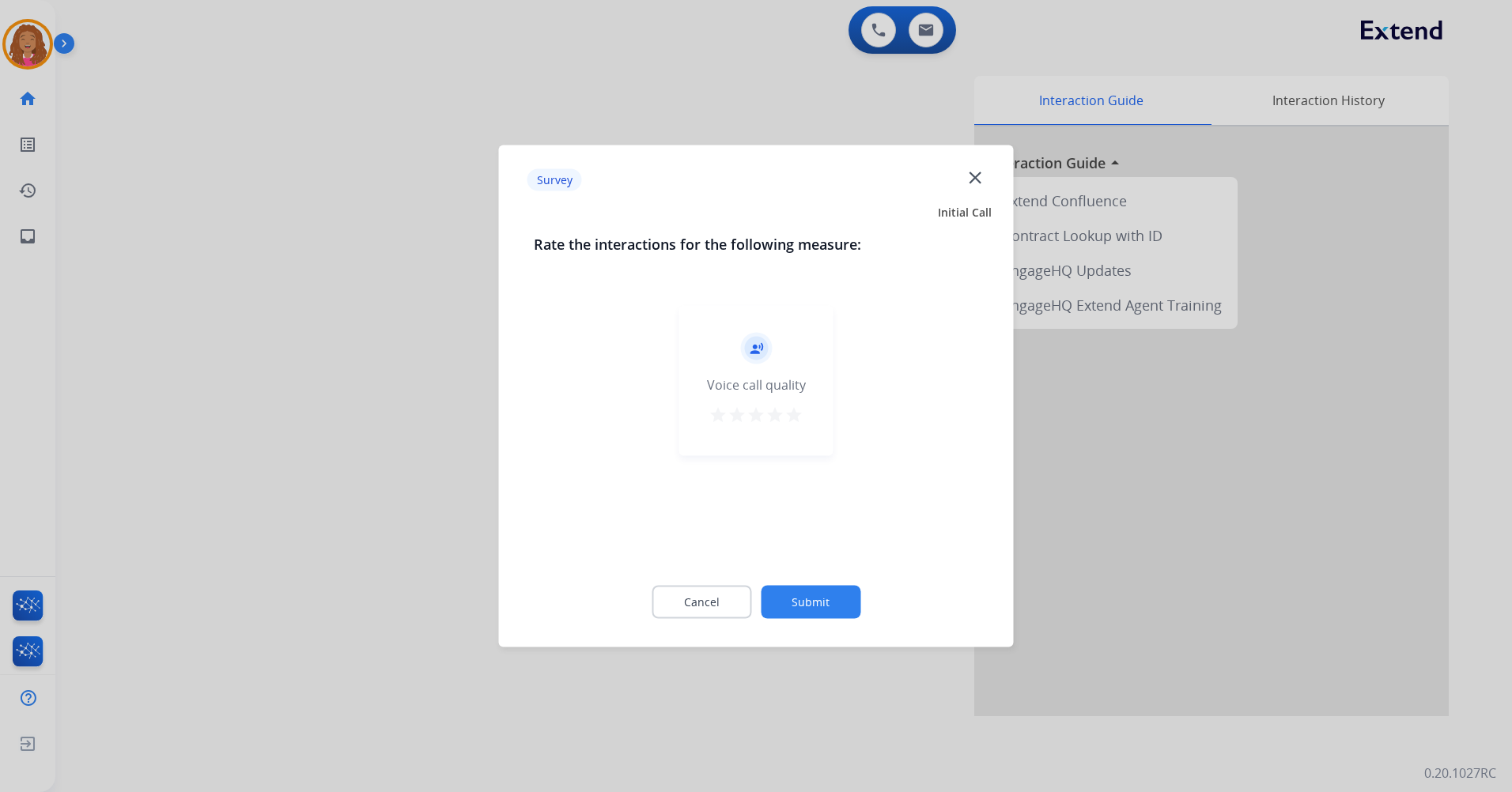
click at [801, 420] on mat-icon "star" at bounding box center [794, 415] width 19 height 19
drag, startPoint x: 832, startPoint y: 591, endPoint x: 839, endPoint y: 587, distance: 8.1
click at [839, 587] on button "Submit" at bounding box center [811, 602] width 100 height 33
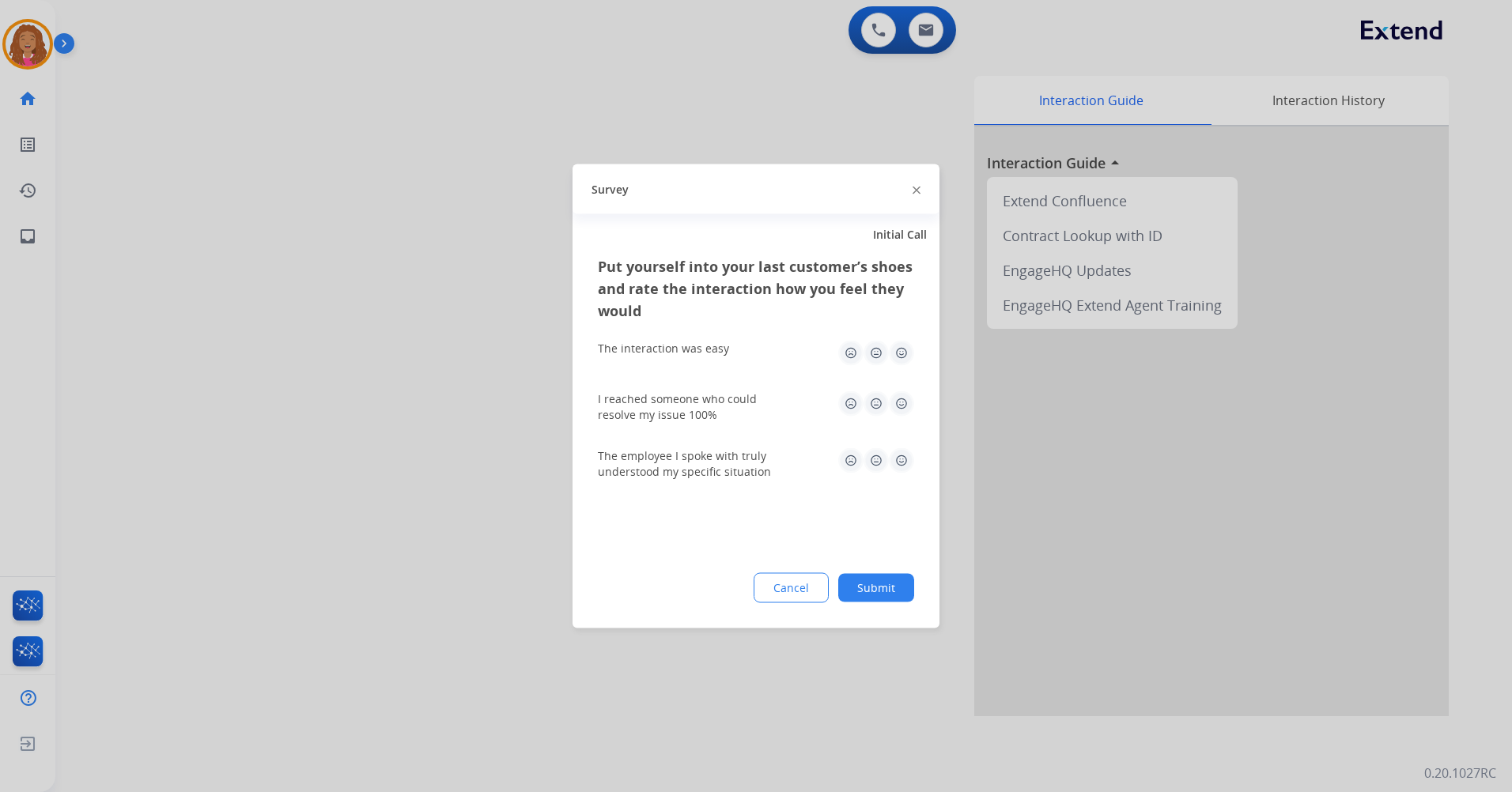
click at [905, 361] on img at bounding box center [901, 352] width 25 height 25
click at [899, 453] on img at bounding box center [901, 461] width 25 height 25
drag, startPoint x: 902, startPoint y: 393, endPoint x: 906, endPoint y: 403, distance: 10.8
click at [904, 394] on img at bounding box center [901, 403] width 25 height 25
click at [896, 591] on button "Submit" at bounding box center [876, 588] width 76 height 28
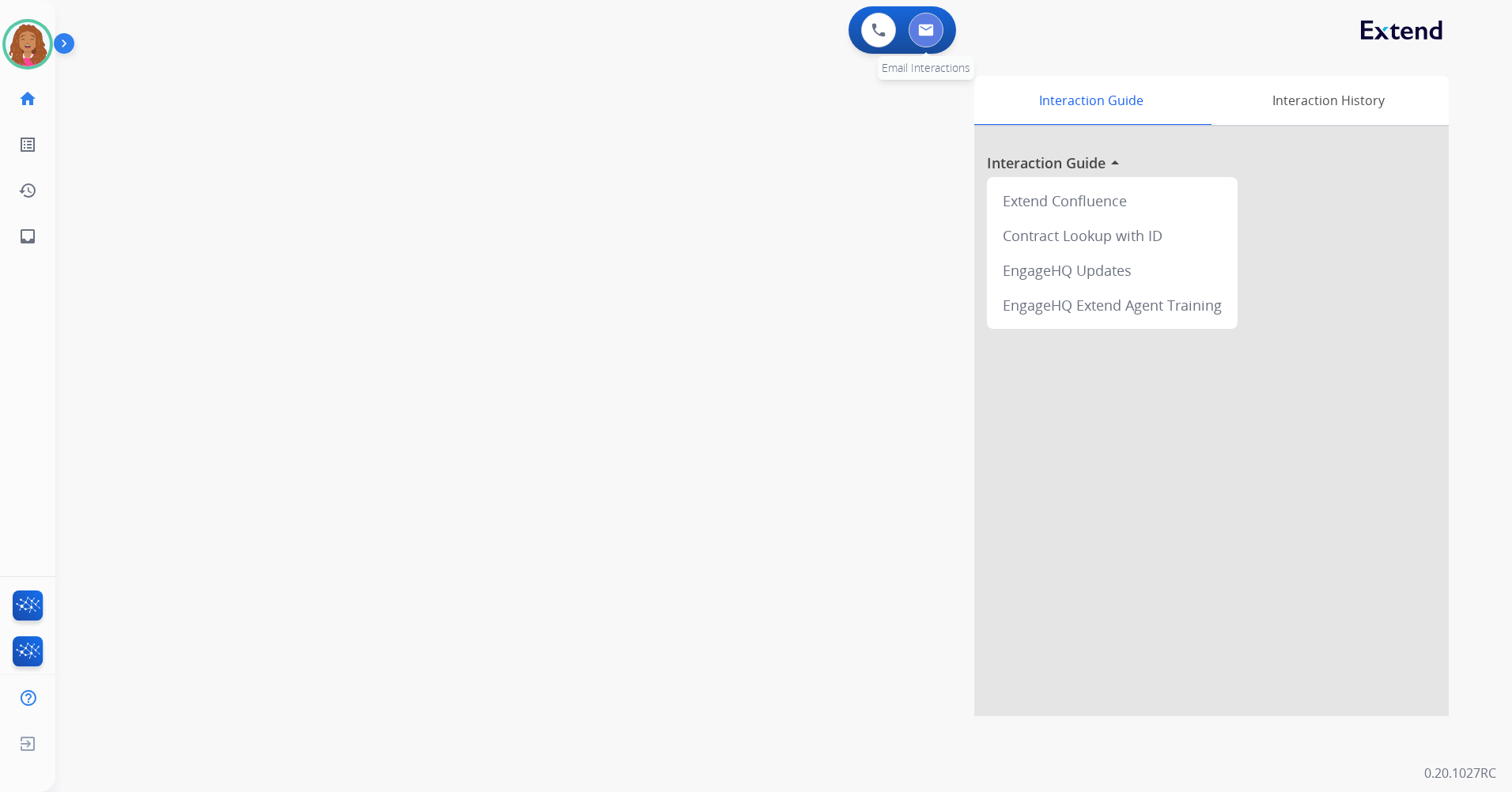
click at [937, 31] on button at bounding box center [925, 30] width 35 height 35
select select "**********"
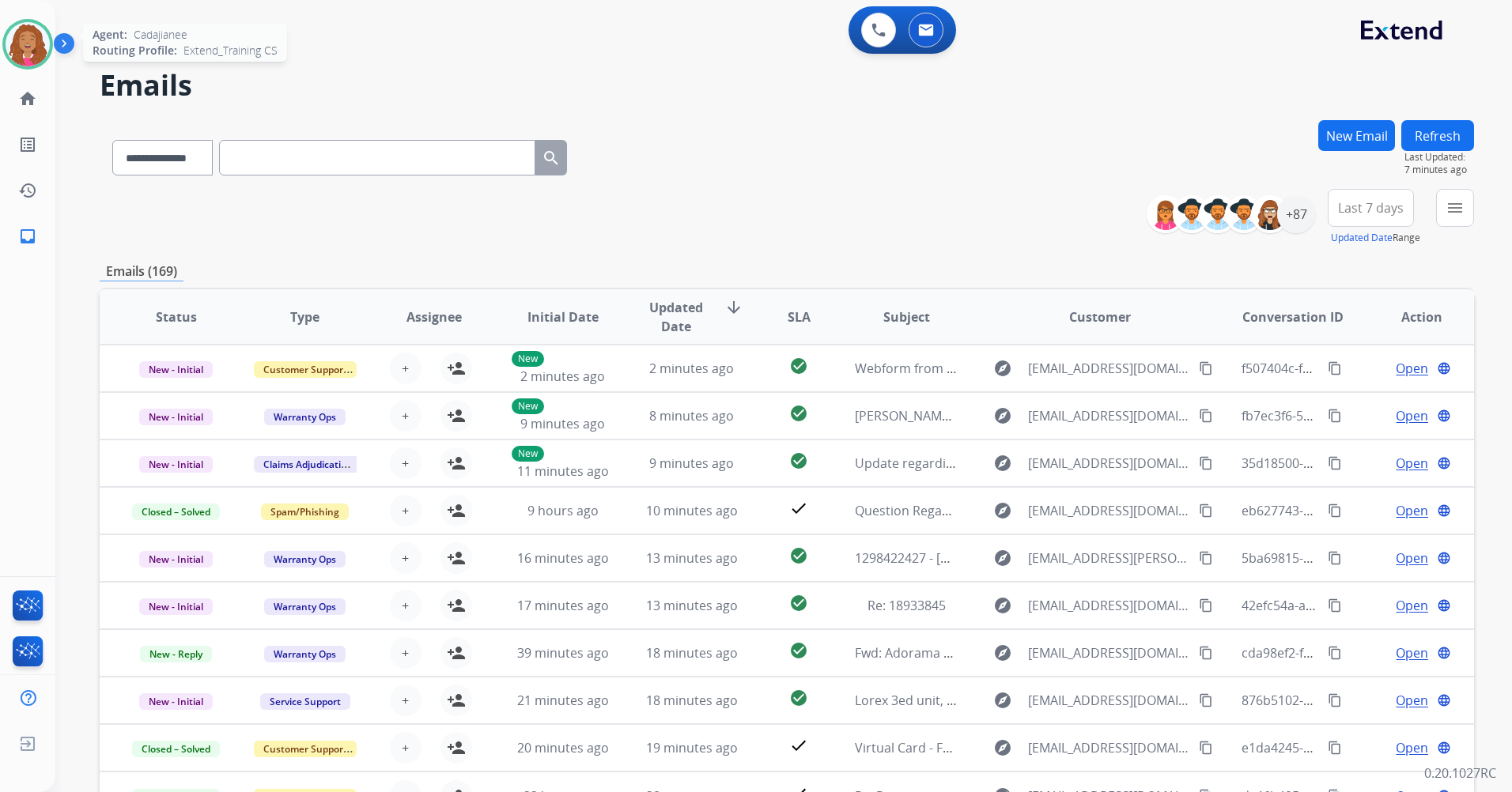
click at [31, 44] on img at bounding box center [27, 44] width 44 height 44
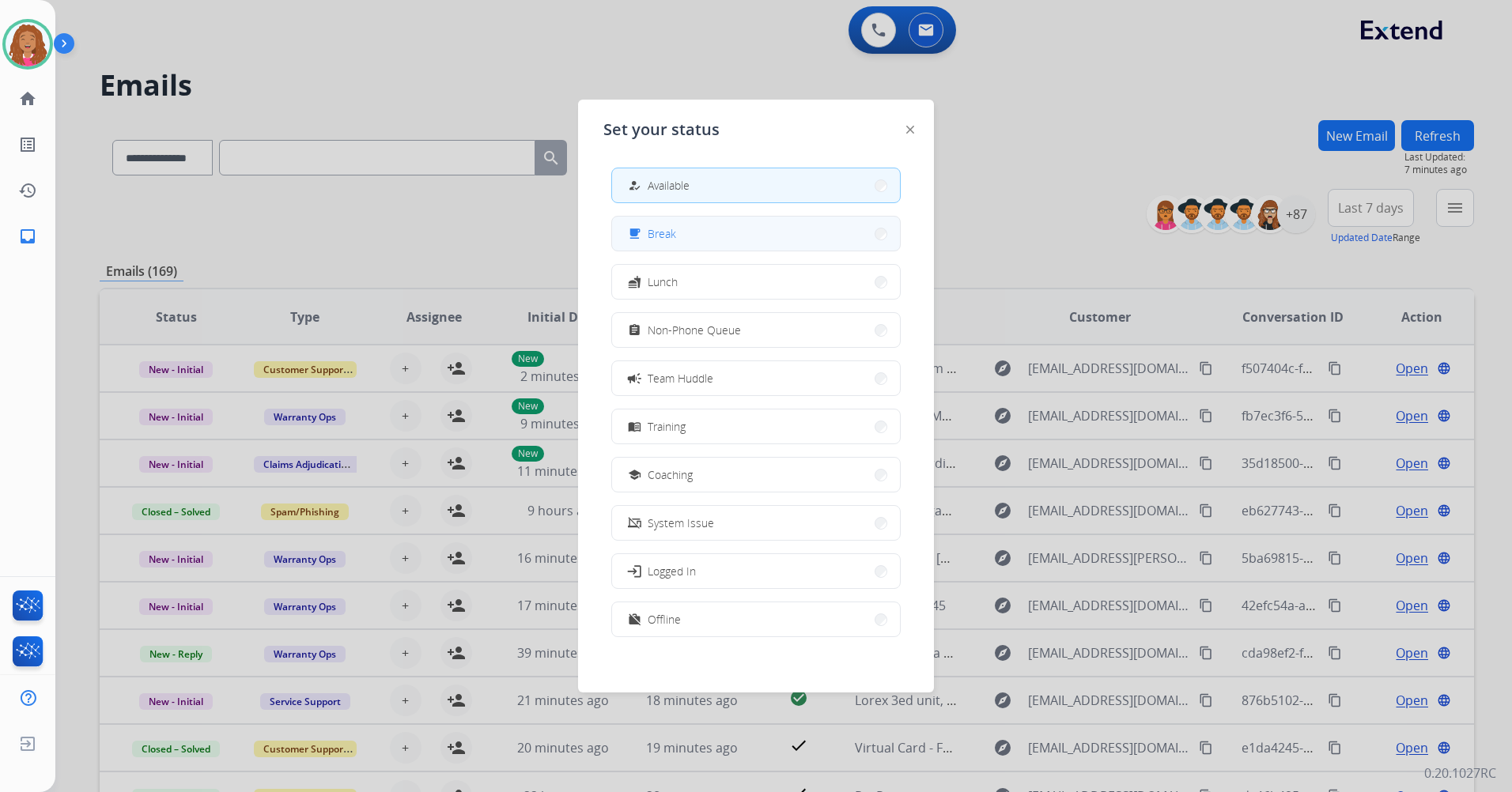
click at [798, 231] on button "free_breakfast Break" at bounding box center [756, 234] width 288 height 34
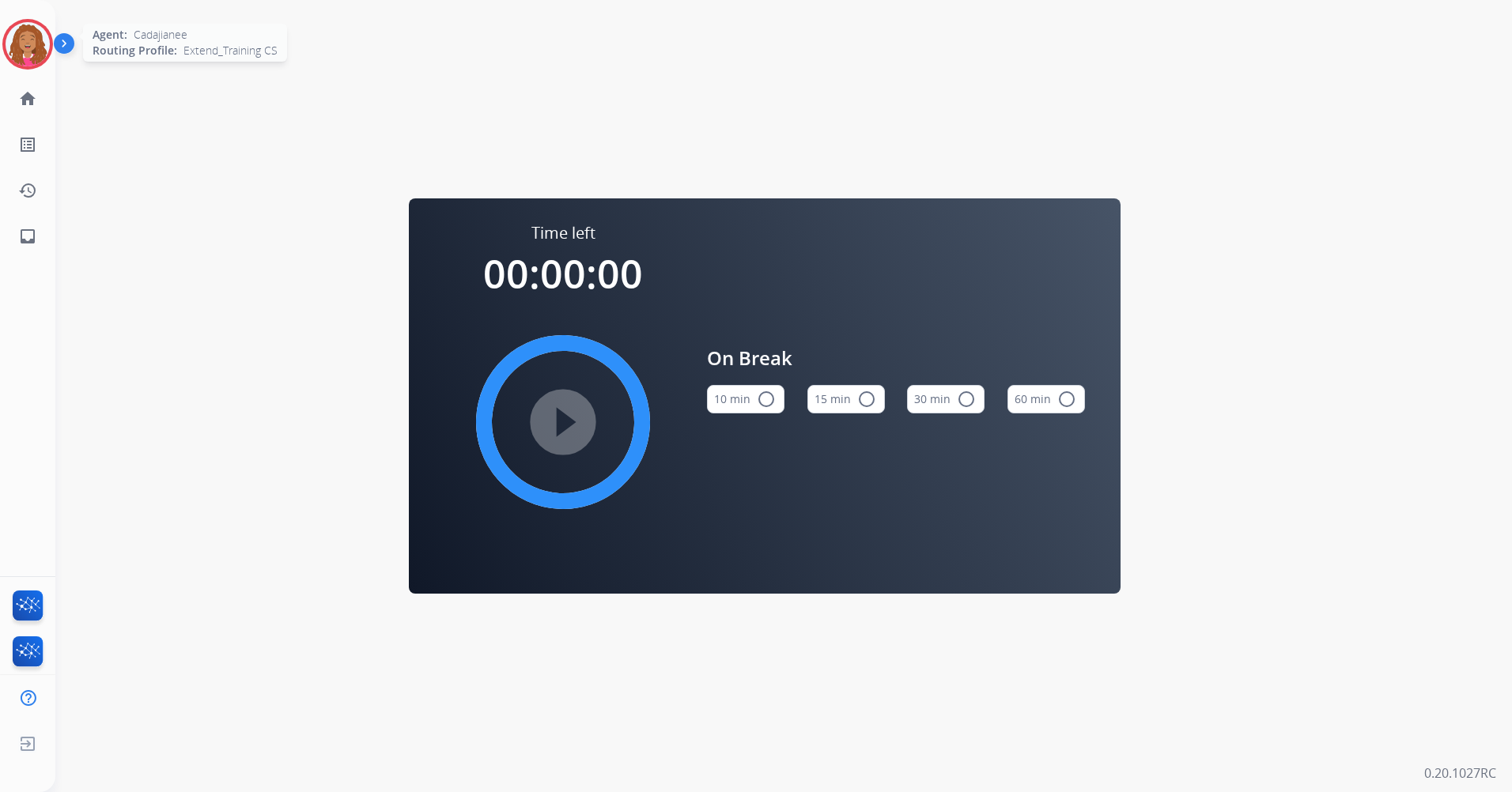
click at [37, 48] on img at bounding box center [27, 44] width 44 height 44
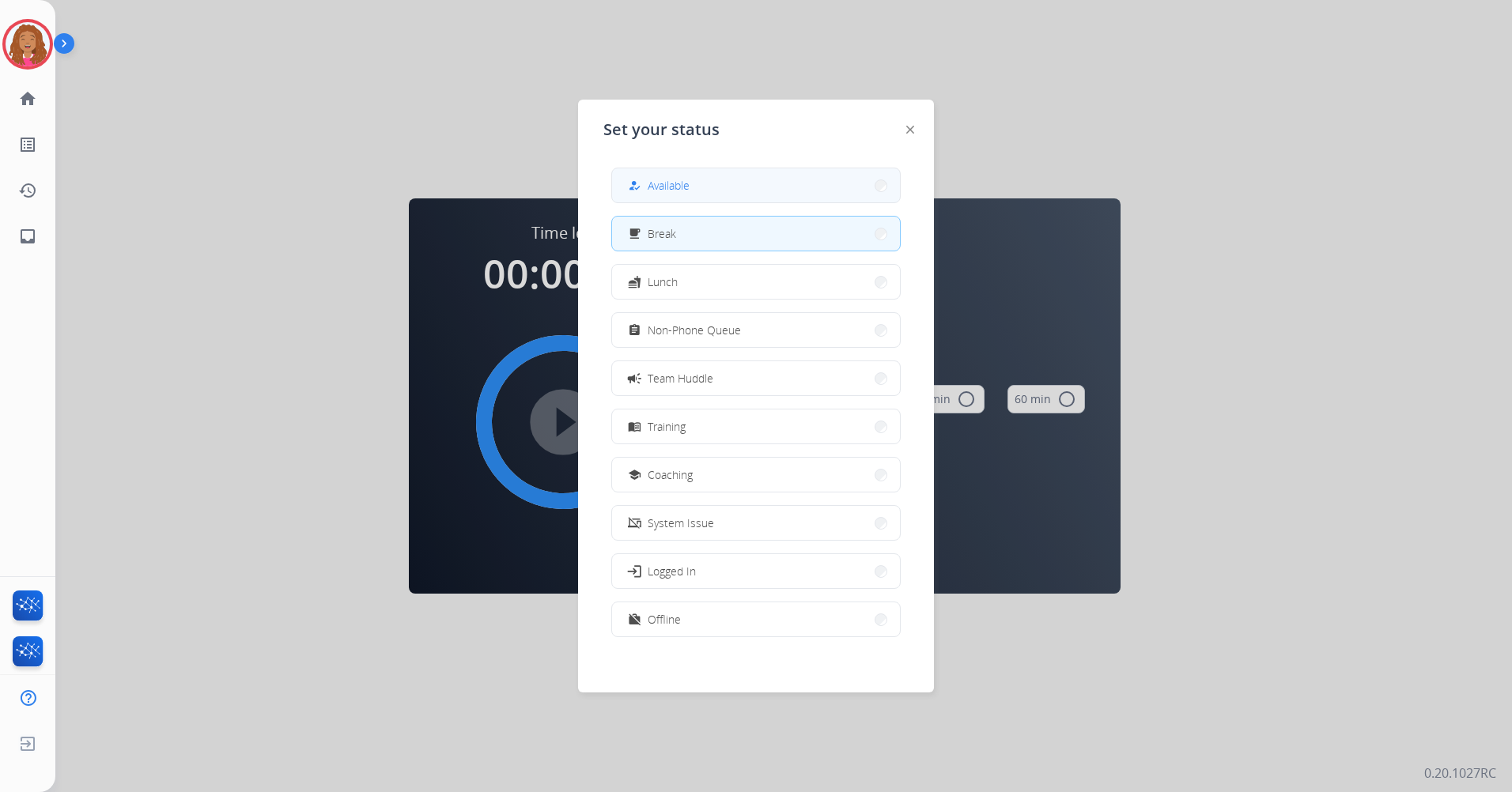
click at [745, 192] on button "how_to_reg Available" at bounding box center [756, 185] width 288 height 34
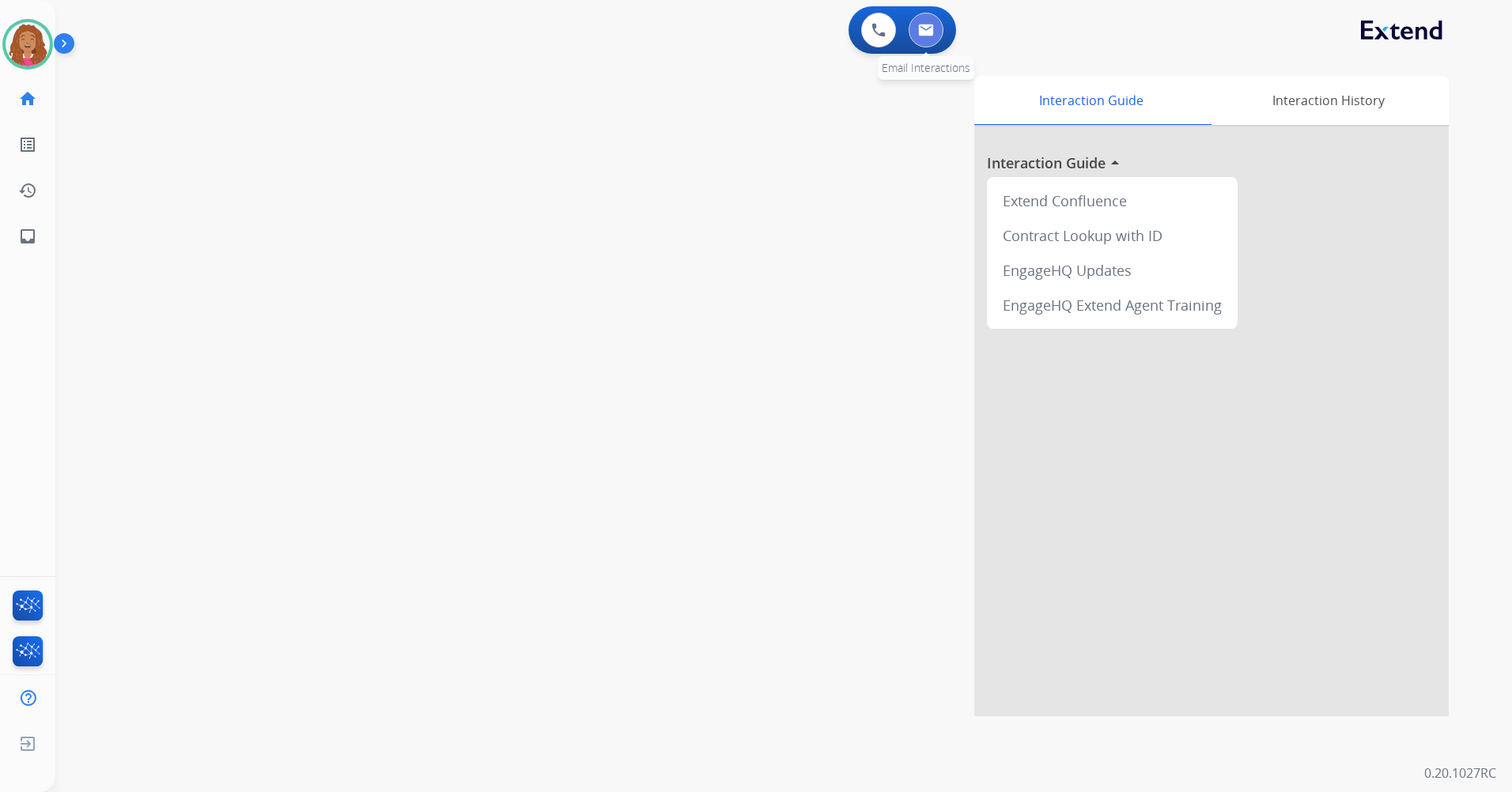
click at [924, 19] on button at bounding box center [925, 30] width 35 height 35
select select "**********"
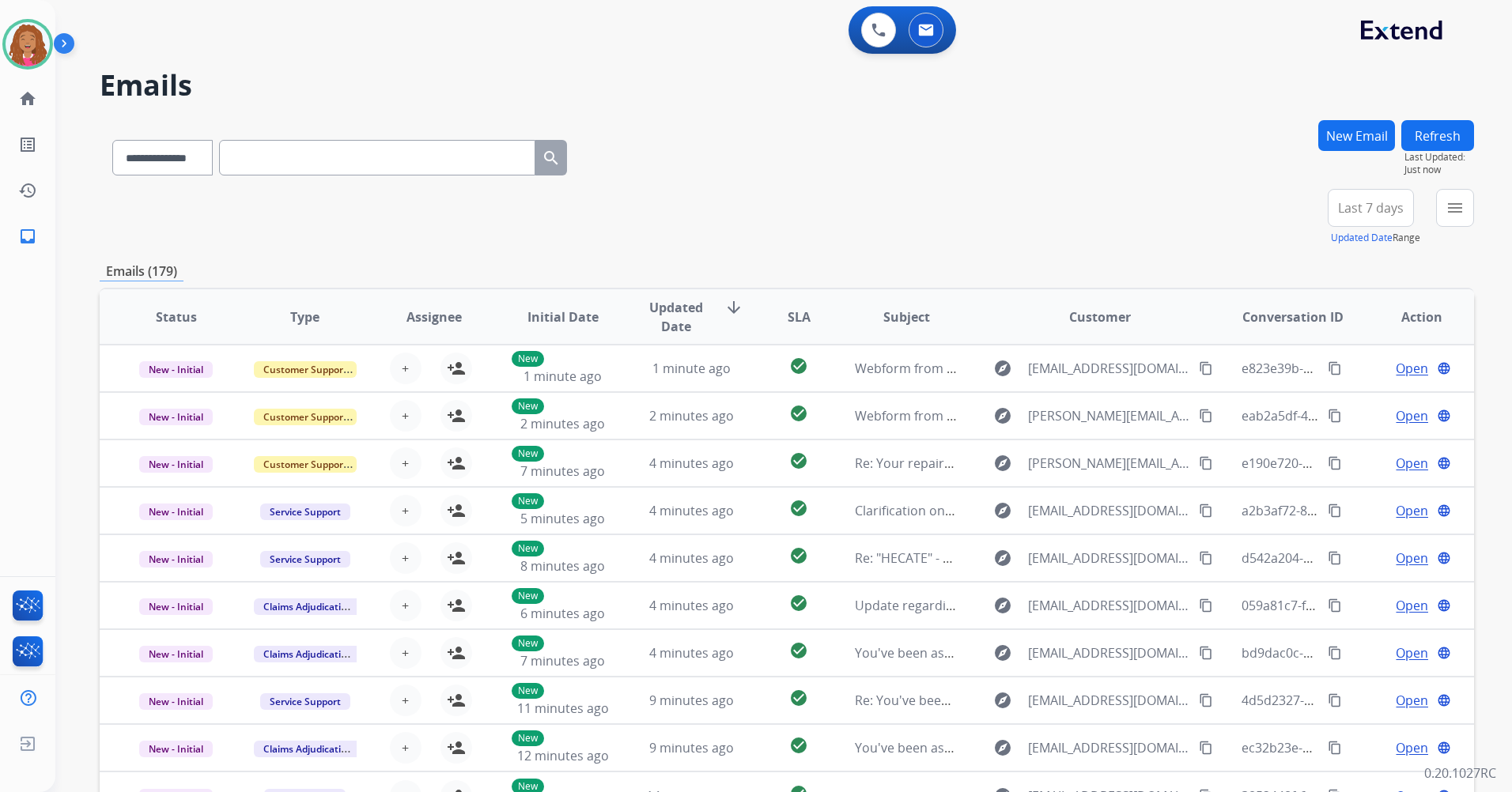
click at [1364, 208] on span "Last 7 days" at bounding box center [1370, 208] width 65 height 6
click at [1389, 410] on div "Last 90 days" at bounding box center [1366, 399] width 87 height 23
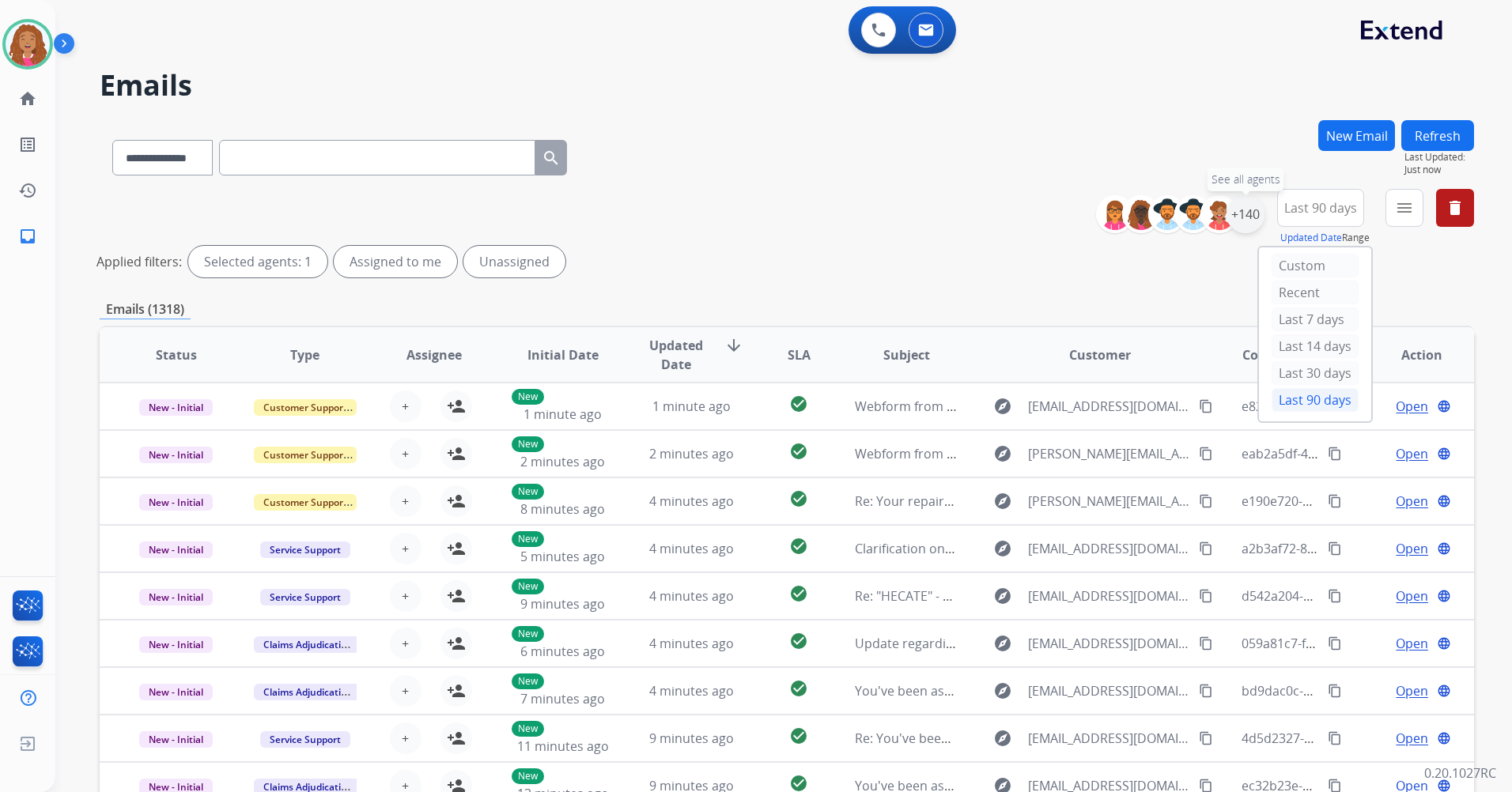
click at [1248, 211] on div "+140" at bounding box center [1245, 214] width 38 height 38
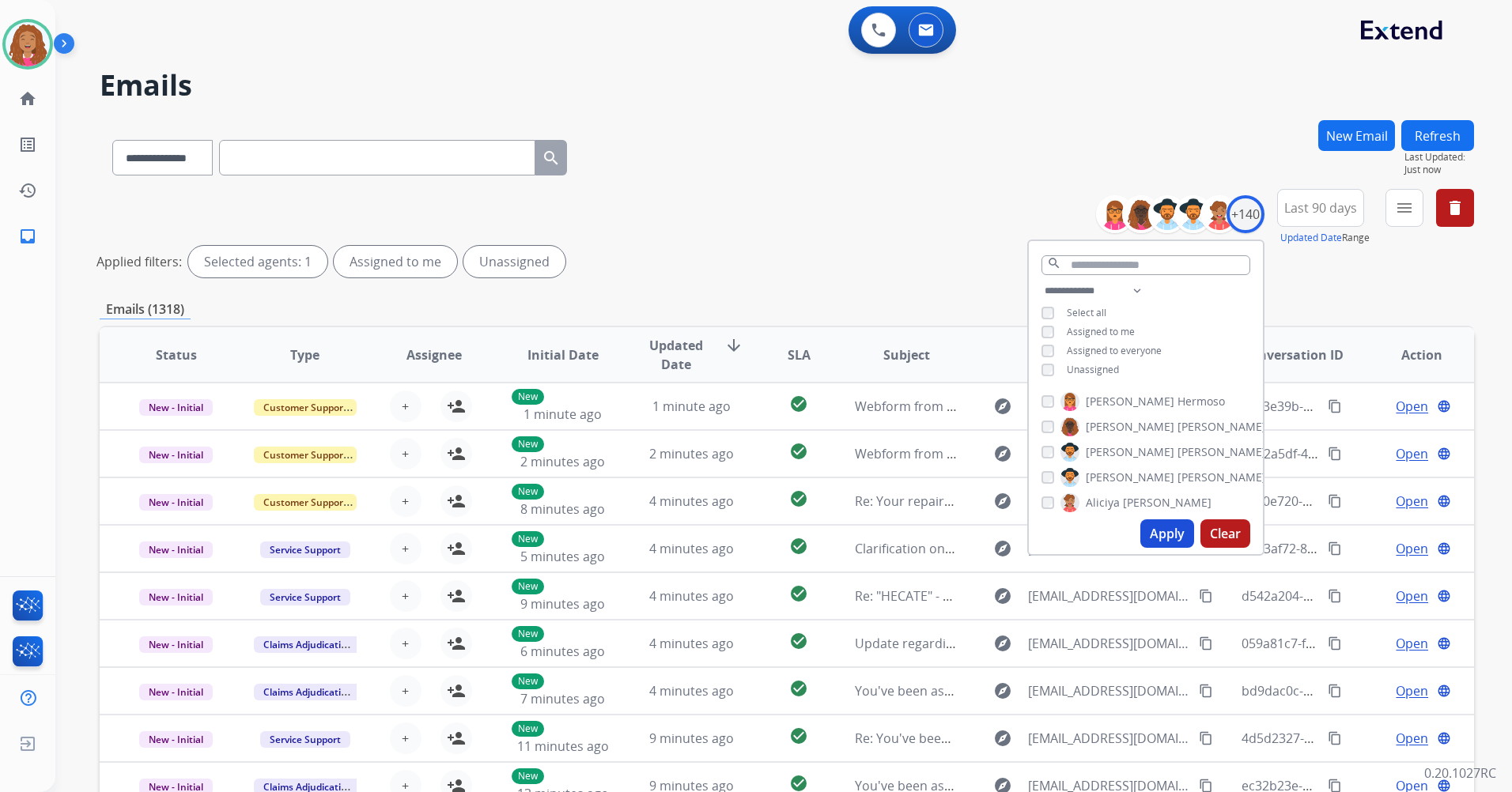
click at [1086, 327] on span "Assigned to me" at bounding box center [1101, 331] width 68 height 14
click at [1170, 536] on button "Apply" at bounding box center [1167, 533] width 54 height 28
click at [1295, 205] on span "Last 90 days" at bounding box center [1321, 208] width 73 height 6
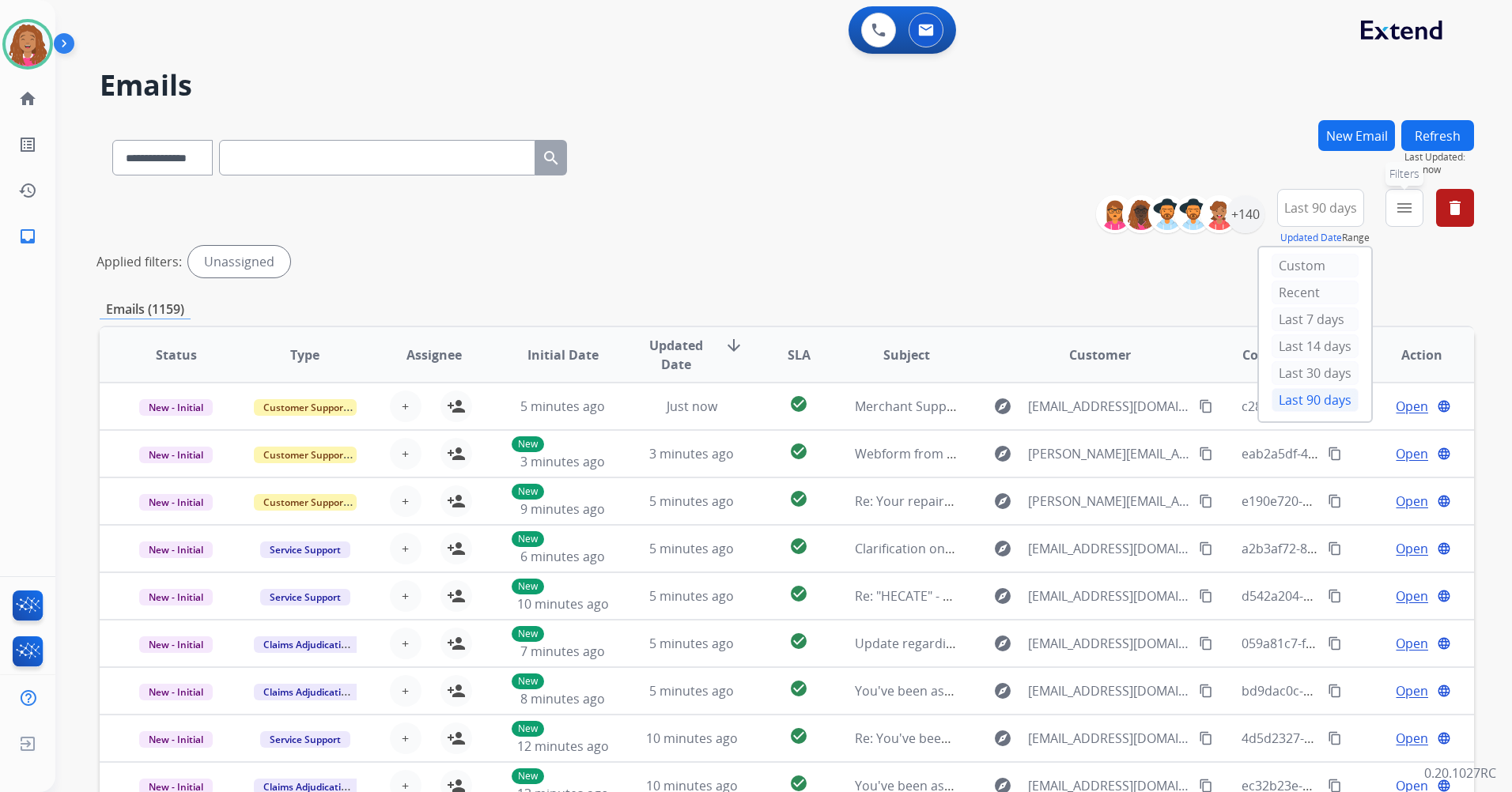
click at [1408, 200] on mat-icon "menu" at bounding box center [1405, 208] width 19 height 19
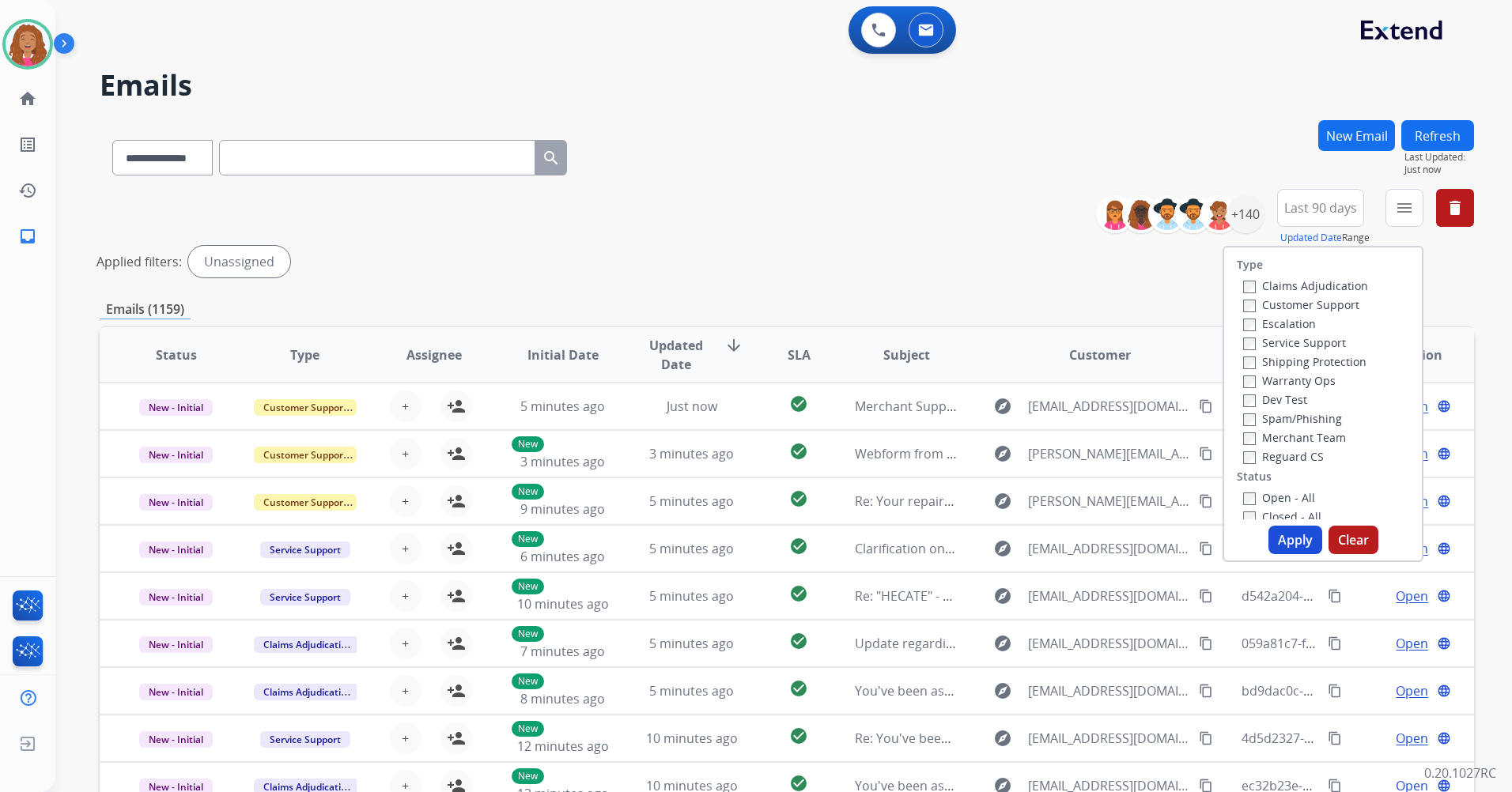
click at [1299, 299] on label "Customer Support" at bounding box center [1301, 305] width 116 height 15
click at [1289, 361] on label "Shipping Protection" at bounding box center [1305, 361] width 123 height 15
click at [1280, 446] on div "Merchant Team" at bounding box center [1305, 437] width 125 height 19
drag, startPoint x: 1278, startPoint y: 456, endPoint x: 1287, endPoint y: 486, distance: 31.3
click at [1278, 457] on label "Reguard CS" at bounding box center [1284, 456] width 81 height 15
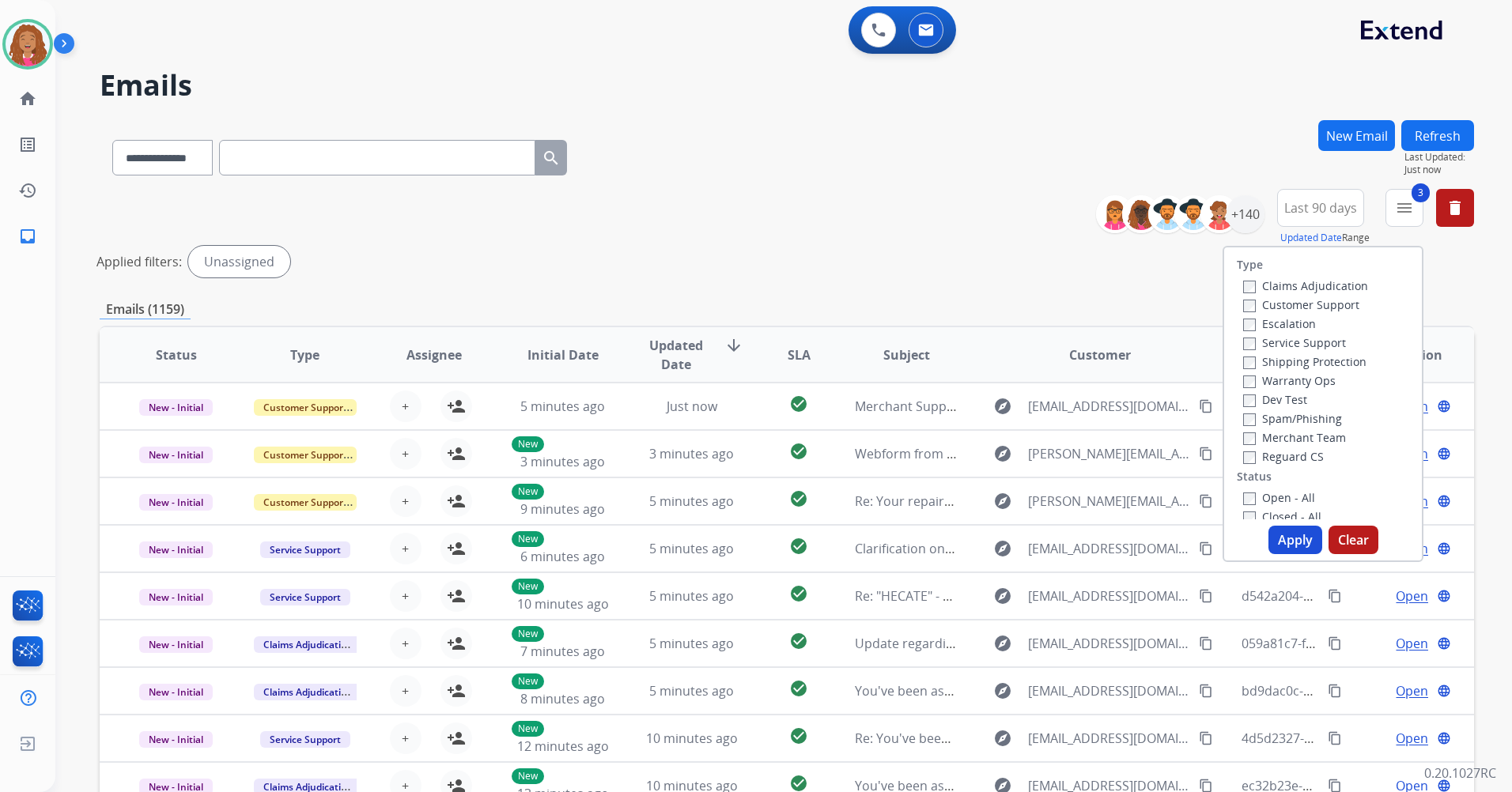
drag, startPoint x: 1287, startPoint y: 493, endPoint x: 1293, endPoint y: 527, distance: 34.5
click at [1287, 494] on label "Open - All" at bounding box center [1279, 498] width 72 height 15
click at [1293, 527] on button "Apply" at bounding box center [1295, 540] width 54 height 28
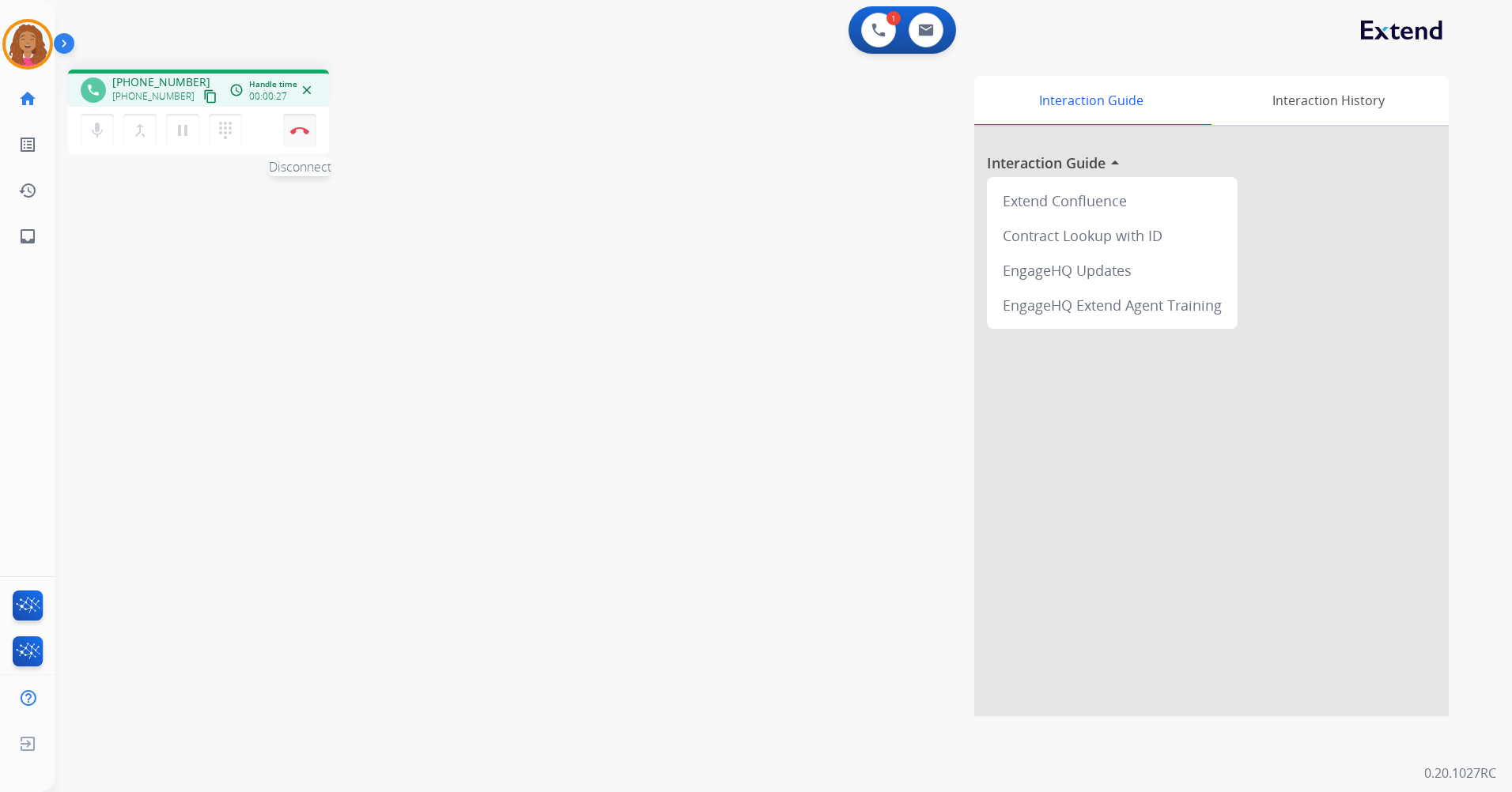
click at [301, 137] on button "Disconnect" at bounding box center [299, 130] width 33 height 33
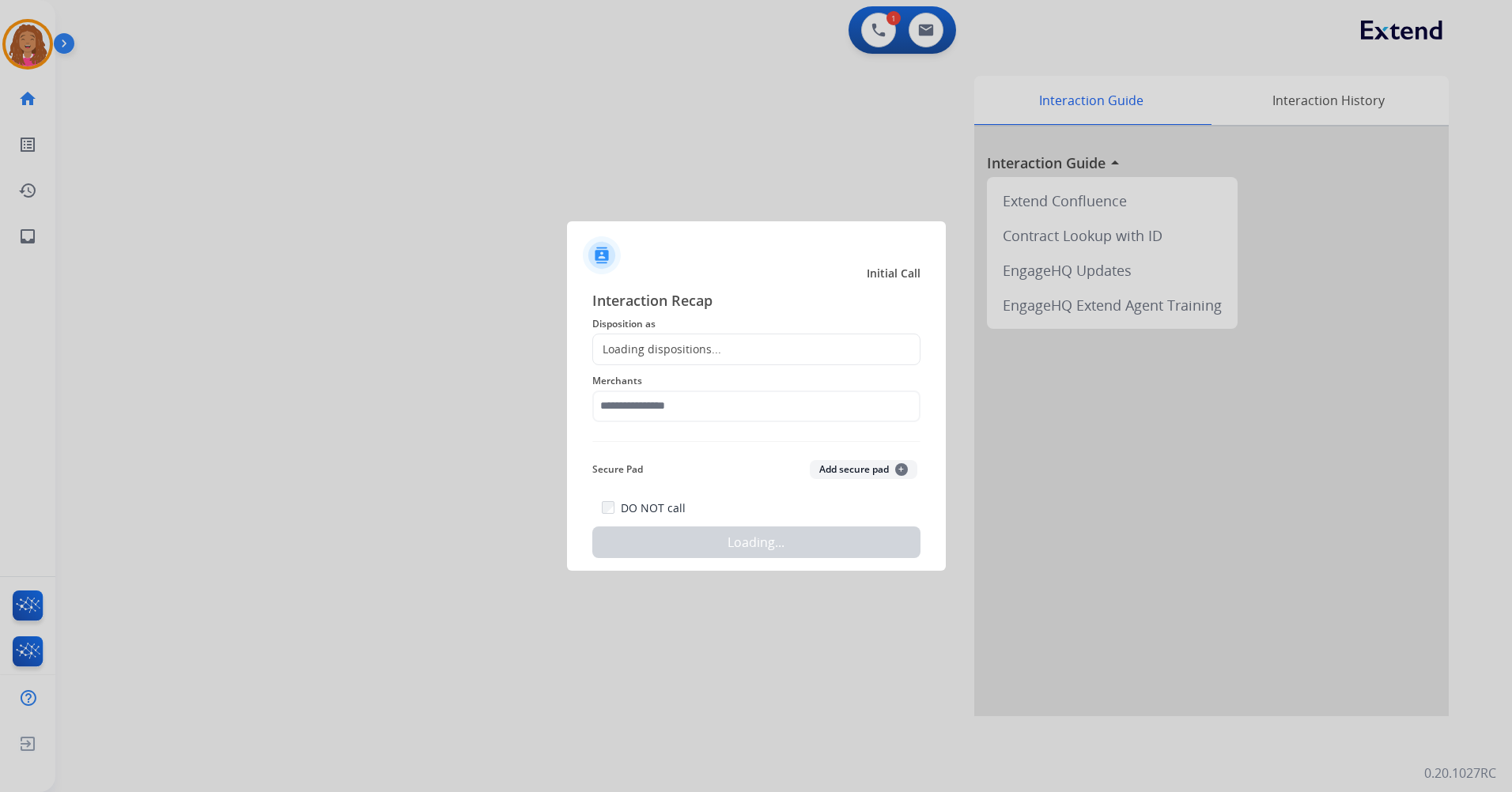
click at [806, 361] on div "Loading dispositions..." at bounding box center [756, 349] width 328 height 31
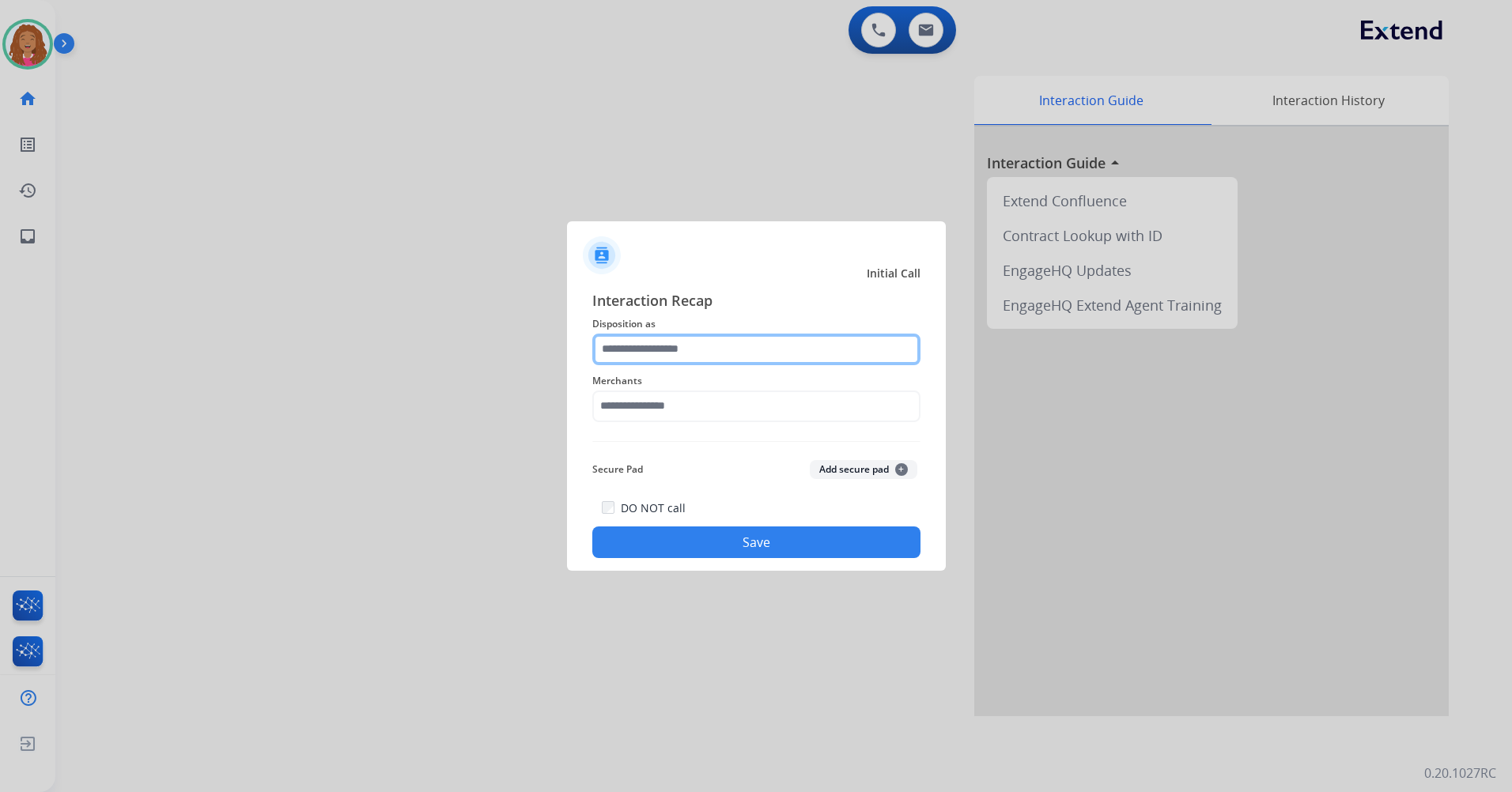
click at [813, 364] on input "text" at bounding box center [756, 349] width 328 height 31
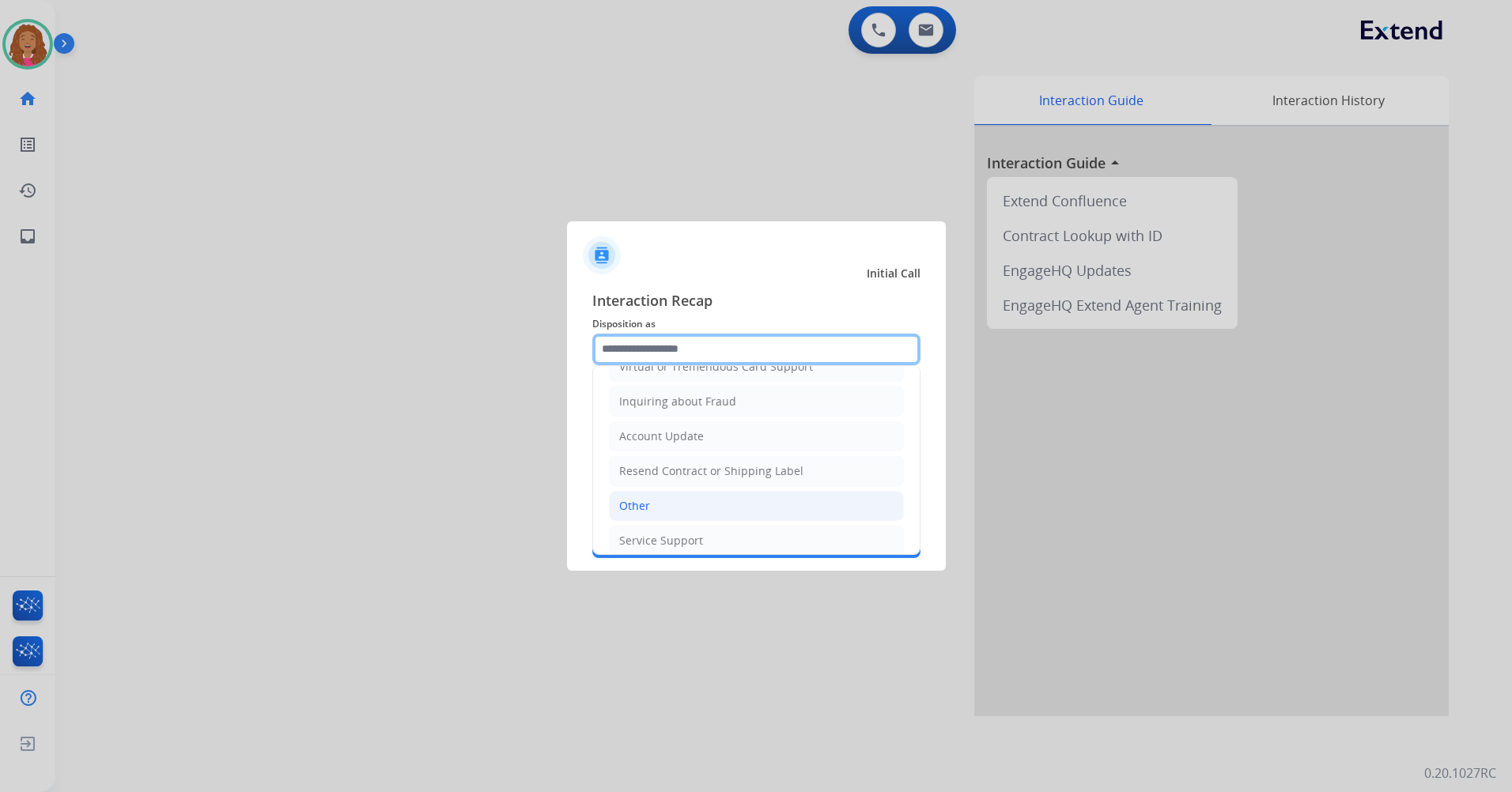
scroll to position [247, 0]
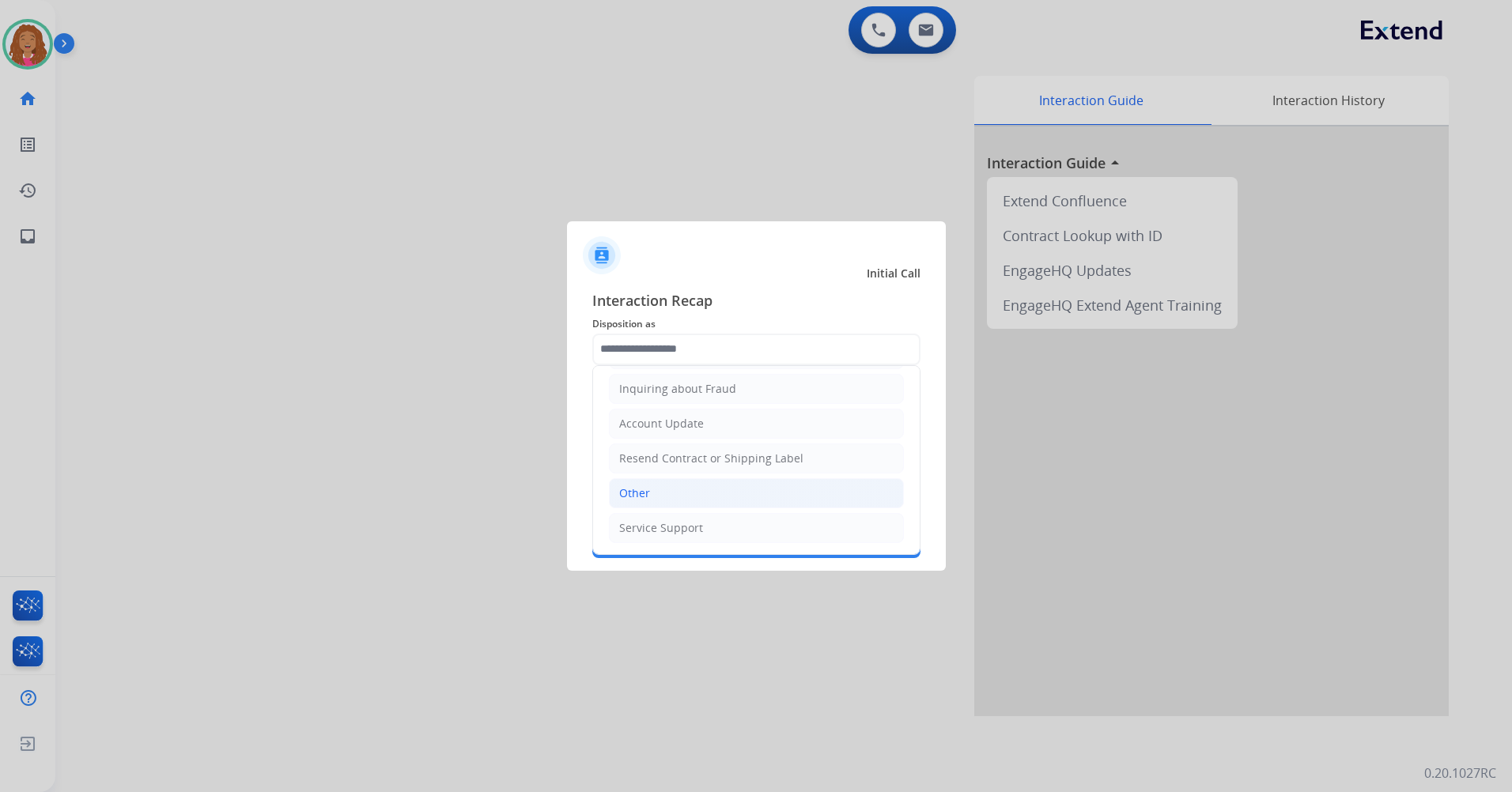
click at [725, 502] on li "Other" at bounding box center [757, 493] width 295 height 30
type input "*****"
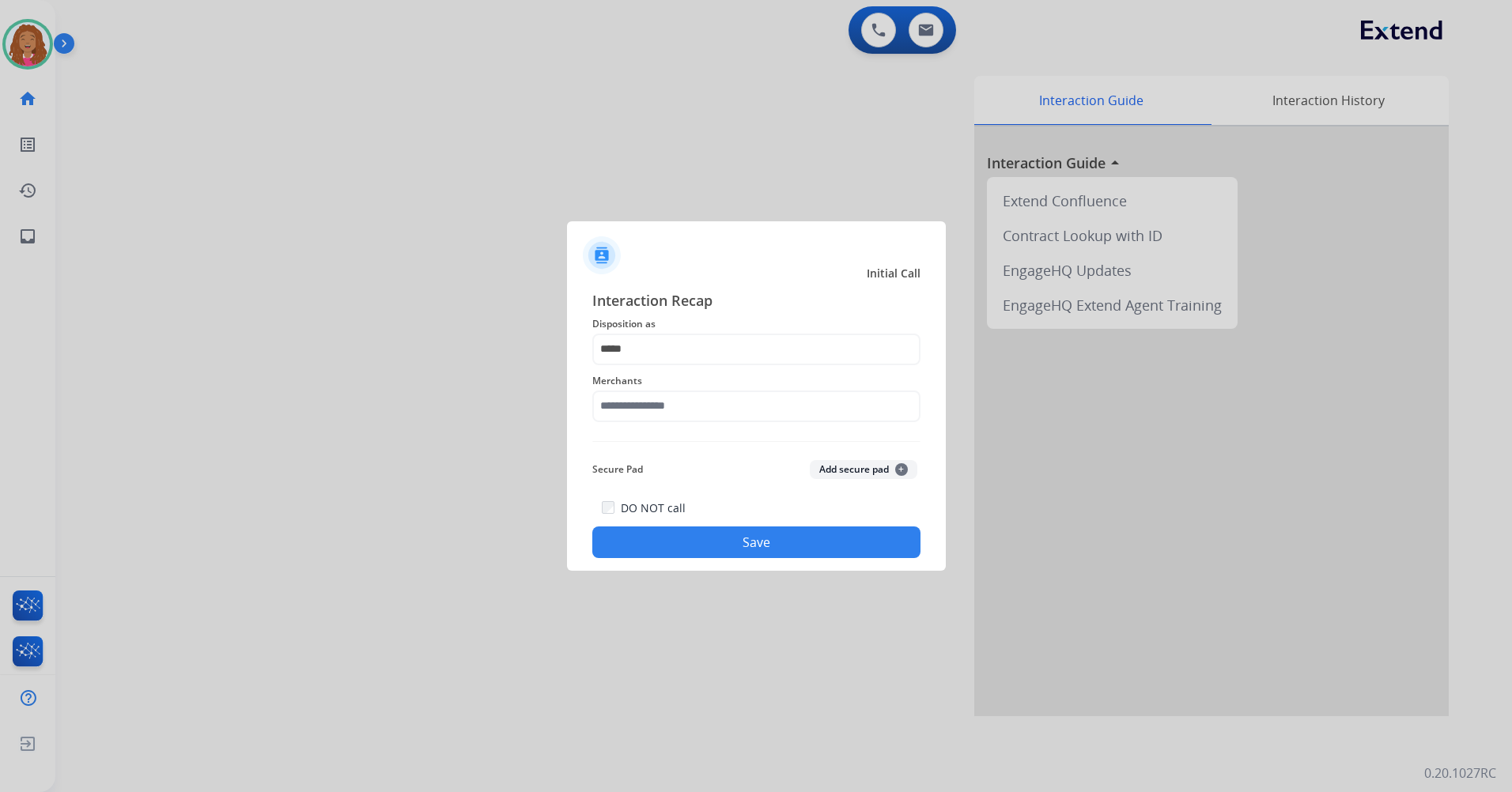
click at [733, 424] on div "Merchants" at bounding box center [756, 397] width 328 height 63
click at [733, 409] on input "text" at bounding box center [756, 406] width 328 height 31
click at [654, 455] on div "Not found" at bounding box center [646, 452] width 54 height 16
type input "*********"
click at [712, 532] on button "Save" at bounding box center [756, 542] width 328 height 31
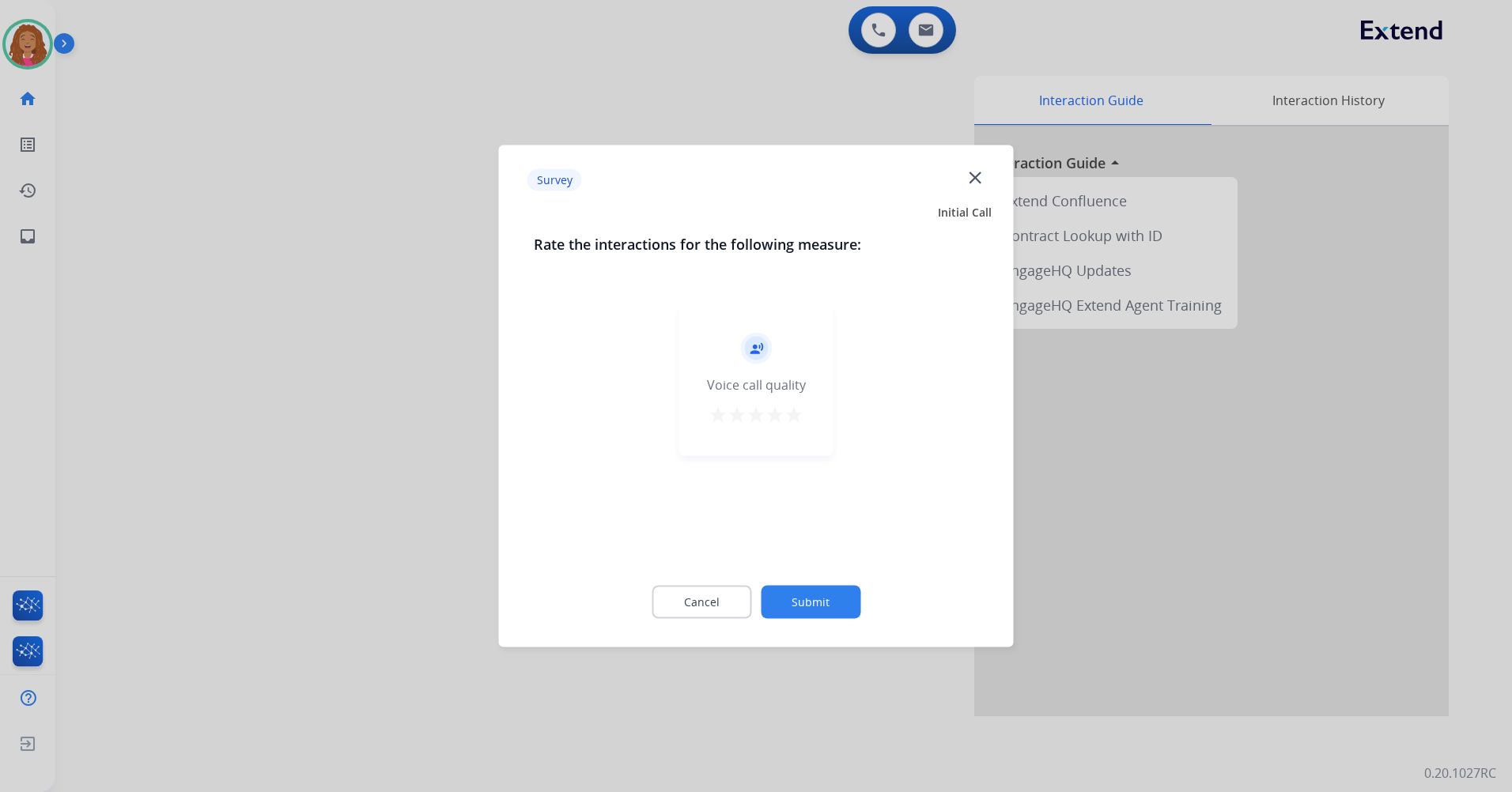
click at [711, 423] on mat-icon "star" at bounding box center [718, 415] width 19 height 19
click at [797, 597] on button "Submit" at bounding box center [811, 602] width 100 height 33
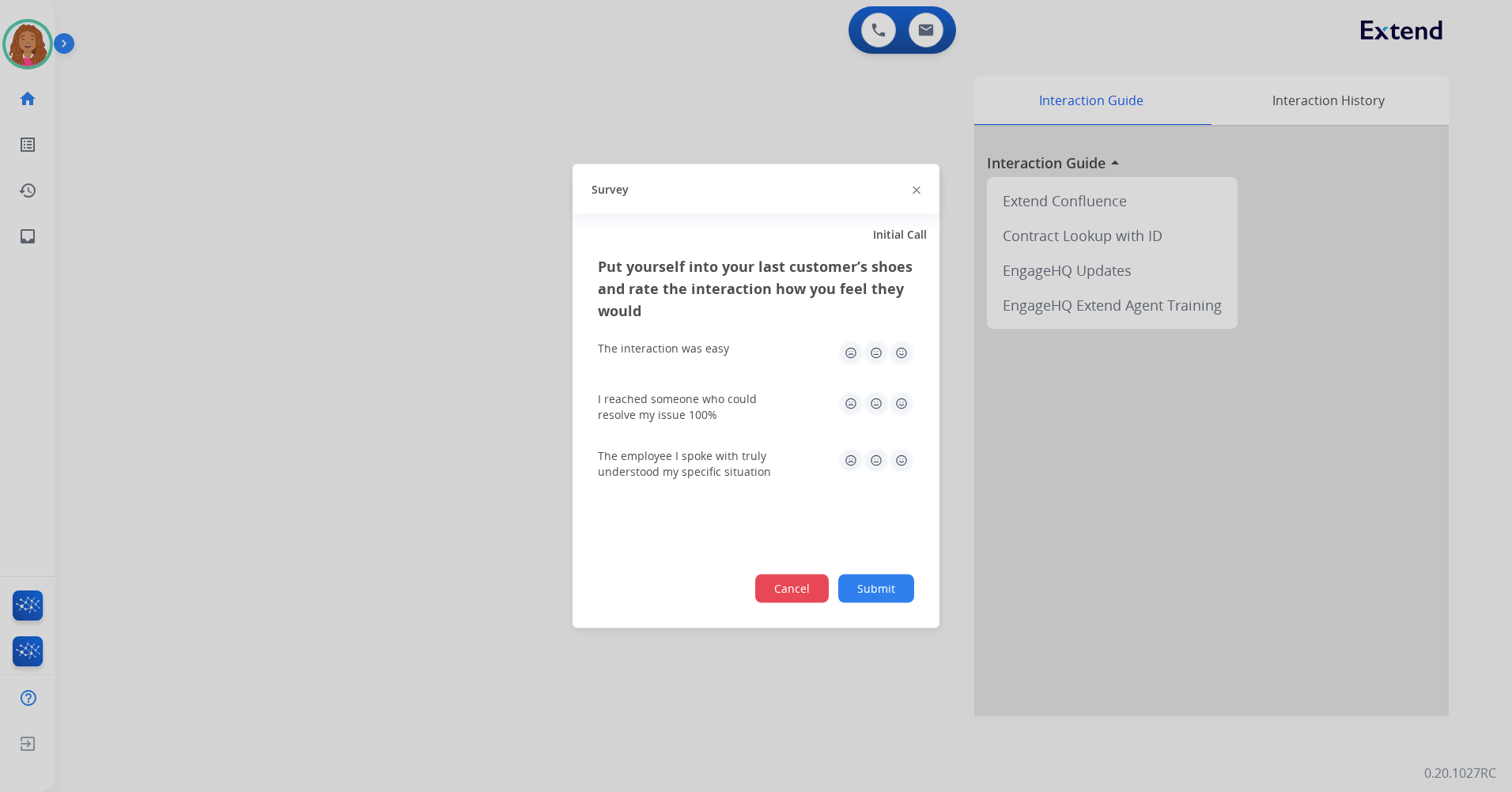
click at [801, 601] on button "Cancel" at bounding box center [792, 589] width 73 height 28
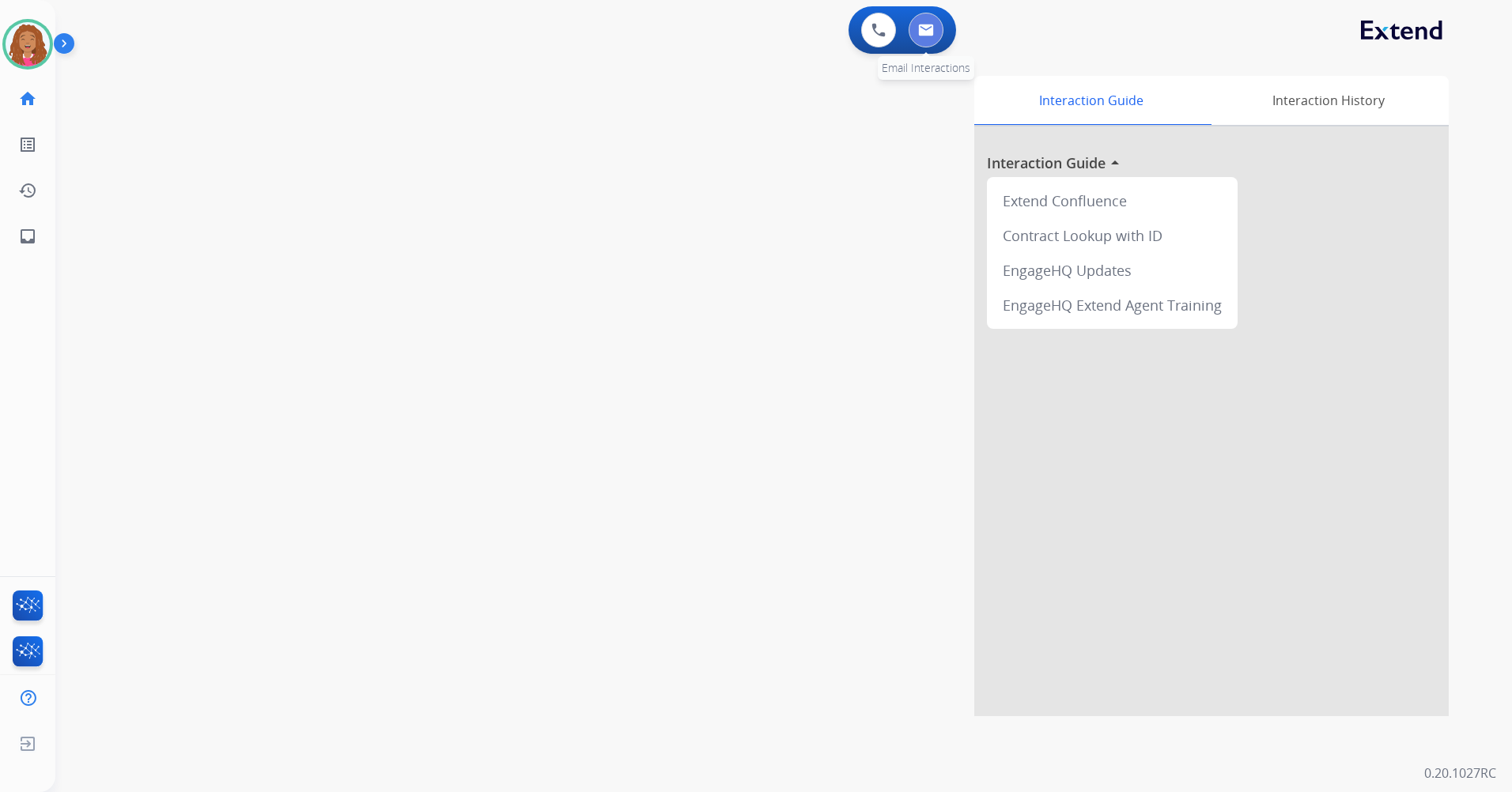
click at [924, 31] on img at bounding box center [926, 30] width 16 height 13
select select "**********"
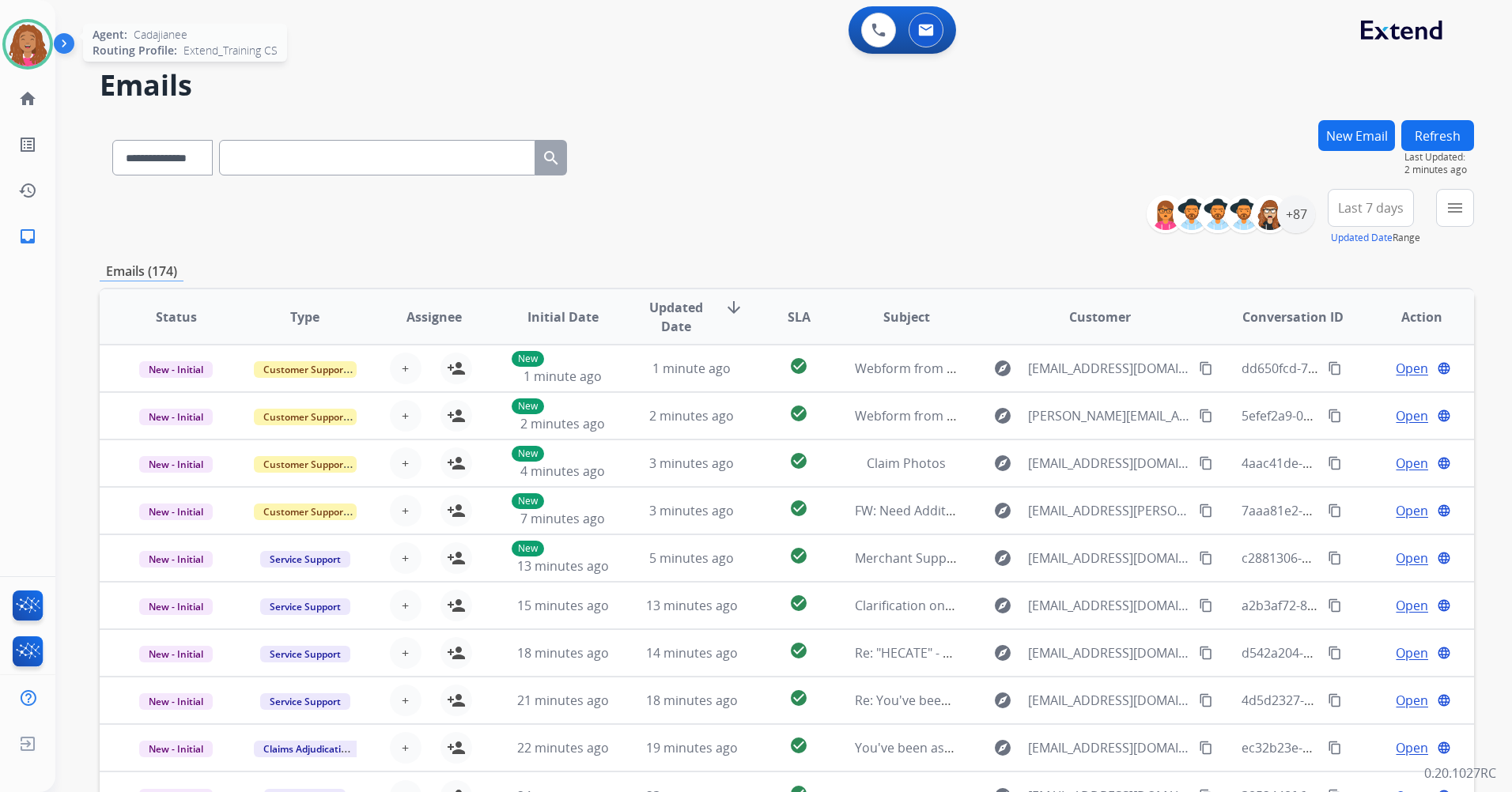
click at [31, 44] on img at bounding box center [27, 44] width 44 height 44
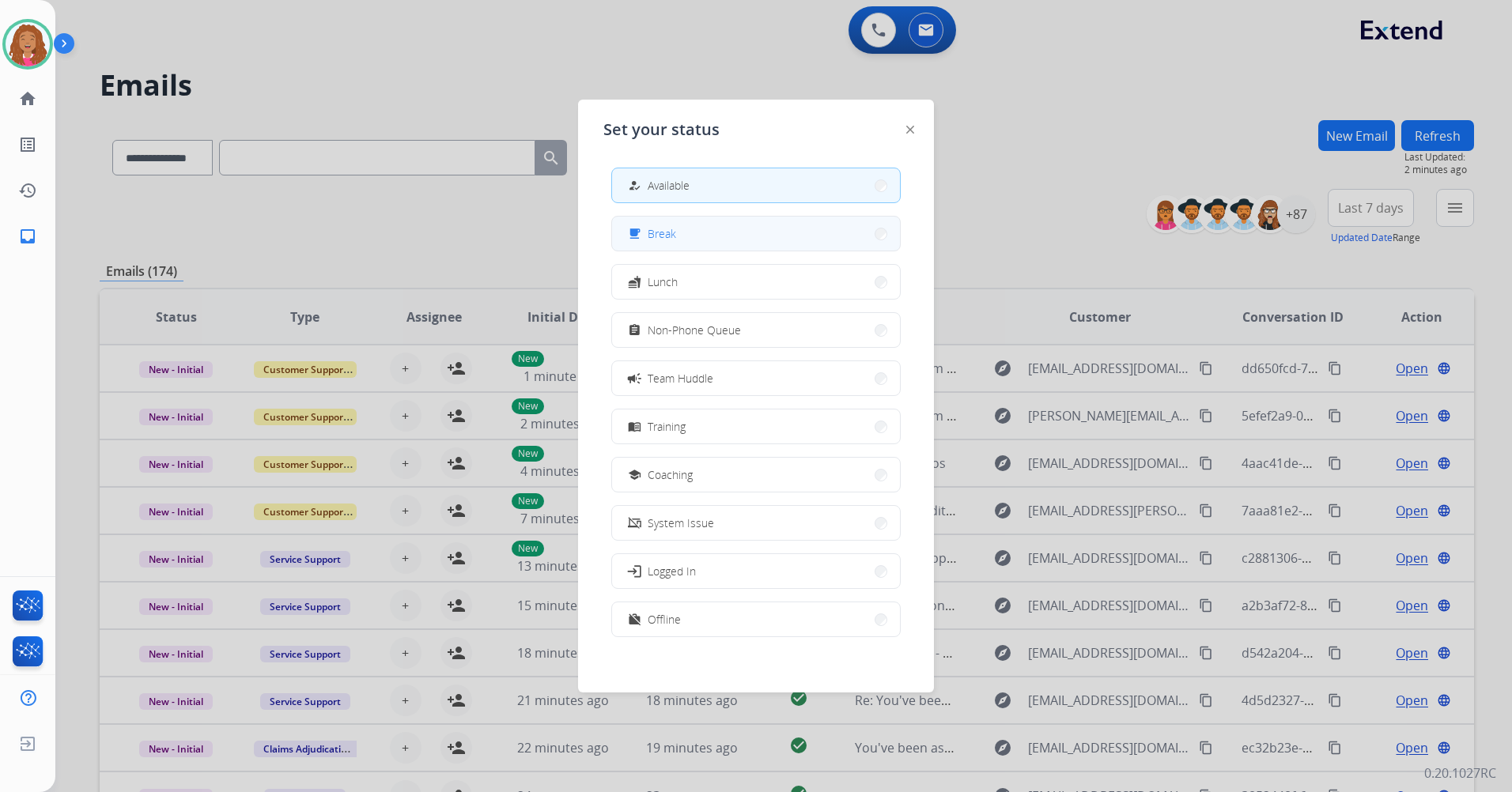
drag, startPoint x: 746, startPoint y: 234, endPoint x: 750, endPoint y: 248, distance: 14.6
click at [750, 248] on button "free_breakfast Break" at bounding box center [756, 234] width 288 height 34
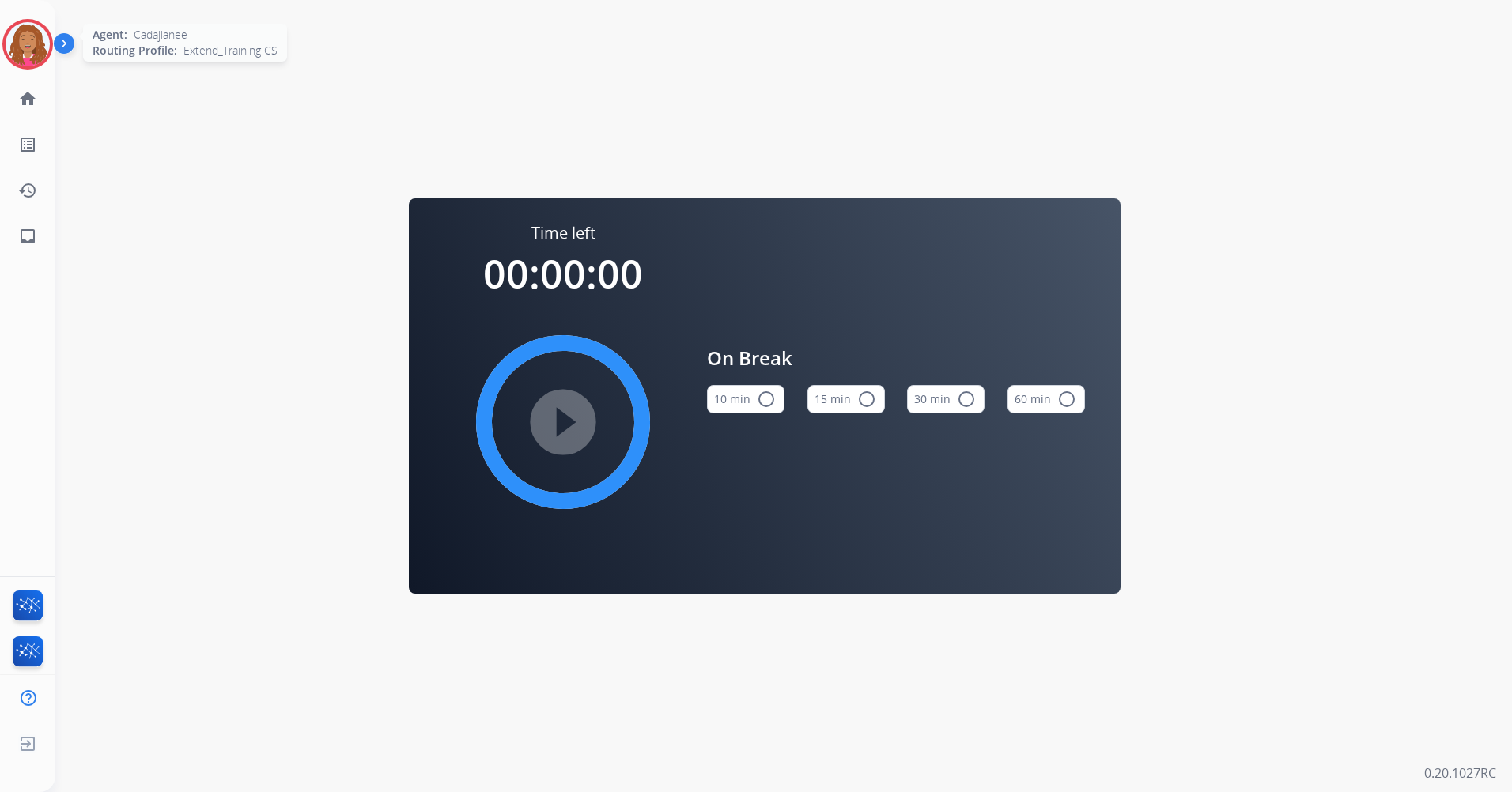
click at [40, 41] on img at bounding box center [27, 44] width 44 height 44
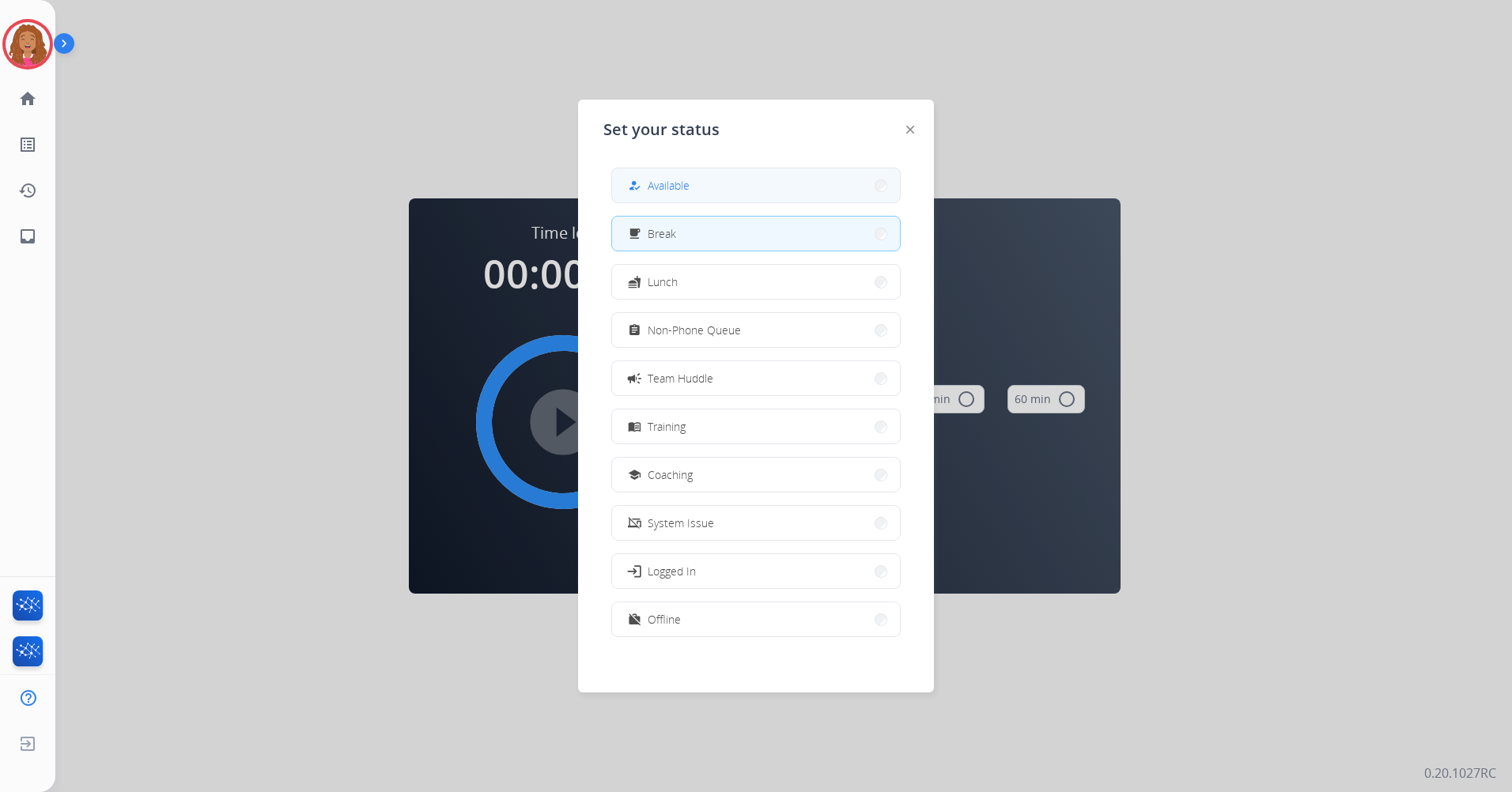
click at [695, 187] on button "how_to_reg Available" at bounding box center [756, 185] width 288 height 34
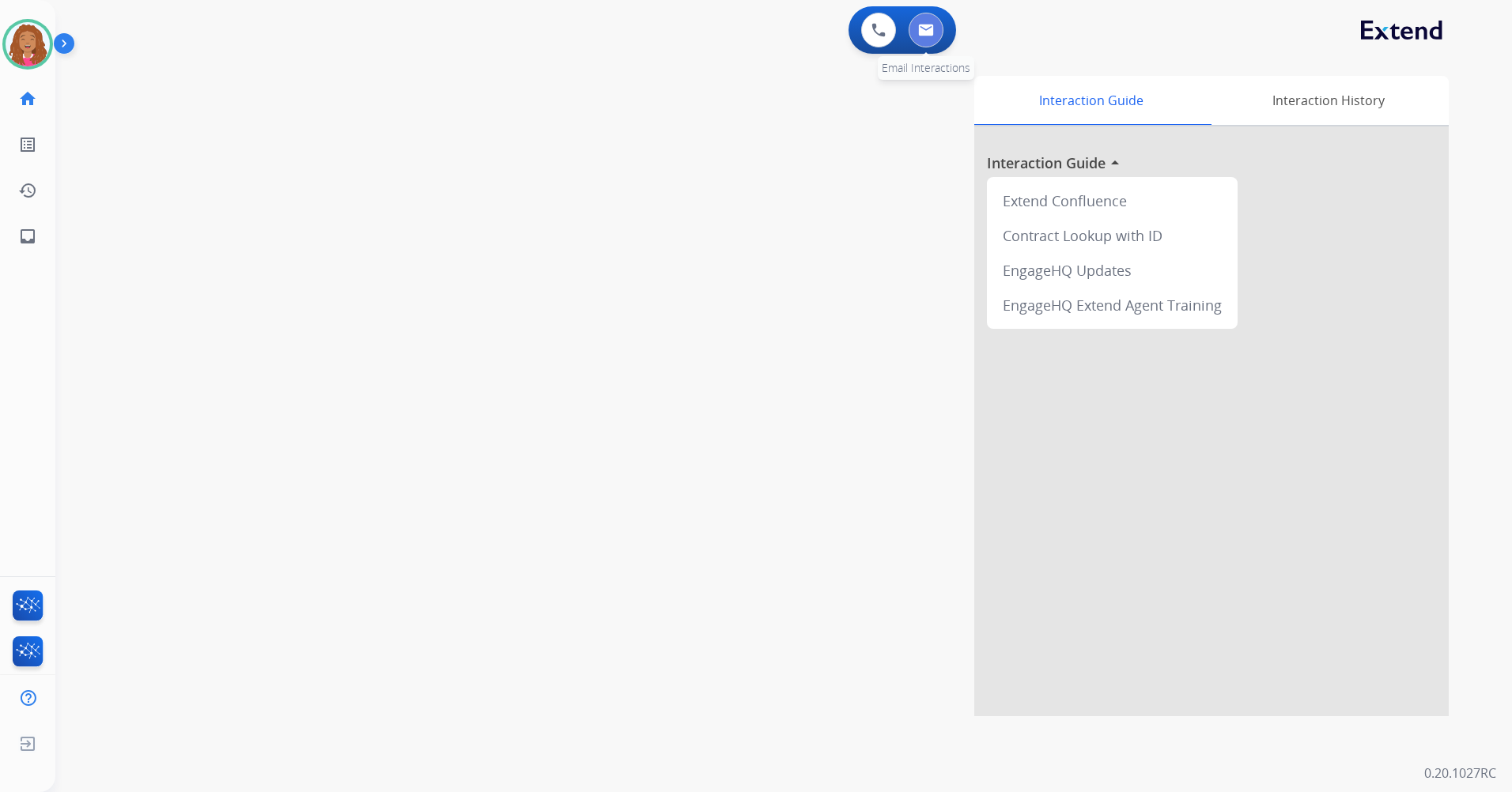
click at [921, 23] on button at bounding box center [925, 30] width 35 height 35
select select "**********"
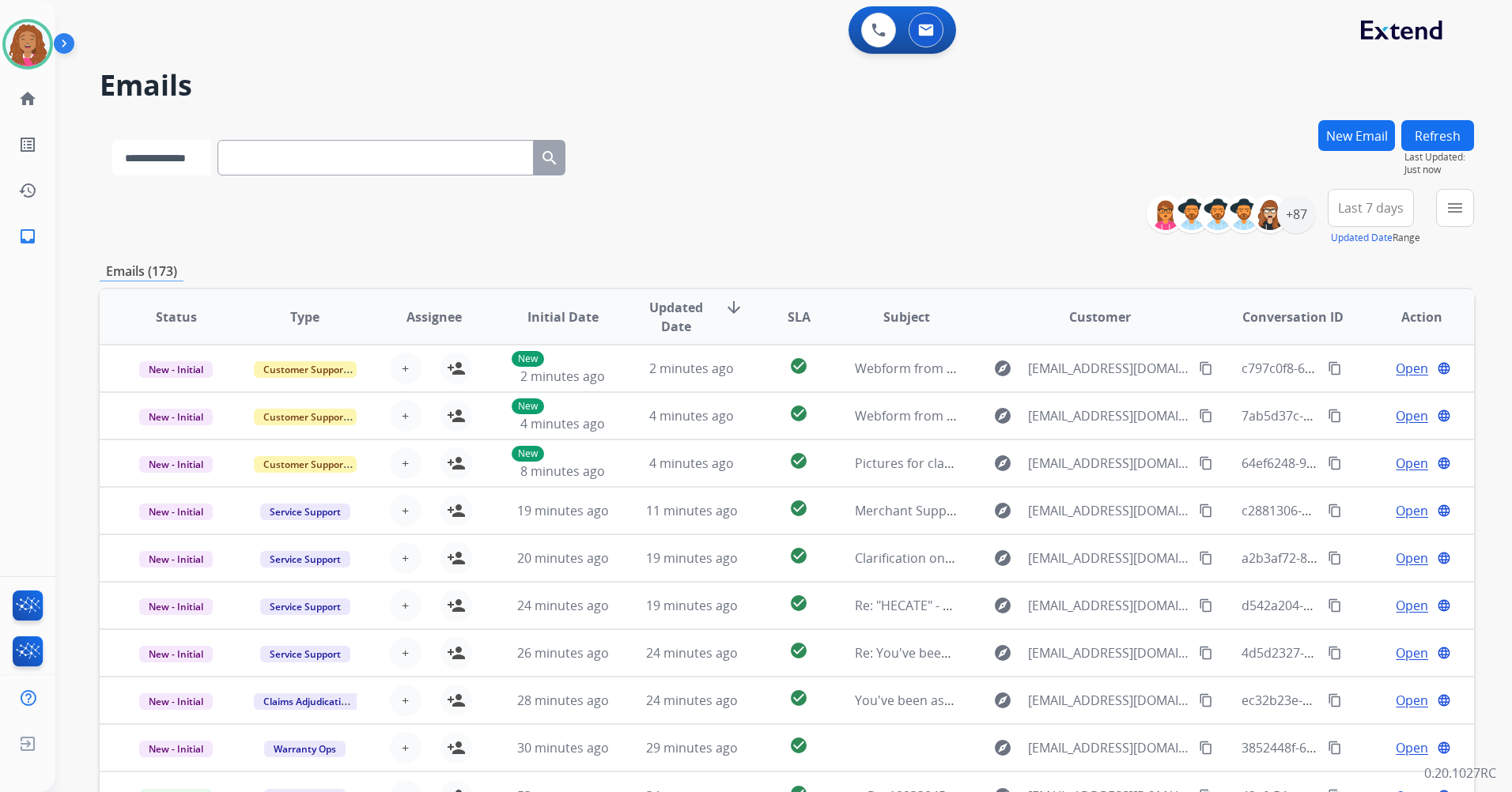
click at [152, 160] on select "**********" at bounding box center [161, 157] width 99 height 35
click at [1129, 194] on div "**********" at bounding box center [787, 217] width 1375 height 57
click at [1289, 225] on div "+87" at bounding box center [1296, 214] width 38 height 38
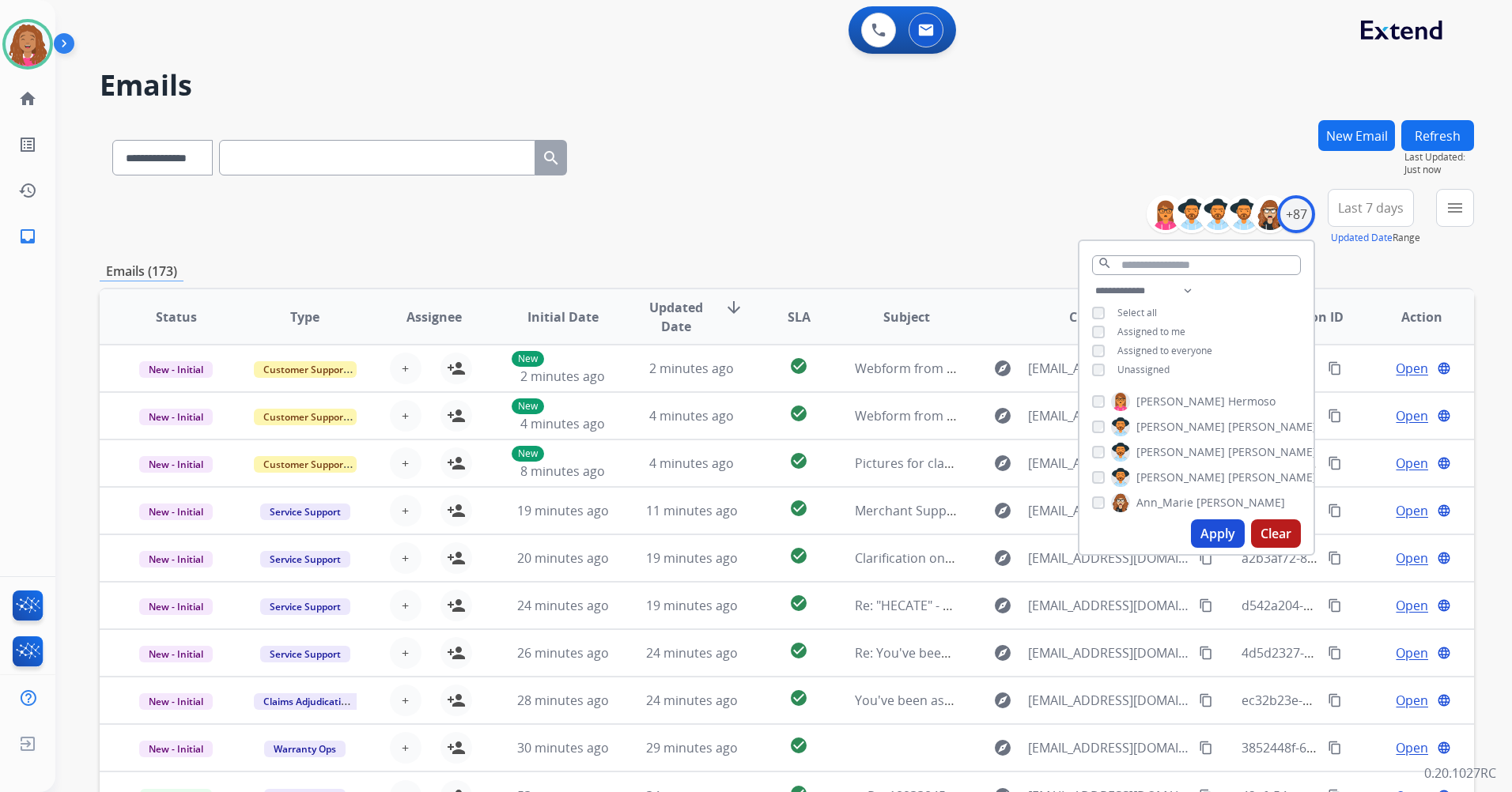
click at [1123, 330] on span "Assigned to me" at bounding box center [1151, 331] width 68 height 14
click at [1209, 531] on button "Apply" at bounding box center [1218, 533] width 54 height 28
drag, startPoint x: 1222, startPoint y: 536, endPoint x: 1233, endPoint y: 401, distance: 135.4
click at [1220, 536] on button "Apply" at bounding box center [1218, 533] width 54 height 28
click at [1394, 223] on button "Last 7 days" at bounding box center [1371, 207] width 86 height 38
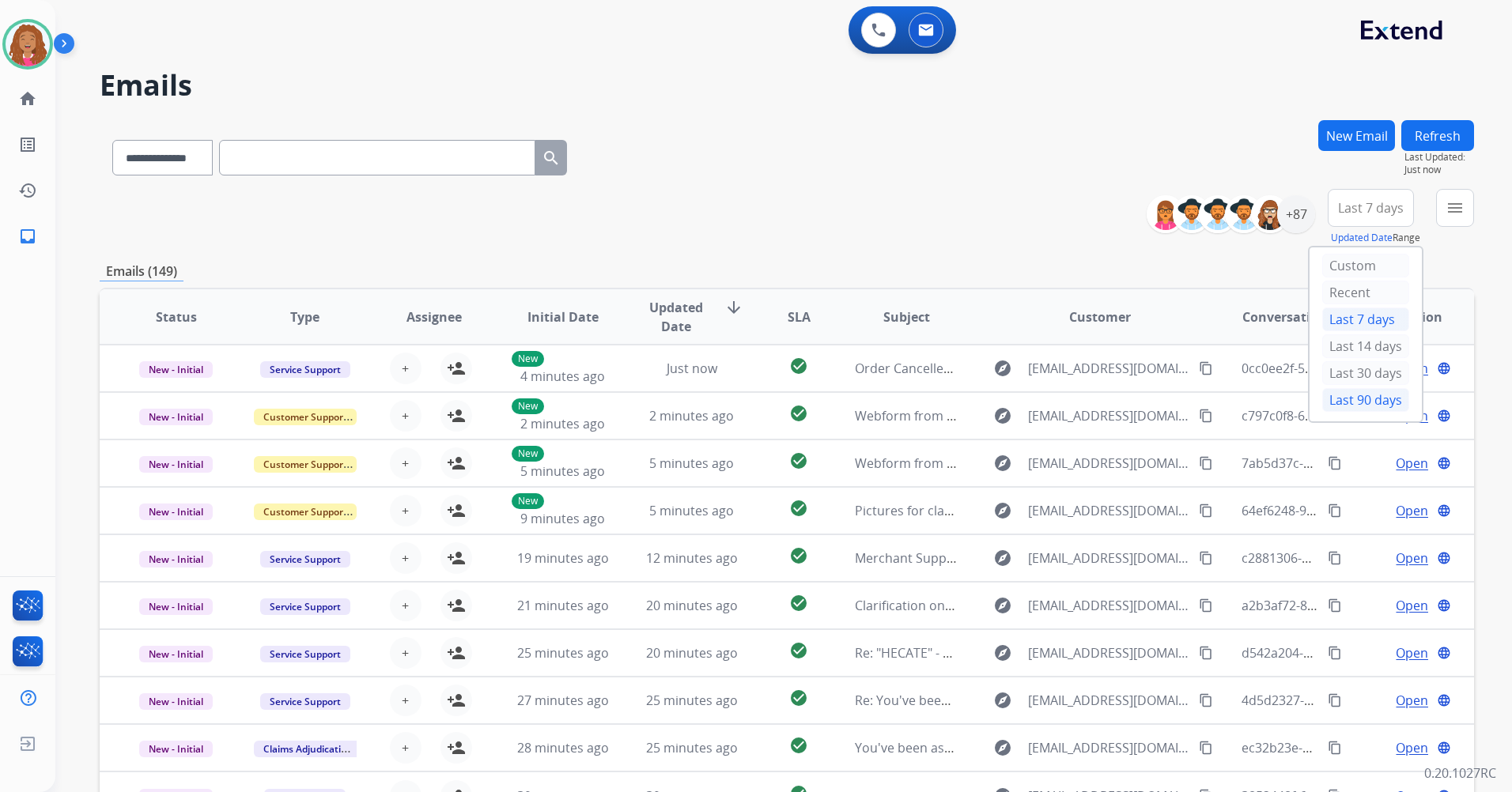
click at [1358, 398] on div "Last 90 days" at bounding box center [1366, 399] width 87 height 23
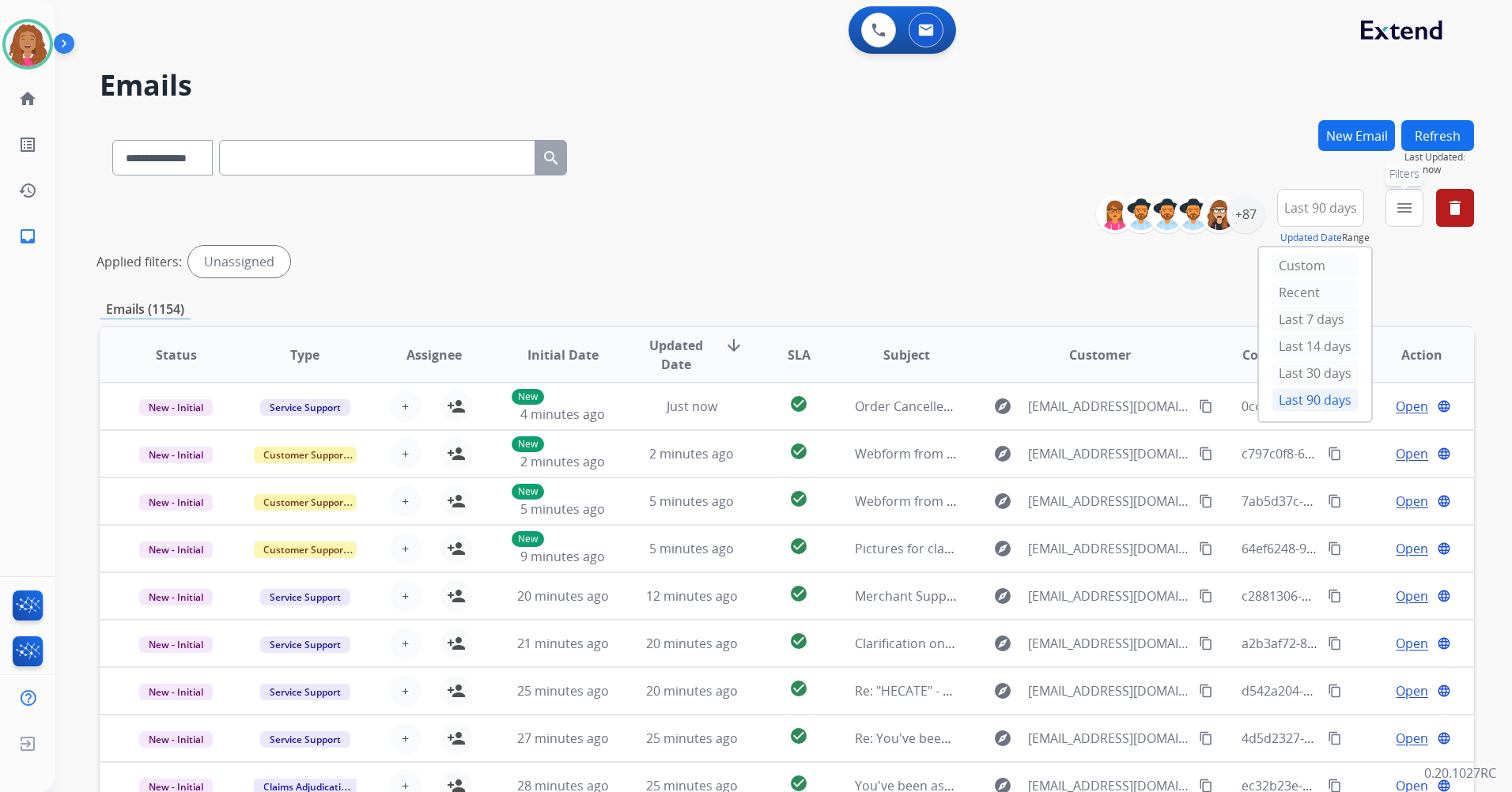
click at [1409, 209] on mat-icon "menu" at bounding box center [1405, 208] width 19 height 19
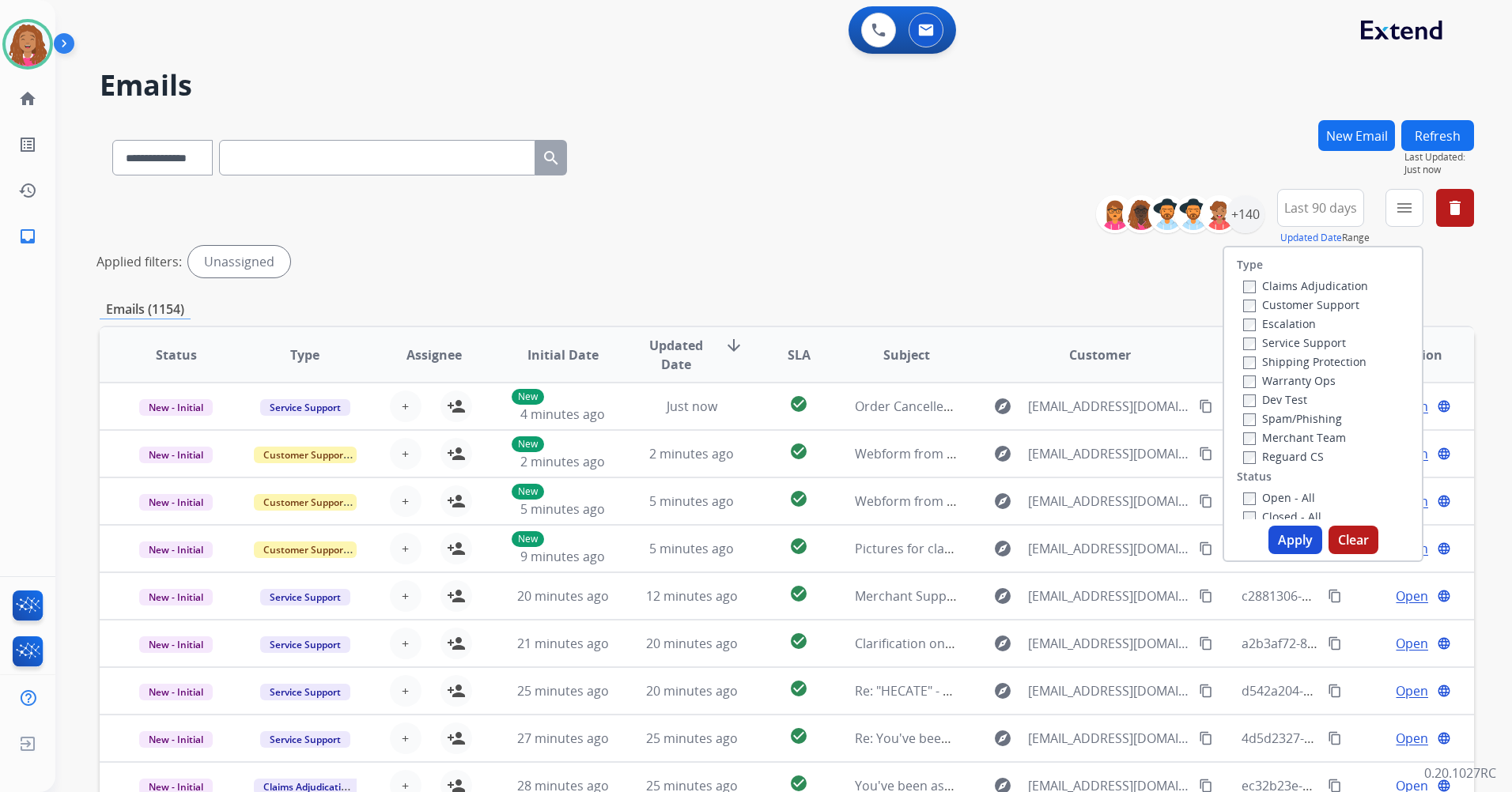
click at [1278, 302] on label "Customer Support" at bounding box center [1301, 305] width 116 height 15
click at [1279, 370] on div "Shipping Protection" at bounding box center [1305, 361] width 125 height 19
click at [1281, 361] on label "Shipping Protection" at bounding box center [1305, 361] width 123 height 15
click at [1274, 433] on label "Merchant Team" at bounding box center [1294, 437] width 102 height 15
click at [1276, 499] on label "Open - All" at bounding box center [1279, 498] width 72 height 15
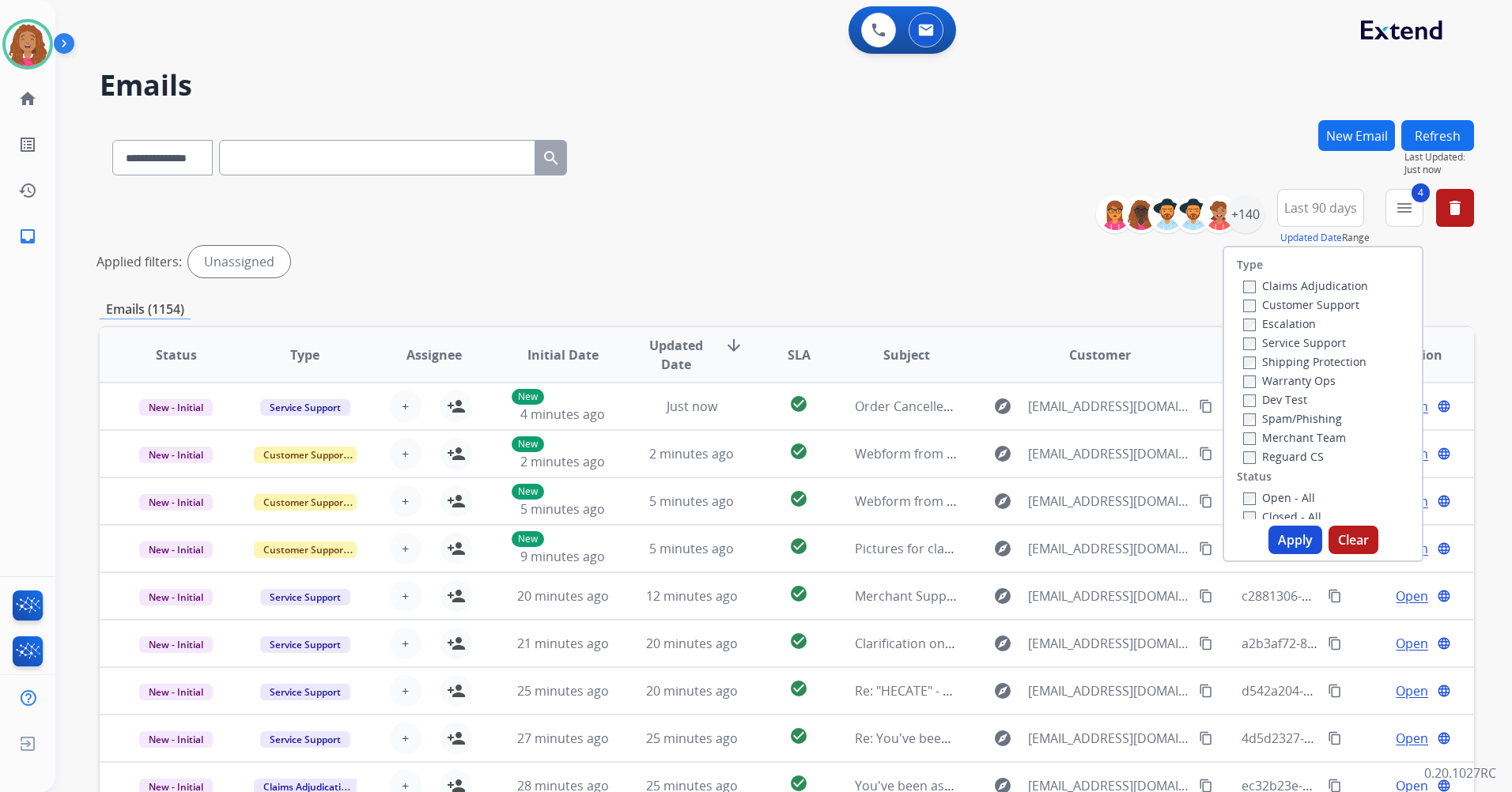
click at [1280, 439] on label "Merchant Team" at bounding box center [1294, 437] width 102 height 15
click at [1293, 462] on label "Reguard CS" at bounding box center [1284, 456] width 81 height 15
click at [1287, 539] on button "Apply" at bounding box center [1295, 540] width 54 height 28
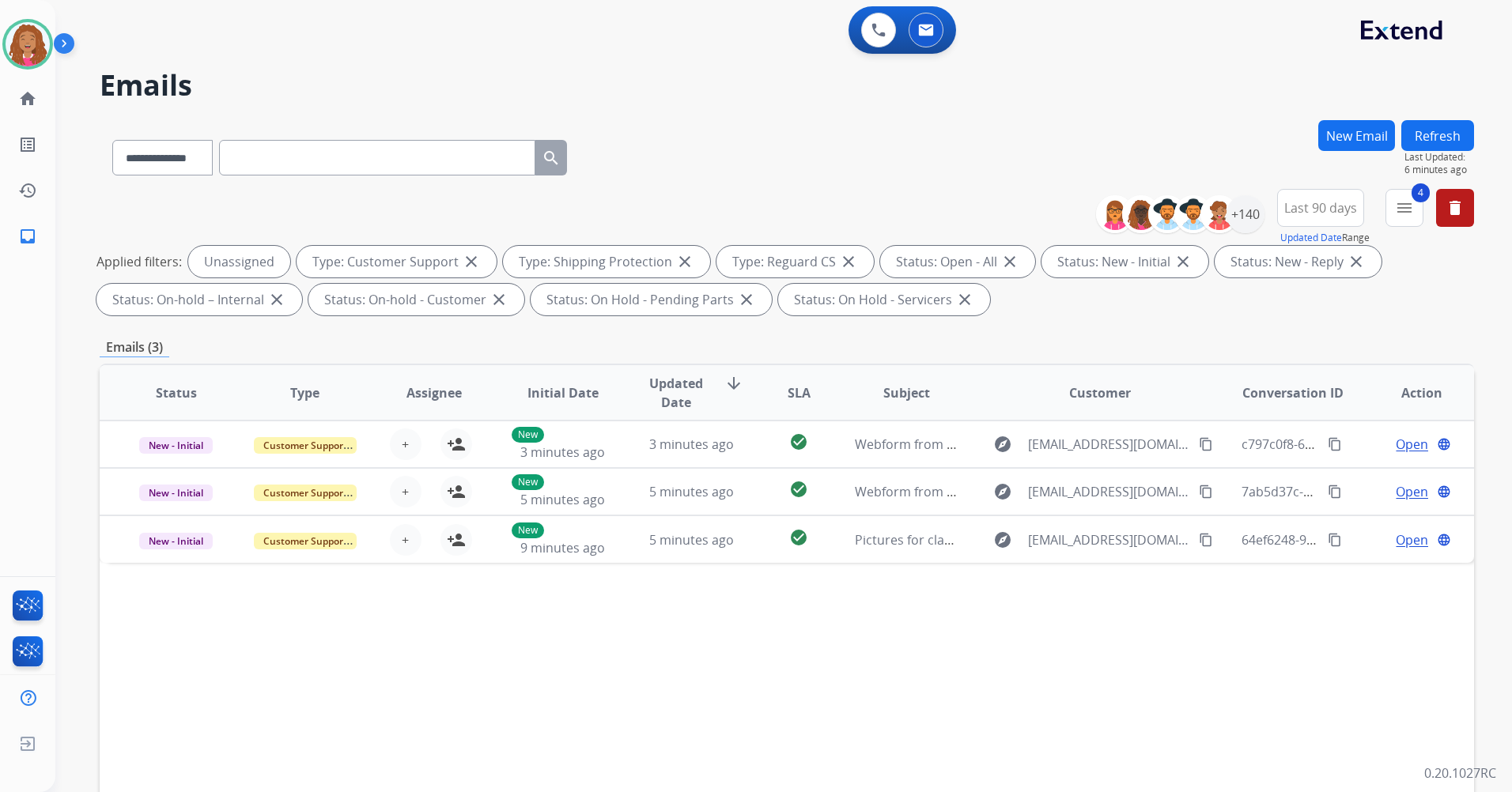
click at [1038, 60] on div "**********" at bounding box center [765, 453] width 1418 height 792
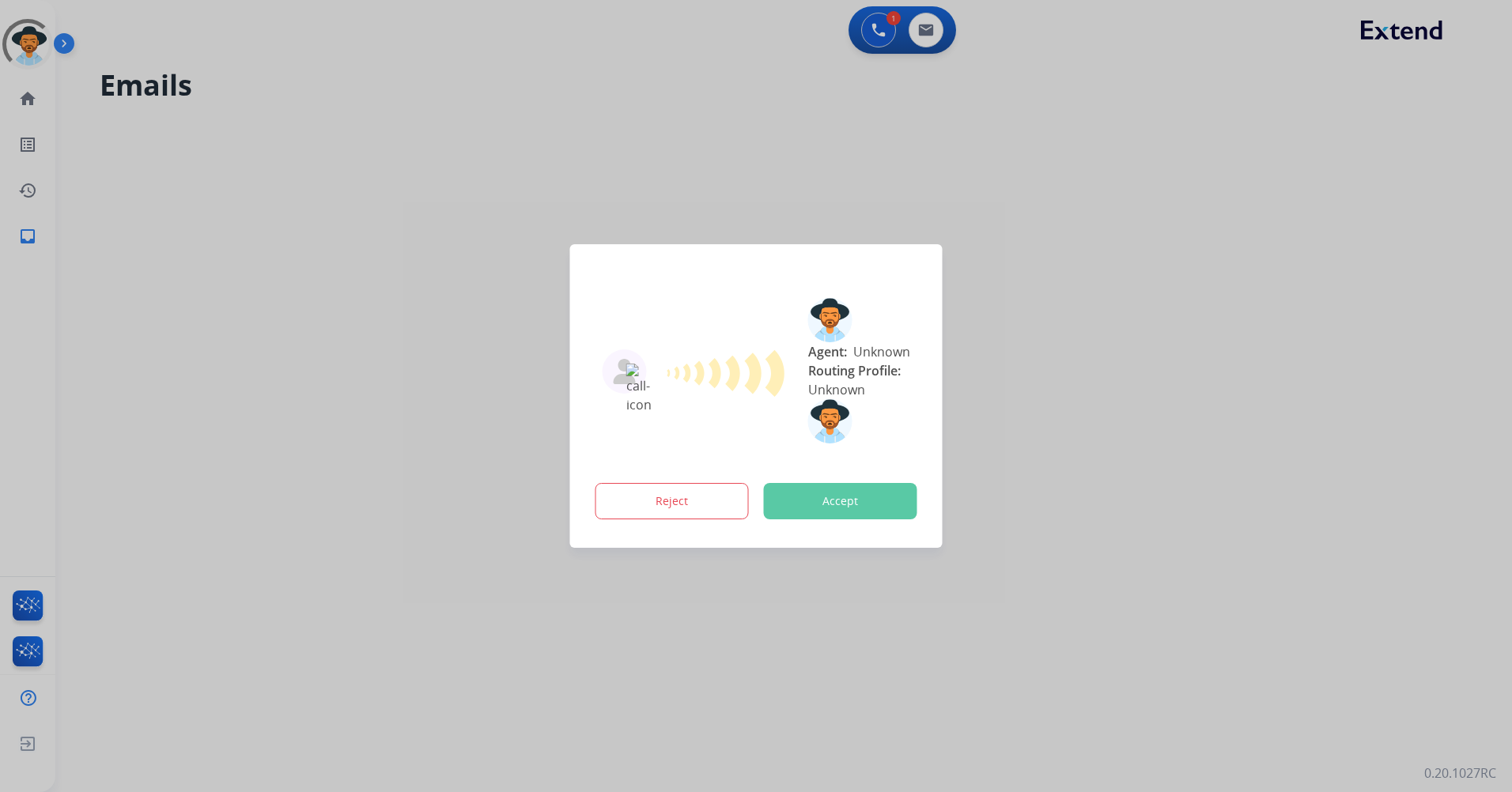
select select "**********"
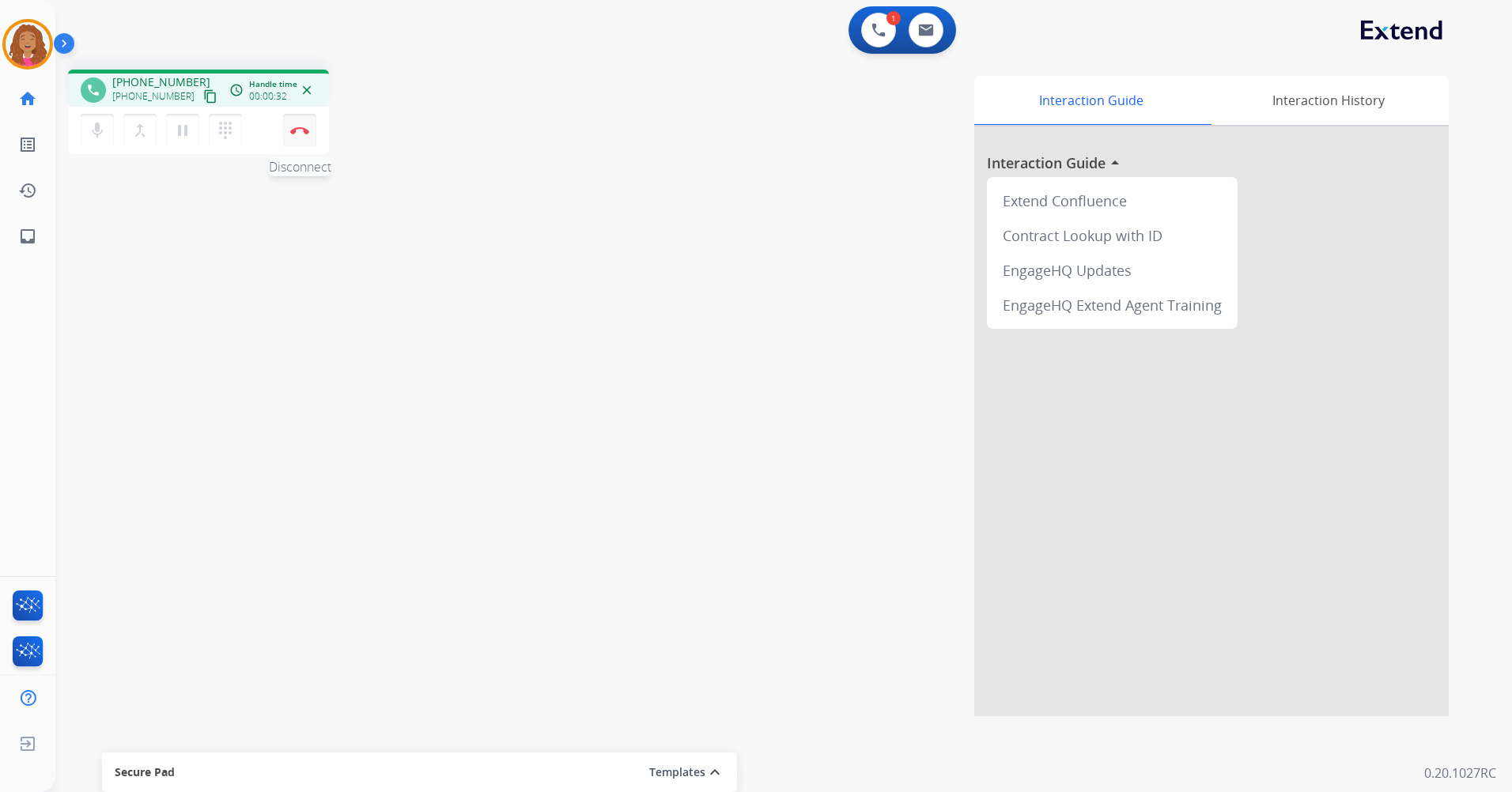
click at [298, 135] on button "Disconnect" at bounding box center [299, 130] width 33 height 33
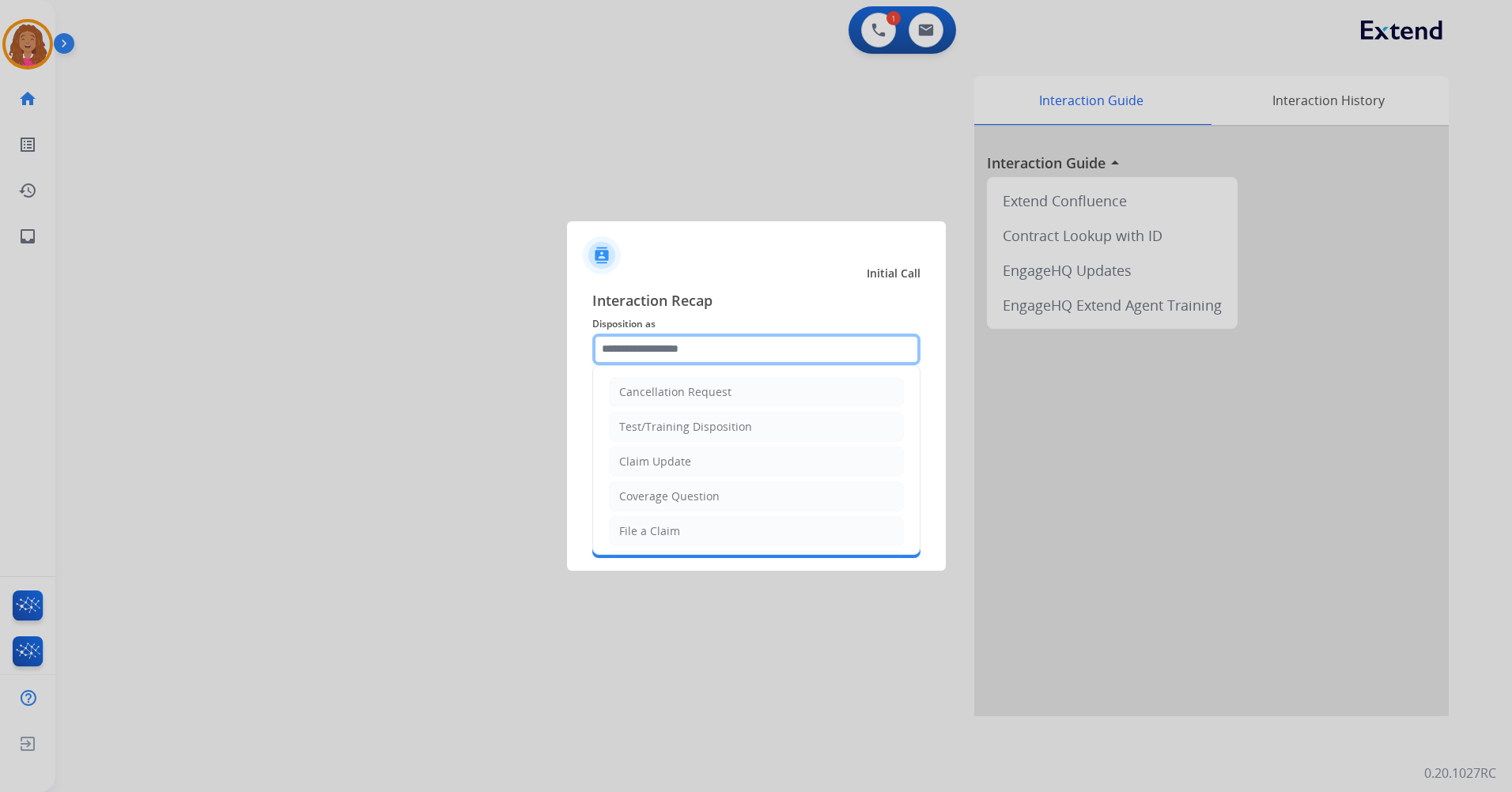
click at [692, 356] on input "text" at bounding box center [756, 349] width 328 height 31
click at [675, 494] on li "Other" at bounding box center [757, 493] width 295 height 30
type input "*****"
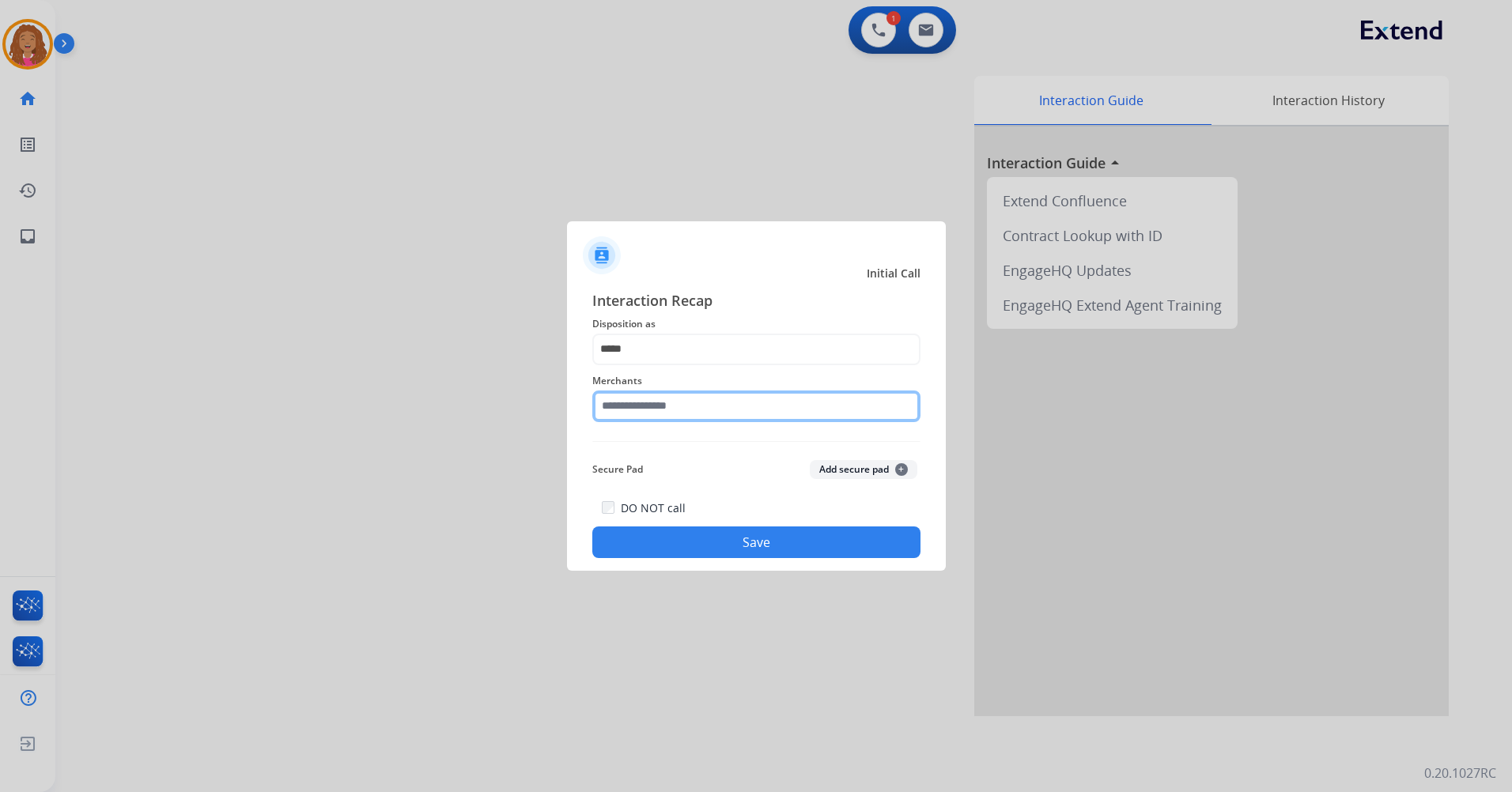
click at [692, 415] on input "text" at bounding box center [756, 406] width 328 height 31
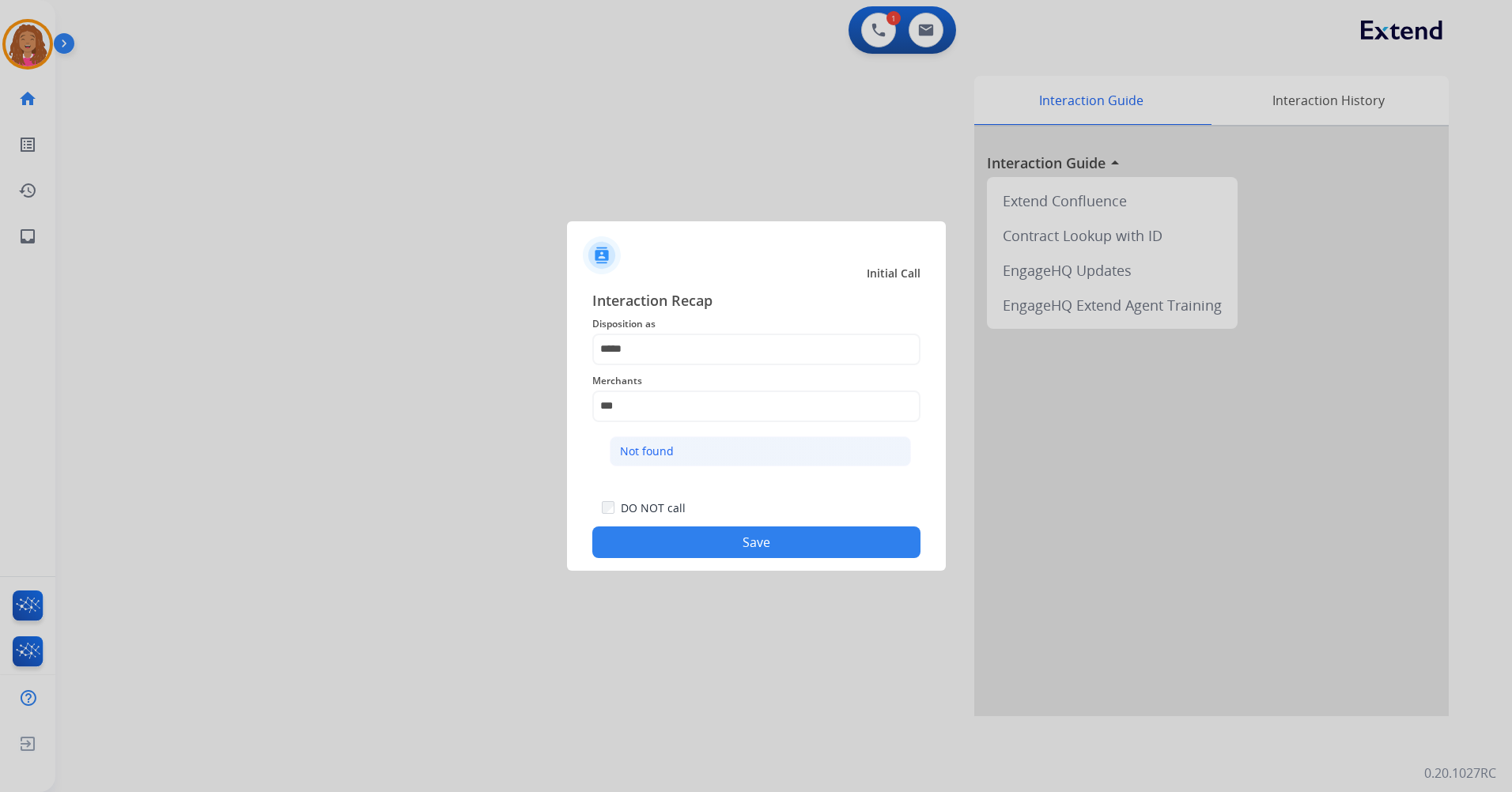
click at [810, 437] on li "Not found" at bounding box center [760, 451] width 301 height 30
type input "*********"
click at [668, 527] on button "Save" at bounding box center [756, 542] width 328 height 31
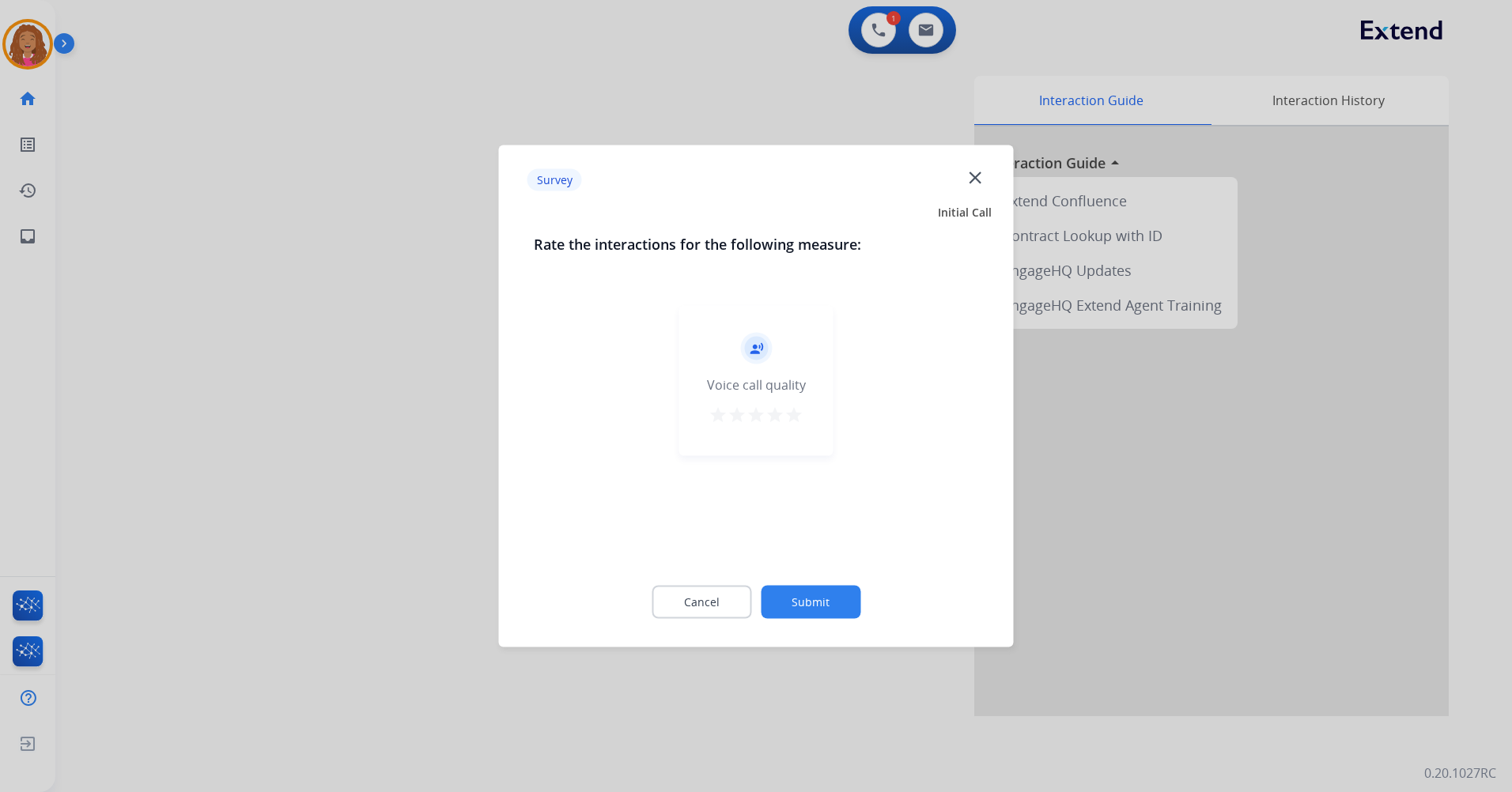
click at [712, 409] on mat-icon "star" at bounding box center [718, 415] width 19 height 19
click at [827, 619] on div "Cancel Submit" at bounding box center [757, 602] width 445 height 71
click at [812, 613] on button "Submit" at bounding box center [811, 602] width 100 height 33
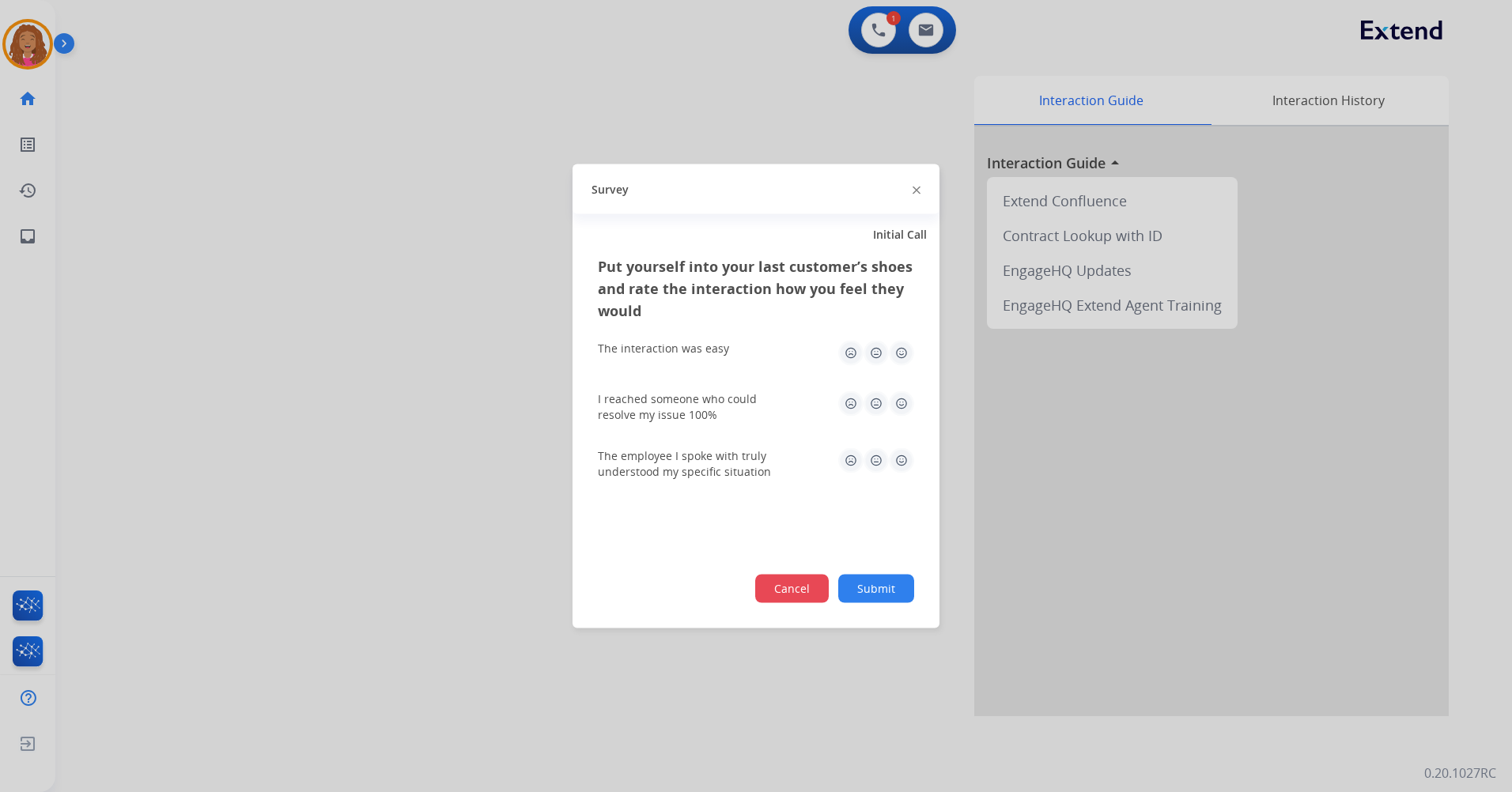
click at [777, 579] on button "Cancel" at bounding box center [792, 589] width 73 height 28
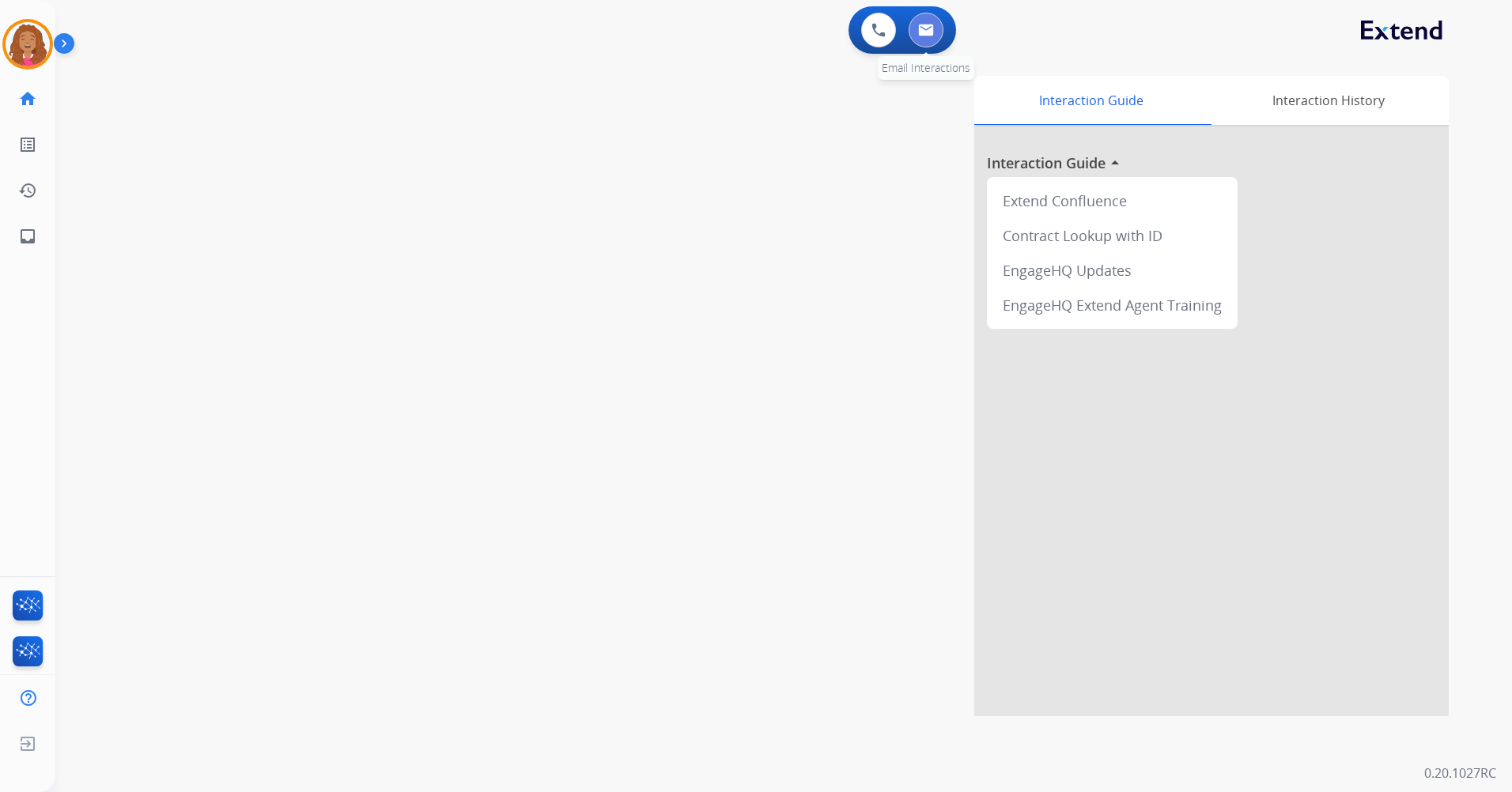
click at [923, 26] on img at bounding box center [926, 30] width 16 height 13
select select "**********"
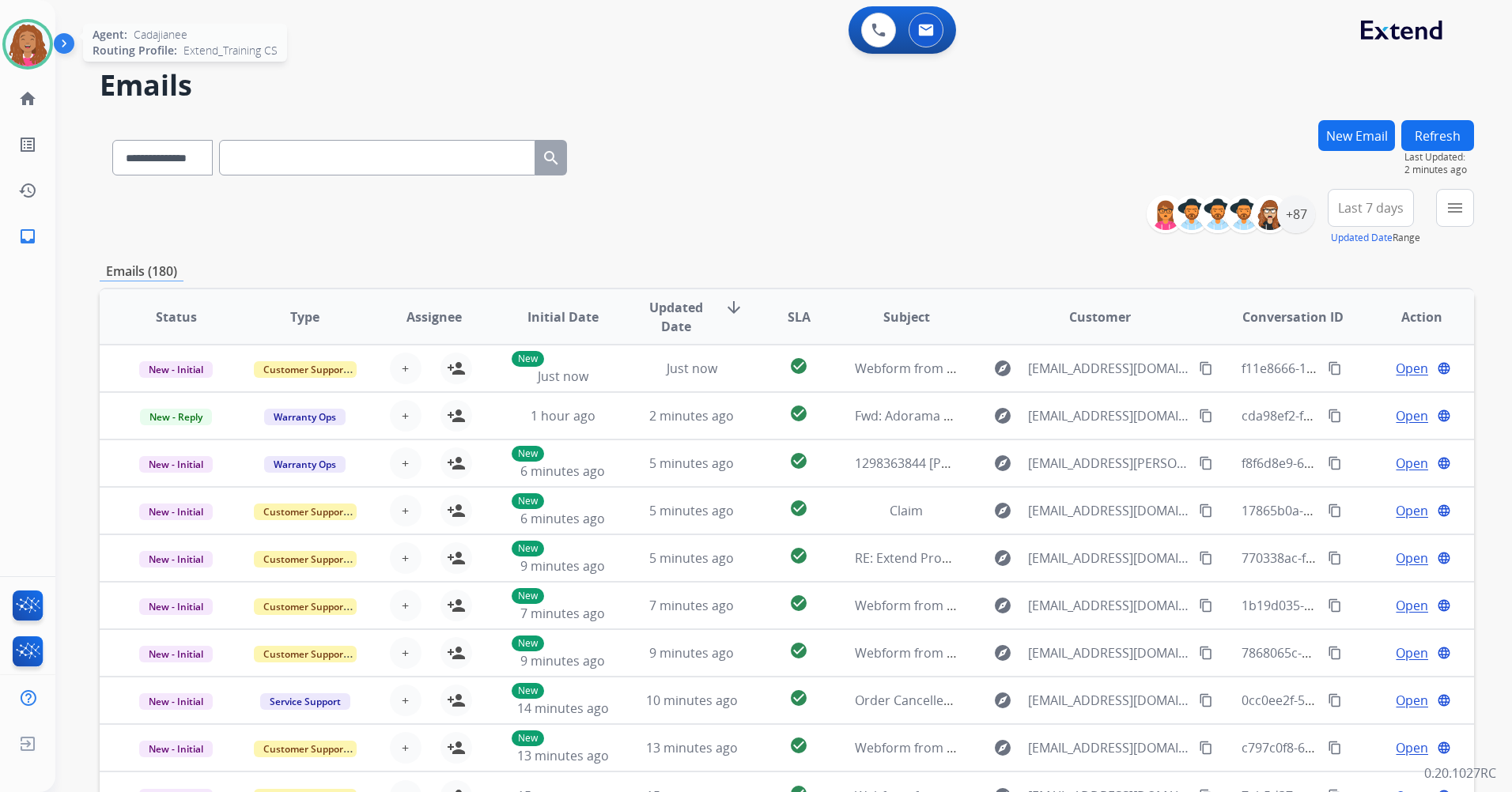
click at [35, 30] on img at bounding box center [27, 44] width 44 height 44
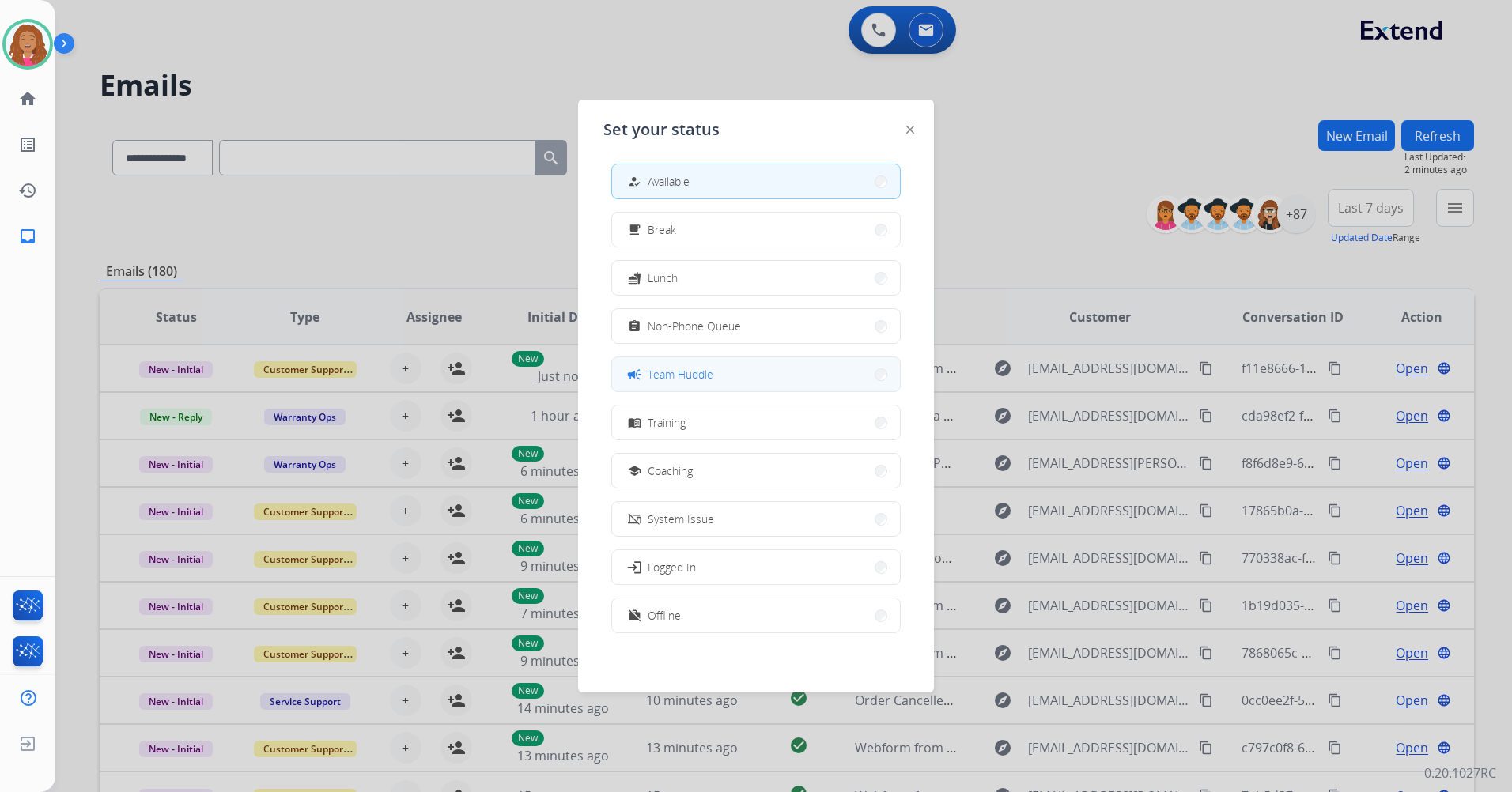
scroll to position [5, 0]
click at [674, 611] on span "Offline" at bounding box center [664, 615] width 33 height 17
